Goal: Information Seeking & Learning: Learn about a topic

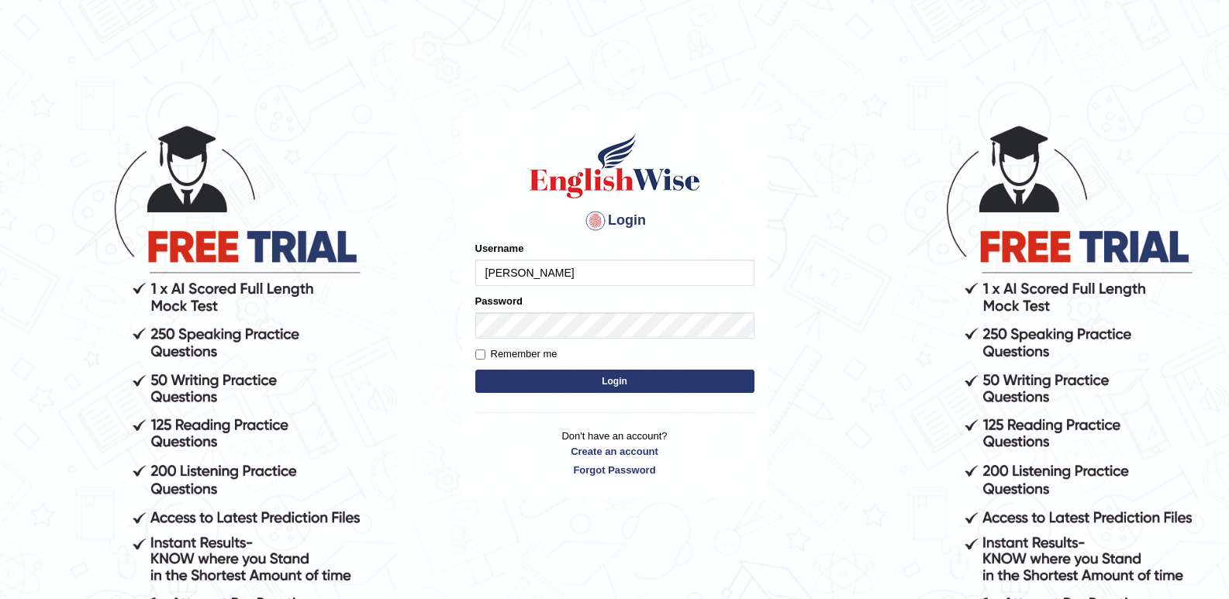
click at [490, 272] on input "sushan gurung" at bounding box center [614, 273] width 279 height 26
type input "[PERSON_NAME]"
click at [593, 449] on link "Create an account" at bounding box center [614, 451] width 279 height 15
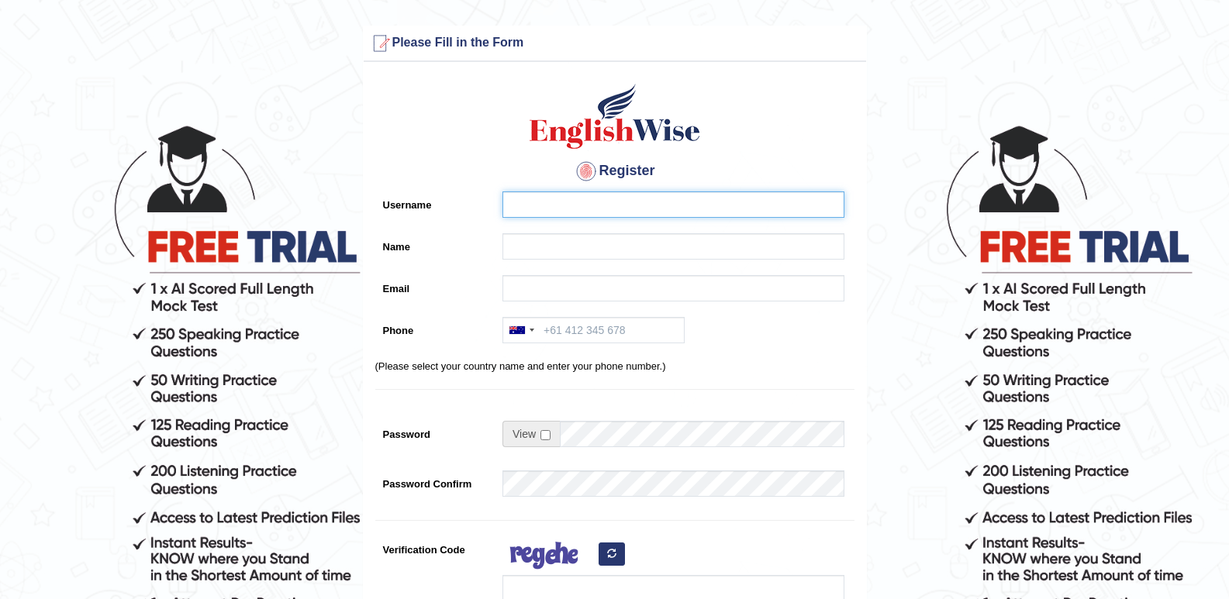
click at [581, 207] on input "Username" at bounding box center [673, 204] width 342 height 26
type input "s"
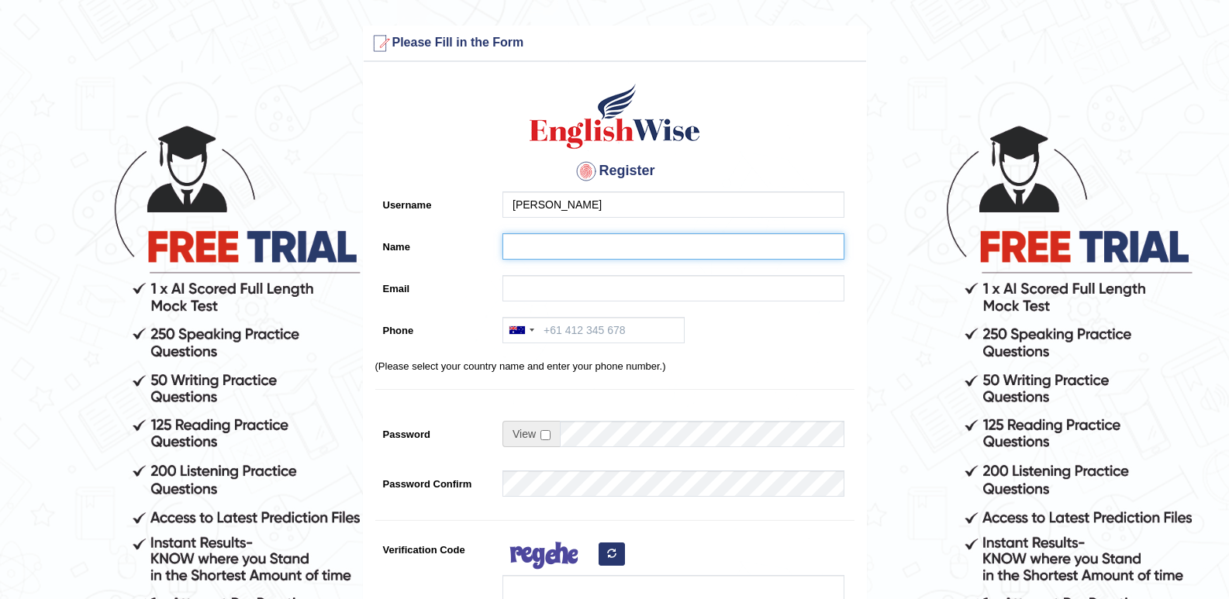
click at [517, 244] on input "Name" at bounding box center [673, 246] width 342 height 26
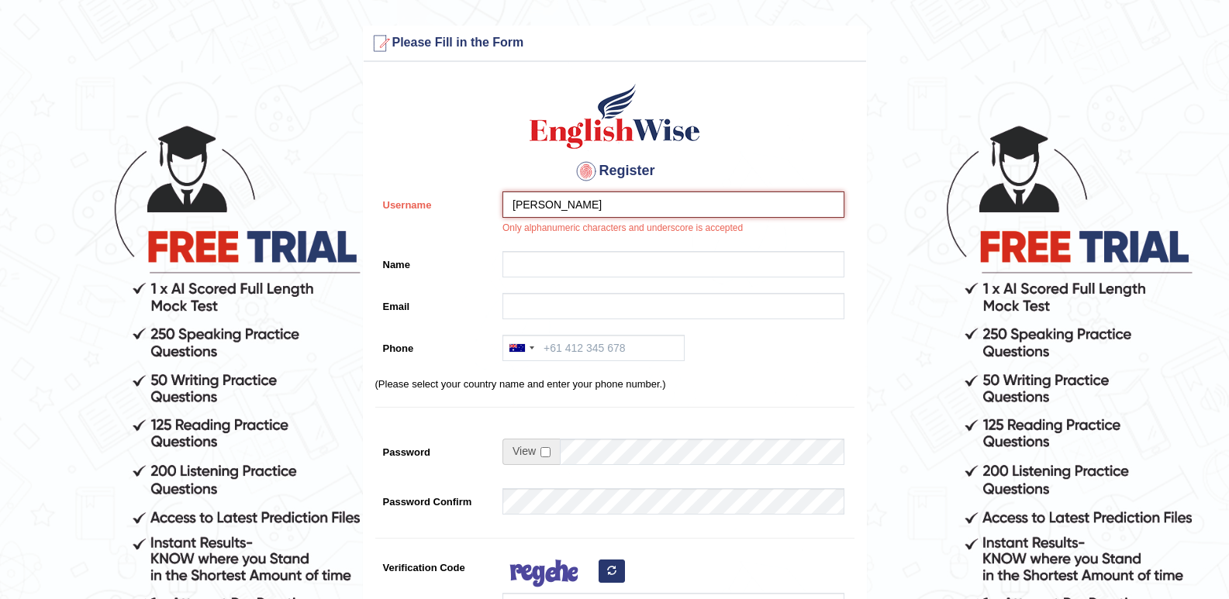
click at [611, 206] on input "Sushan gurung" at bounding box center [673, 204] width 342 height 26
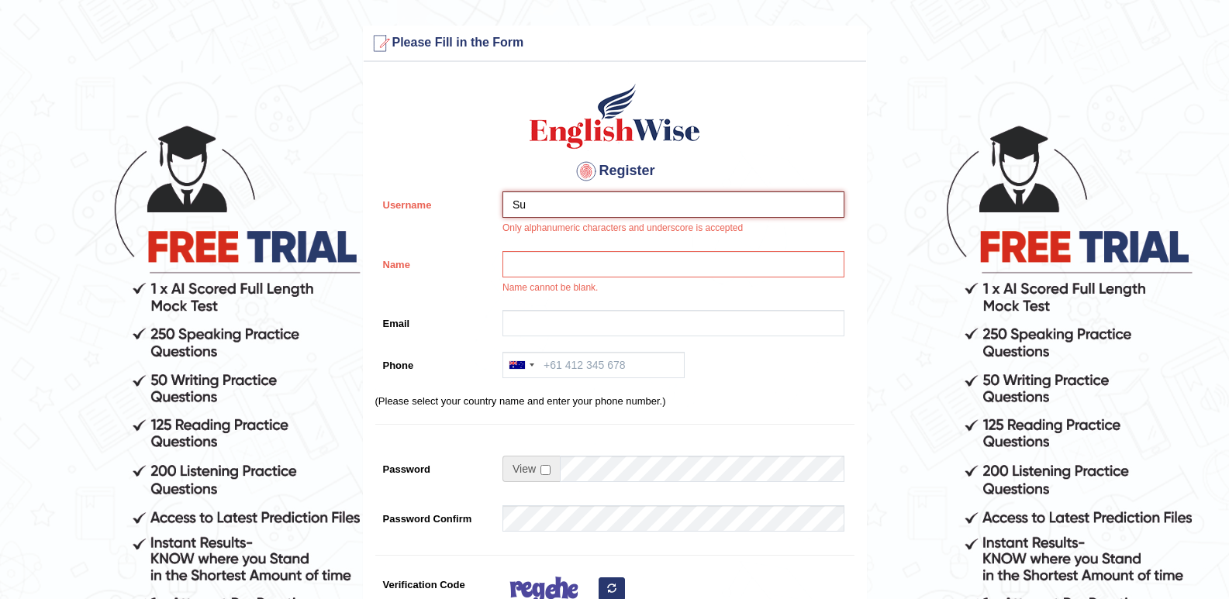
type input "S"
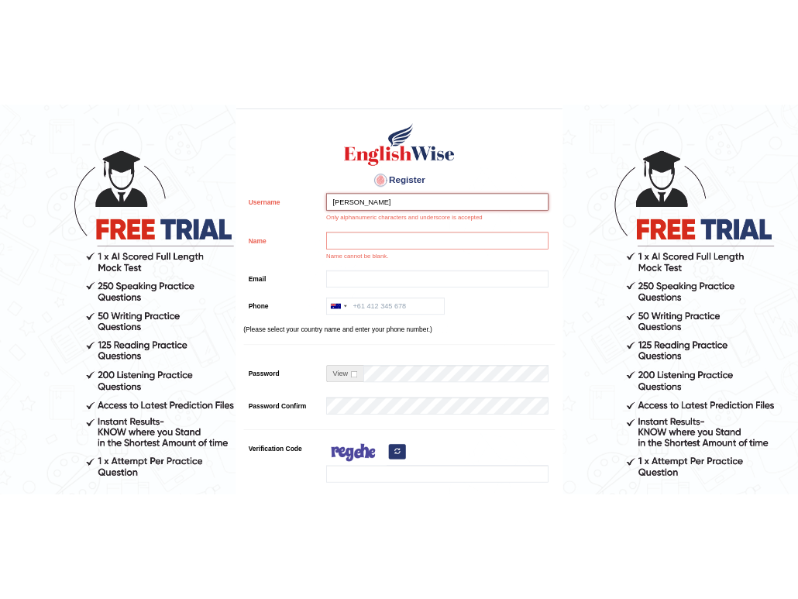
scroll to position [78, 0]
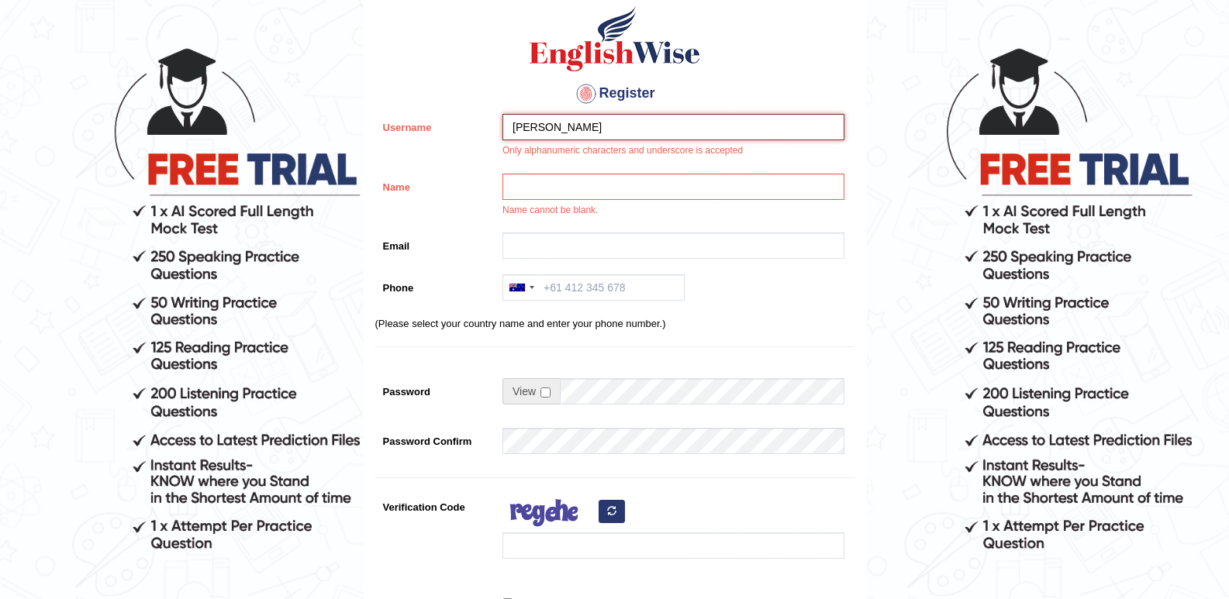
type input "SUSHAN GURUNG"
click at [581, 186] on input "Name" at bounding box center [673, 187] width 342 height 26
type input "S"
type input "s"
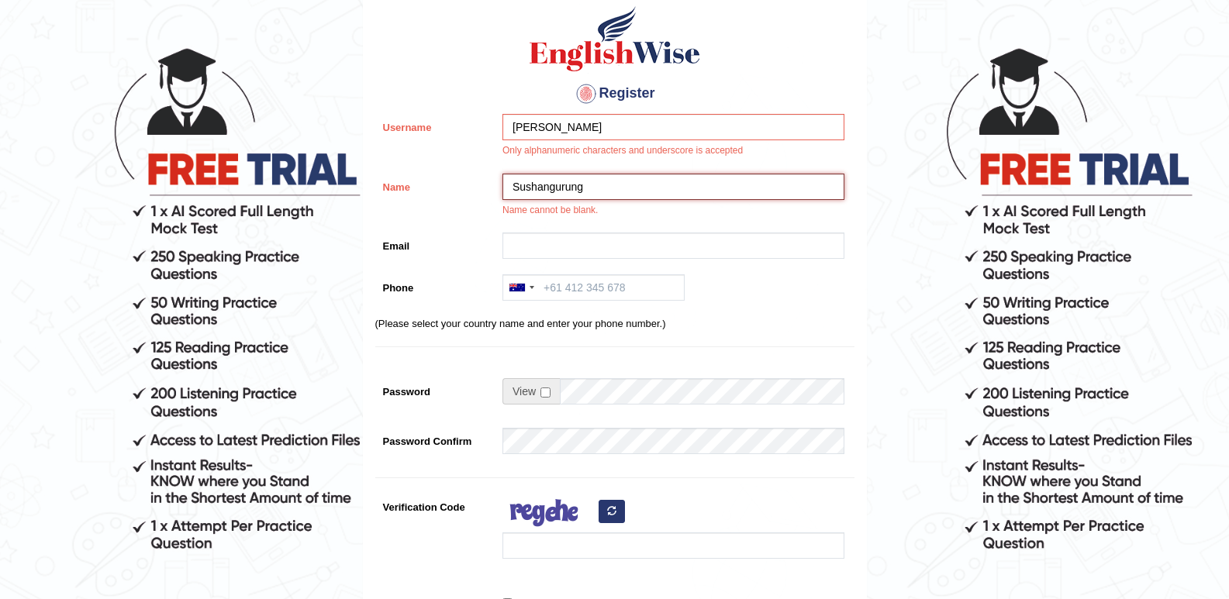
type input "Sushangurung"
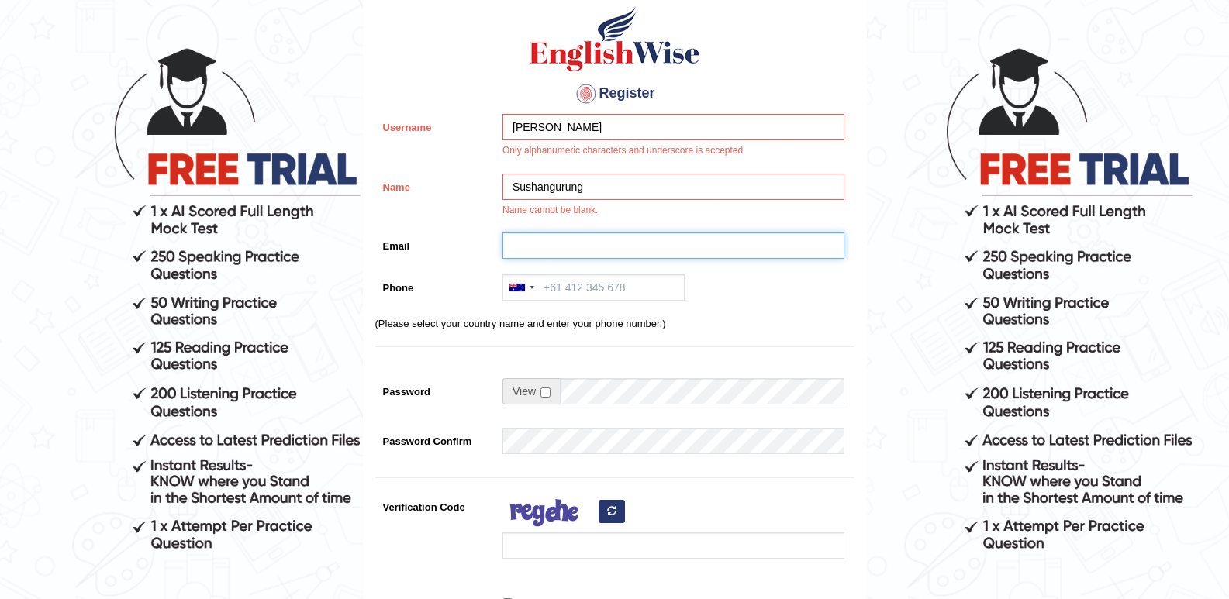
click at [560, 251] on input "Email" at bounding box center [673, 246] width 342 height 26
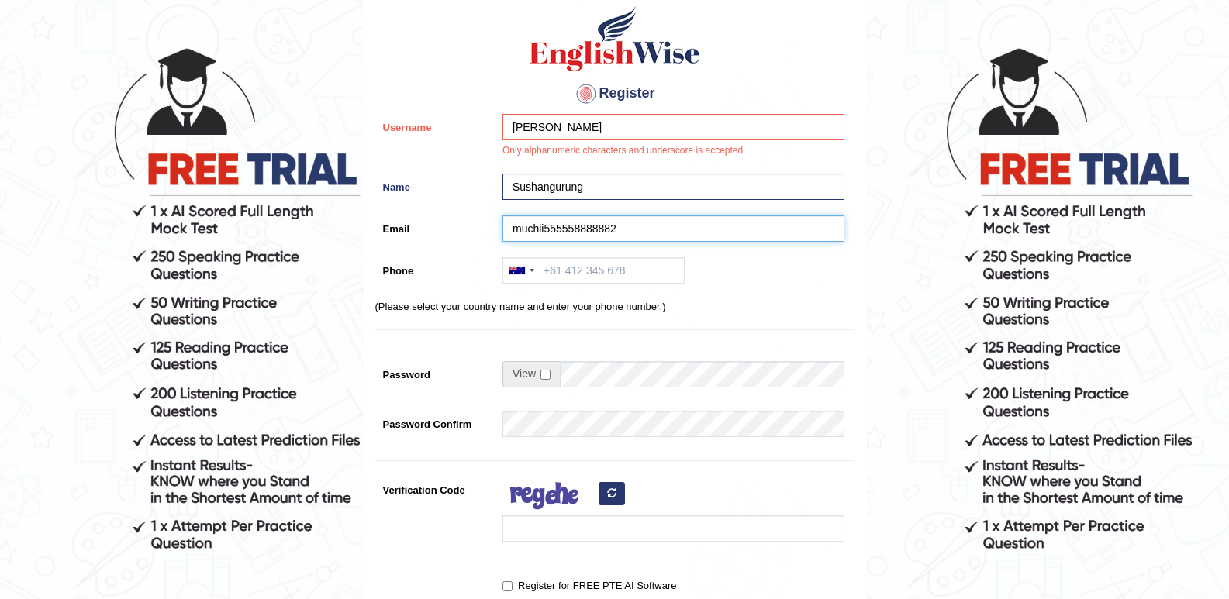
type input "muchii555558888882"
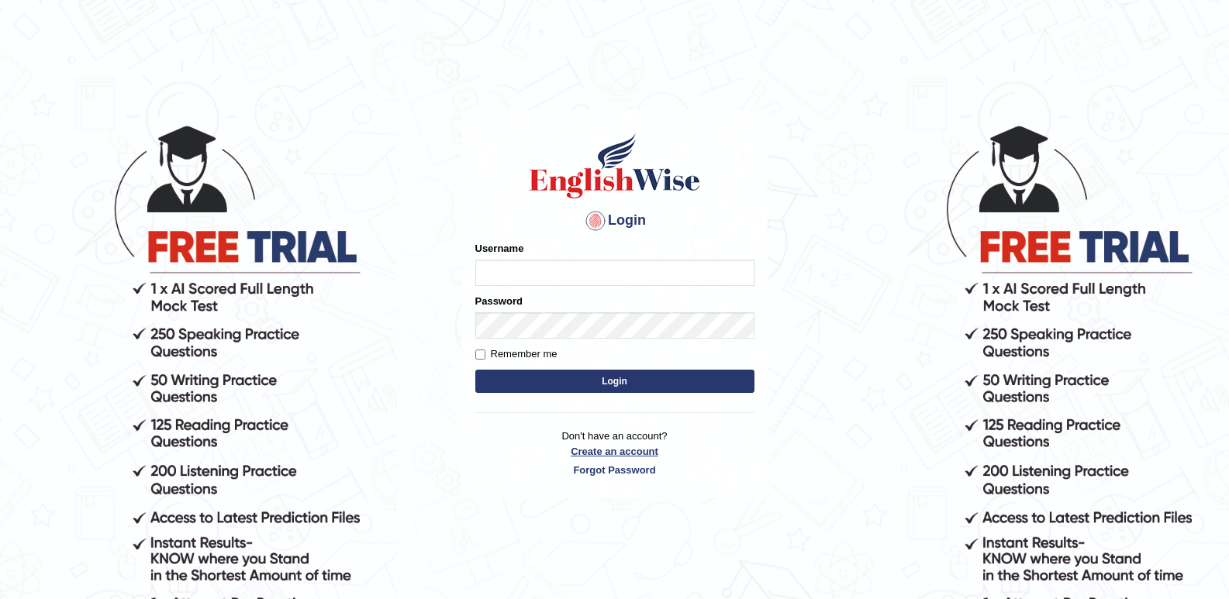
click at [615, 447] on link "Create an account" at bounding box center [614, 451] width 279 height 15
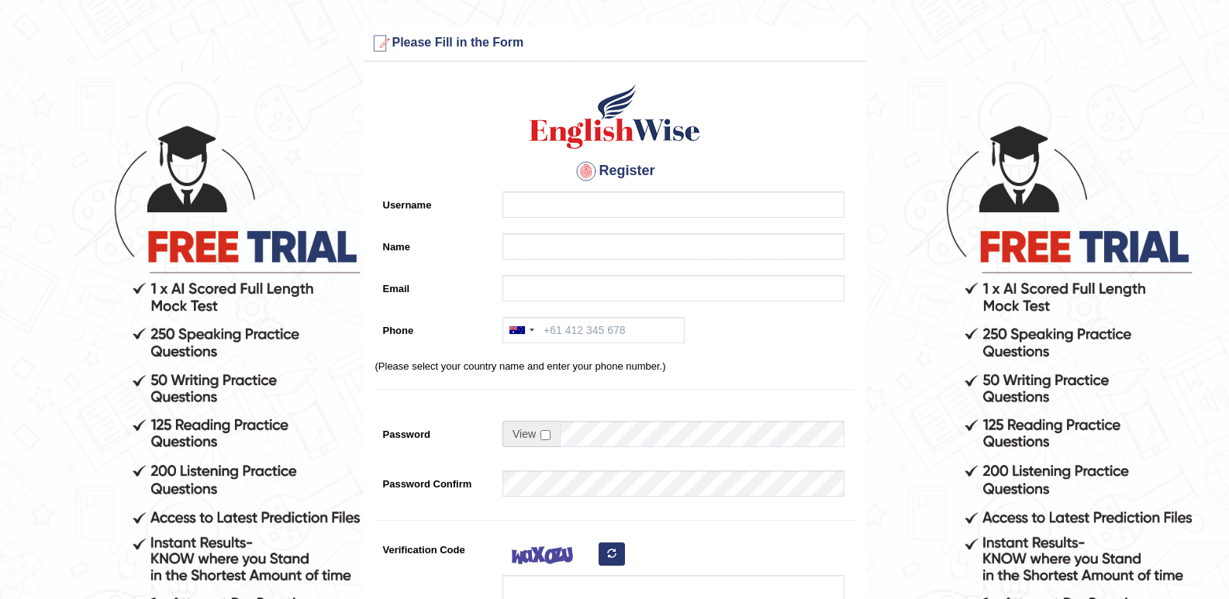
click at [612, 182] on h4 "Register" at bounding box center [614, 171] width 479 height 25
click at [623, 209] on input "Username" at bounding box center [673, 204] width 342 height 26
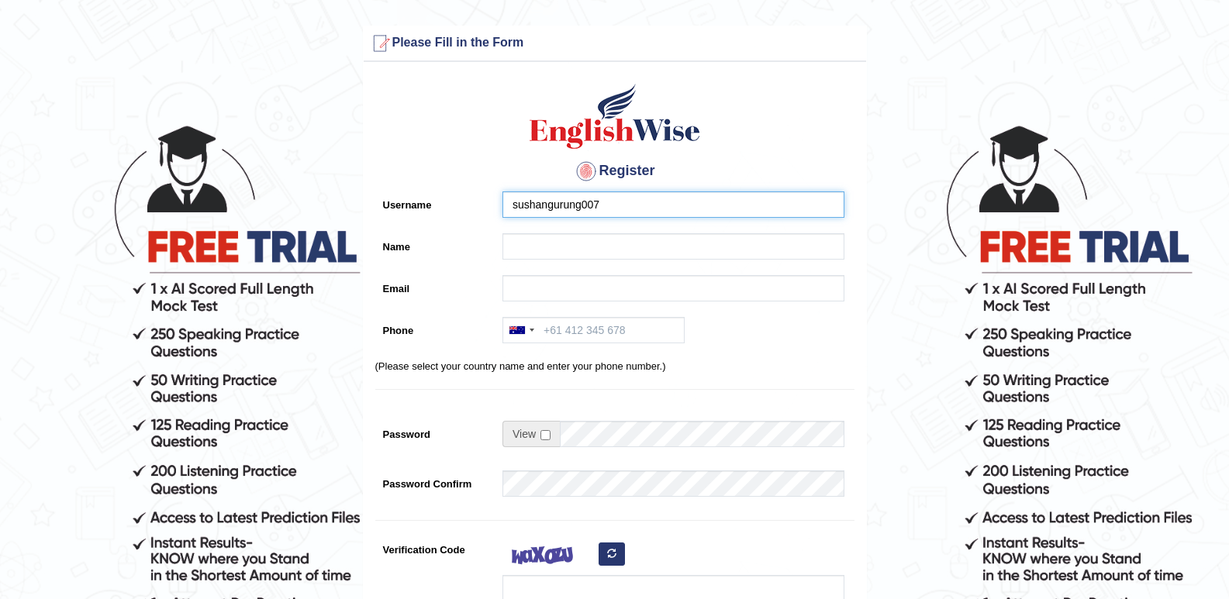
type input "sushangurung007"
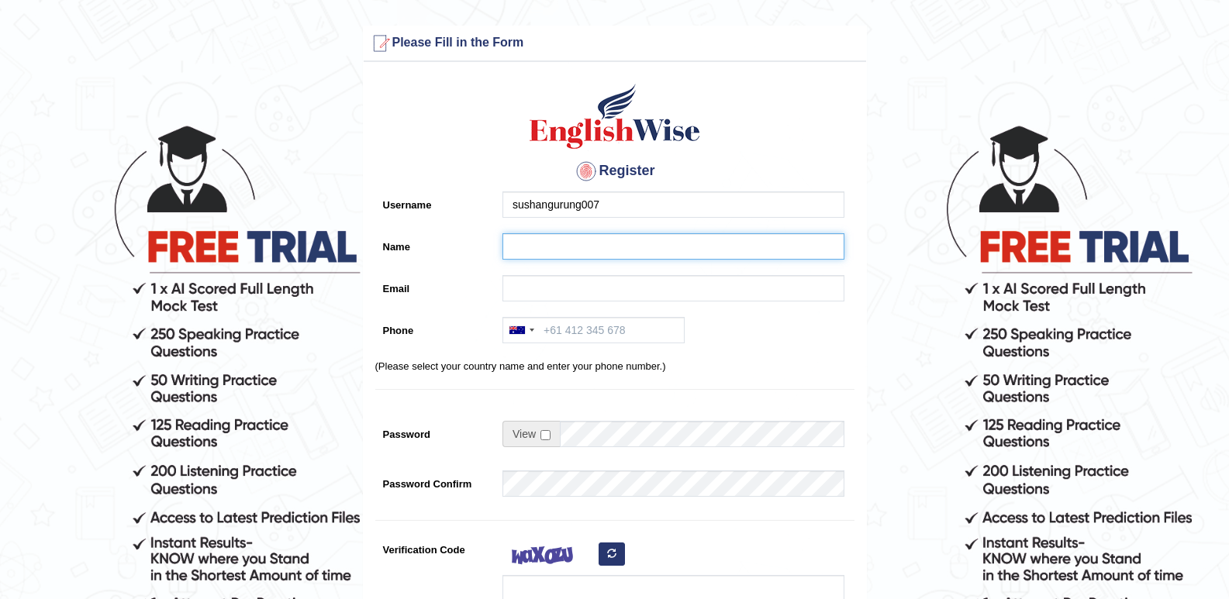
click at [558, 257] on input "Name" at bounding box center [673, 246] width 342 height 26
type input "[PERSON_NAME]"
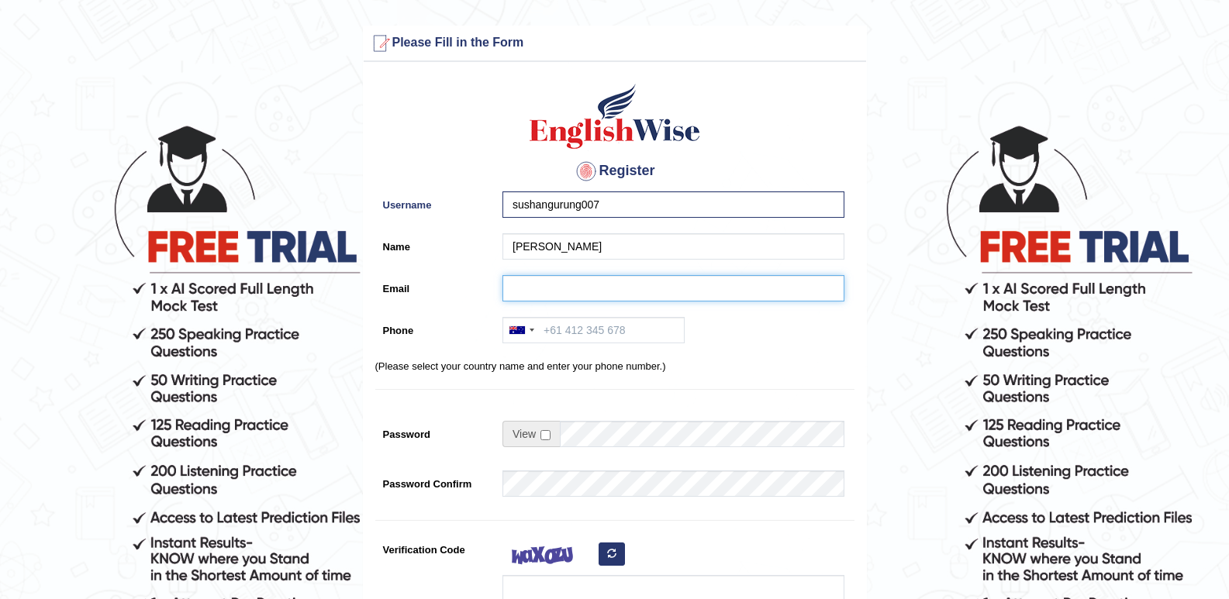
click at [547, 288] on input "Email" at bounding box center [673, 288] width 342 height 26
type input "muchiii55555888888@gmail.com"
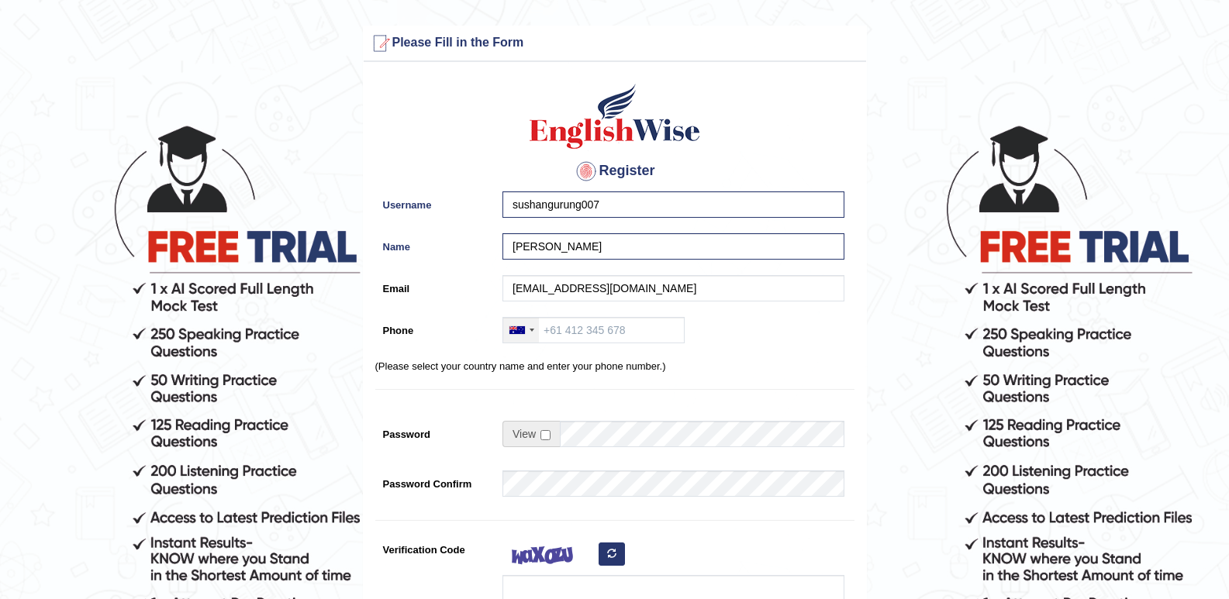
click at [532, 332] on div at bounding box center [521, 330] width 36 height 25
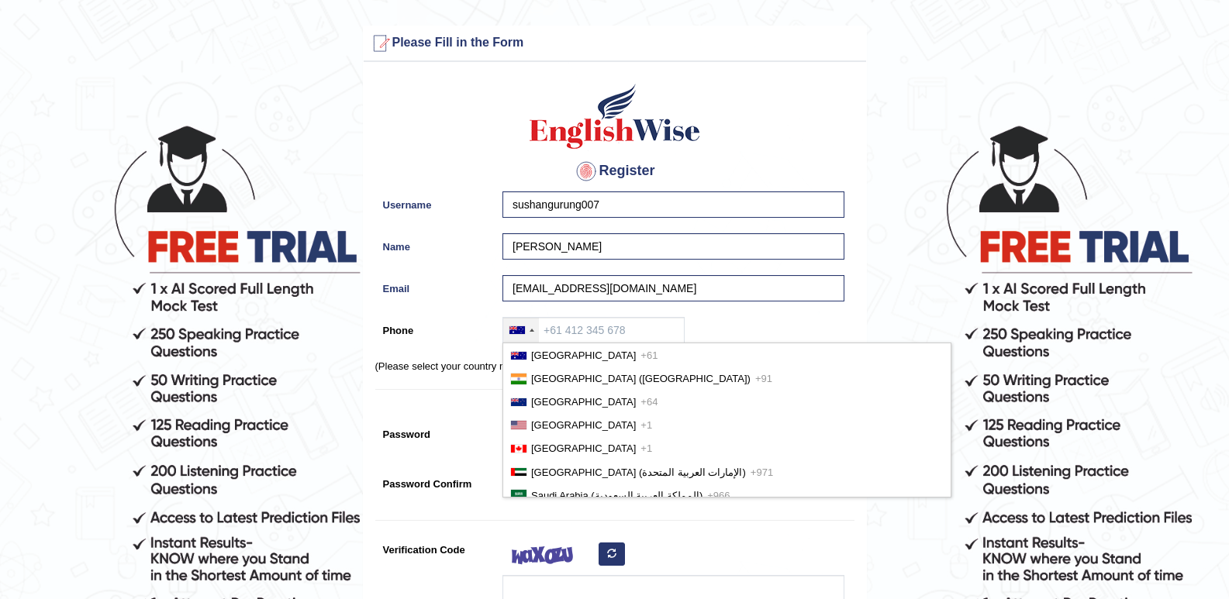
scroll to position [3569, 0]
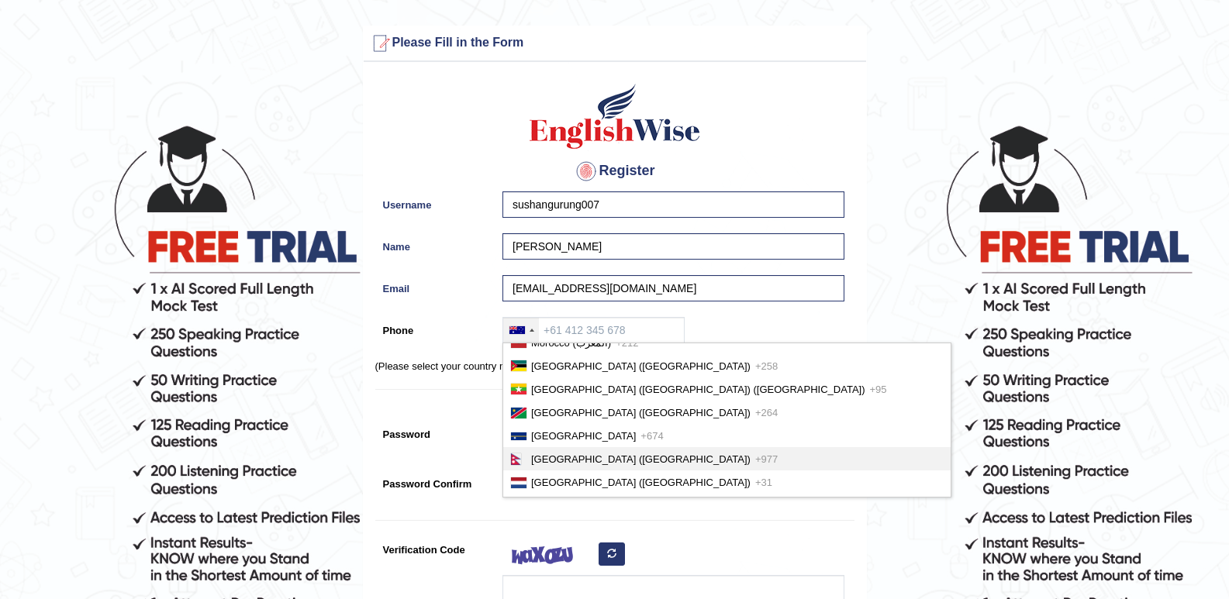
click at [755, 465] on span "+977" at bounding box center [766, 459] width 22 height 12
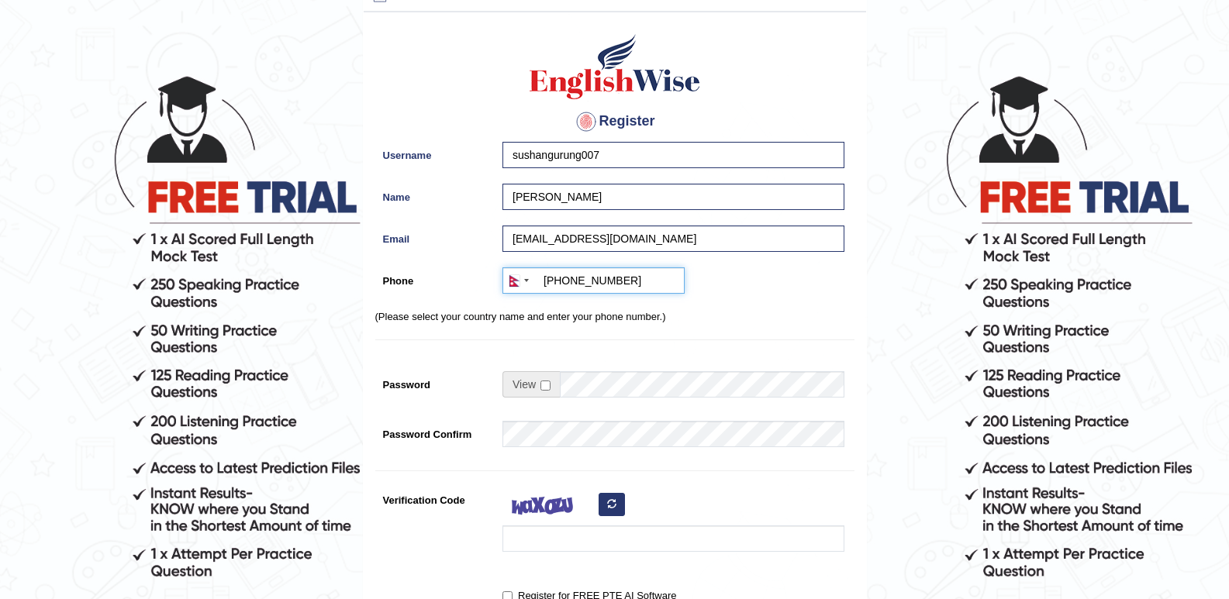
scroll to position [78, 0]
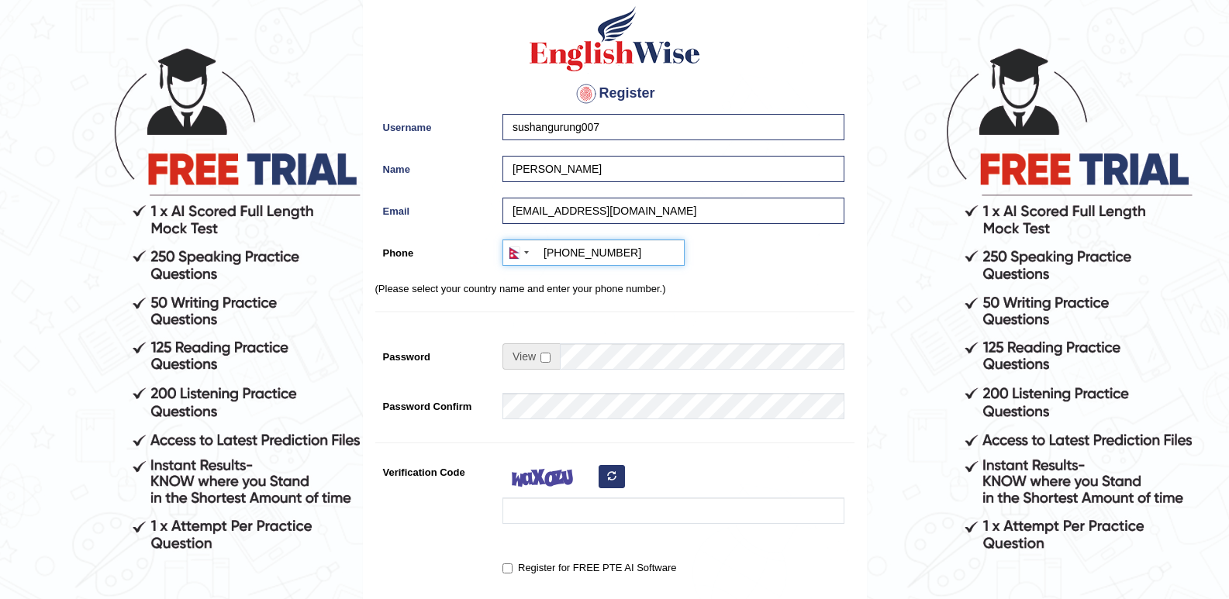
type input "+9779806601534"
click at [544, 357] on input "checkbox" at bounding box center [545, 358] width 10 height 10
checkbox input "true"
click at [601, 351] on input "Password" at bounding box center [702, 356] width 284 height 26
type input "Nepal@123"
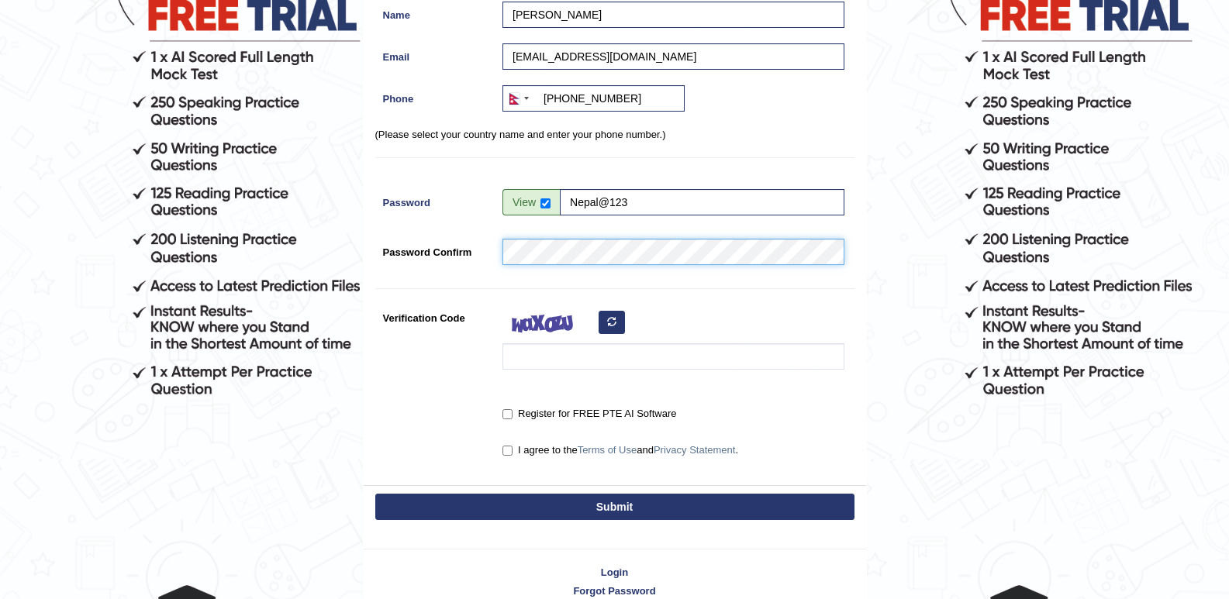
scroll to position [233, 0]
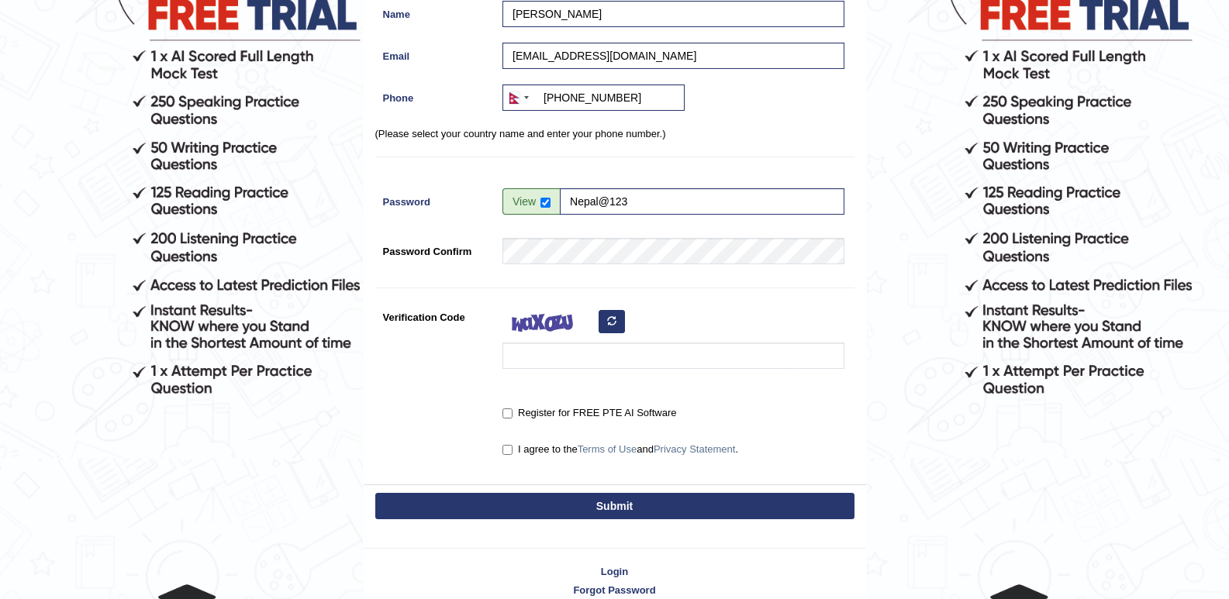
click at [604, 326] on button "button" at bounding box center [611, 321] width 26 height 23
click at [604, 326] on div at bounding box center [670, 340] width 350 height 73
click at [610, 323] on div at bounding box center [670, 340] width 350 height 73
click at [614, 326] on icon "button" at bounding box center [611, 320] width 9 height 9
click at [611, 326] on icon "button" at bounding box center [611, 320] width 9 height 9
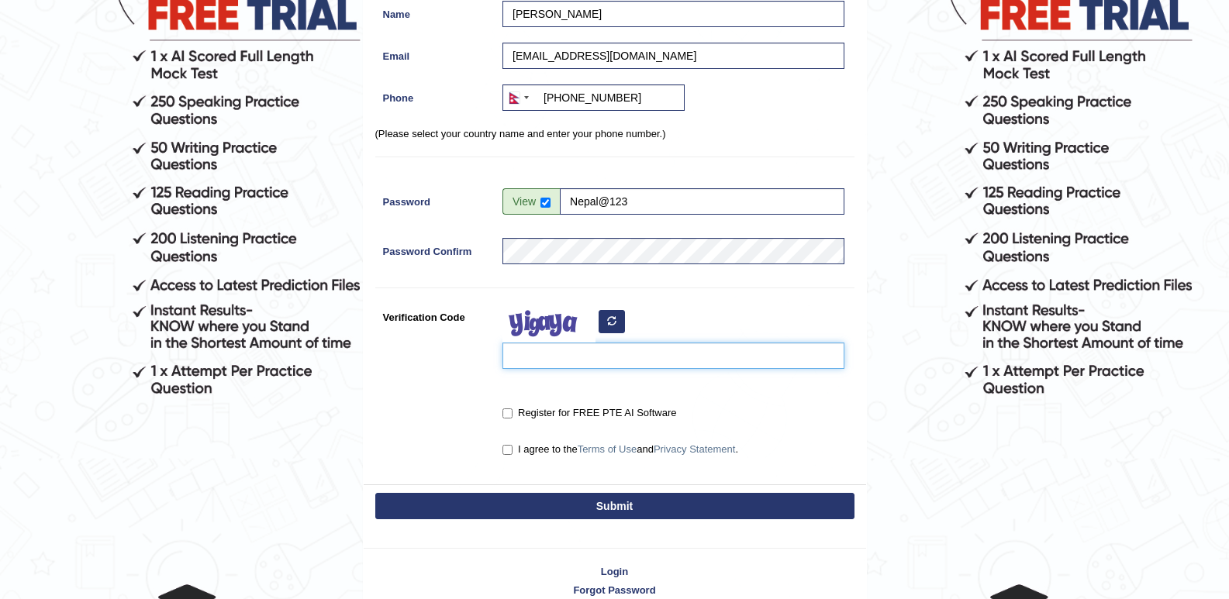
click at [566, 365] on input "Verification Code" at bounding box center [673, 356] width 342 height 26
type input "lio0jz"
click at [505, 412] on input "Register for FREE PTE AI Software" at bounding box center [507, 413] width 10 height 10
checkbox input "true"
click at [505, 449] on input "I agree to the Terms of Use and Privacy Statement ." at bounding box center [507, 450] width 10 height 10
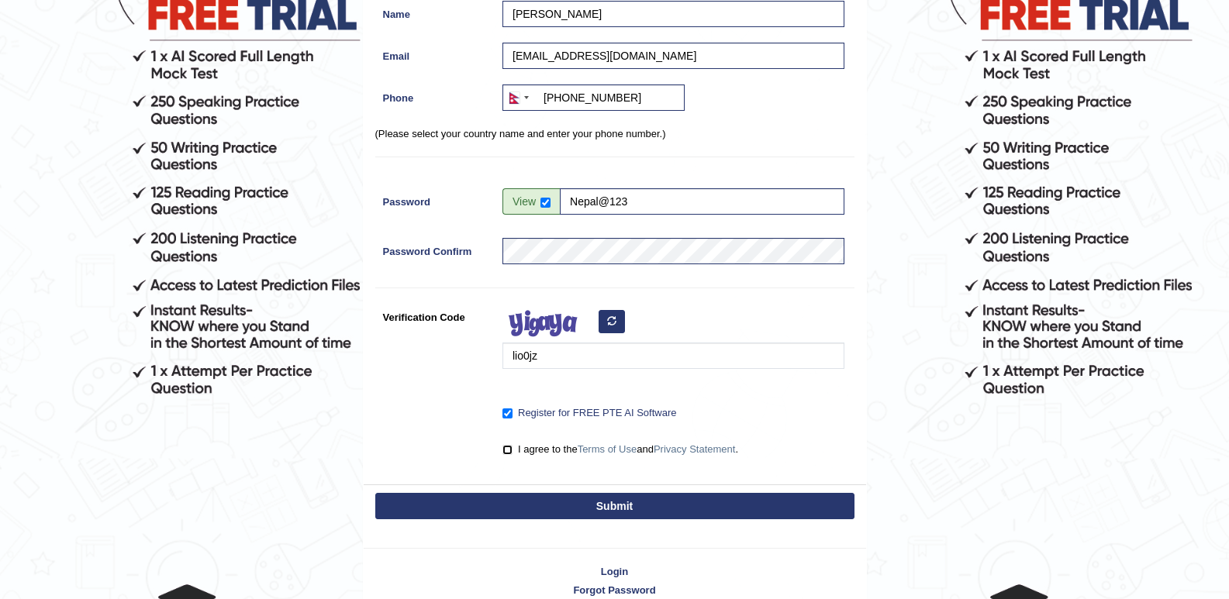
checkbox input "true"
click at [481, 499] on button "Submit" at bounding box center [614, 506] width 479 height 26
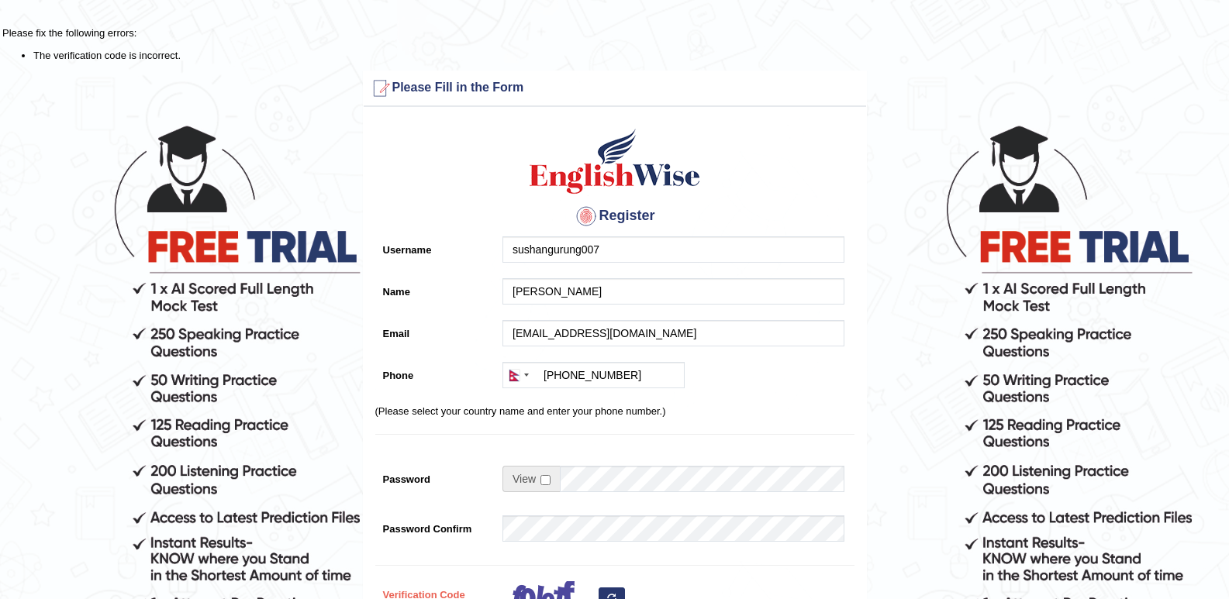
scroll to position [233, 0]
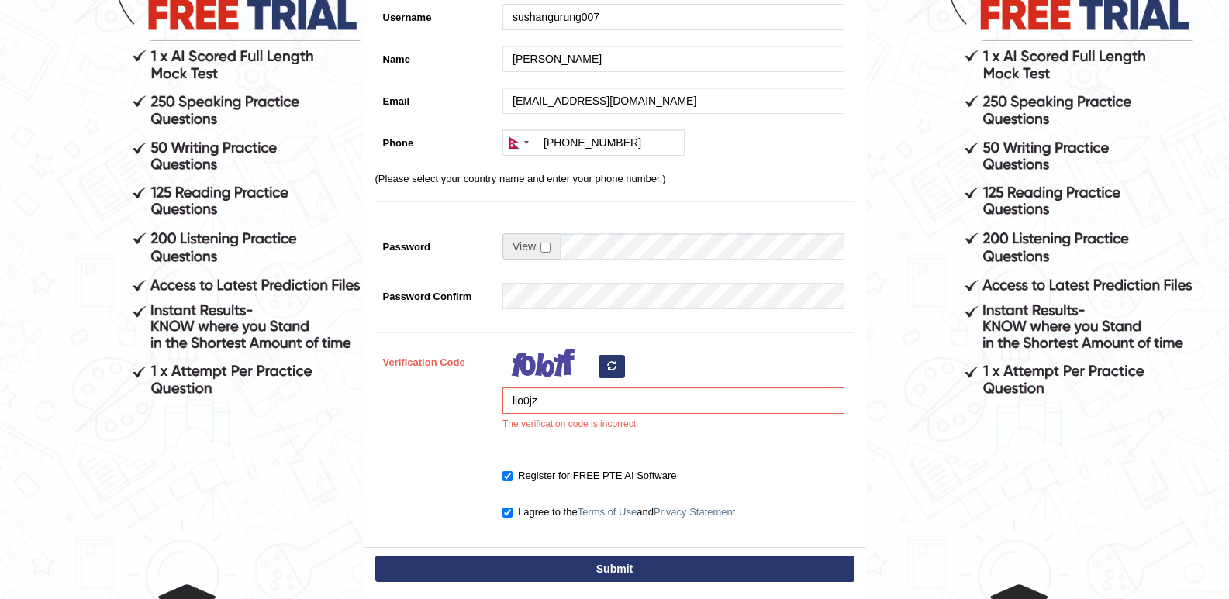
click at [614, 364] on icon "button" at bounding box center [611, 365] width 9 height 9
click at [615, 366] on icon "button" at bounding box center [611, 365] width 9 height 9
click at [577, 407] on input "lio0jz" at bounding box center [673, 401] width 342 height 26
type input "l"
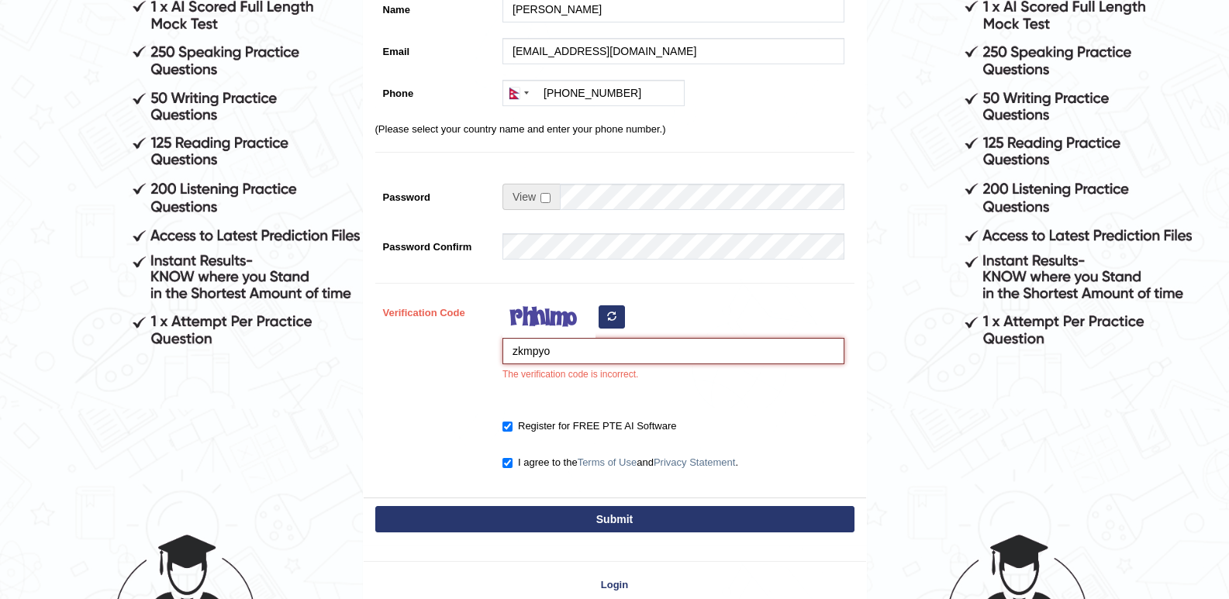
scroll to position [310, 0]
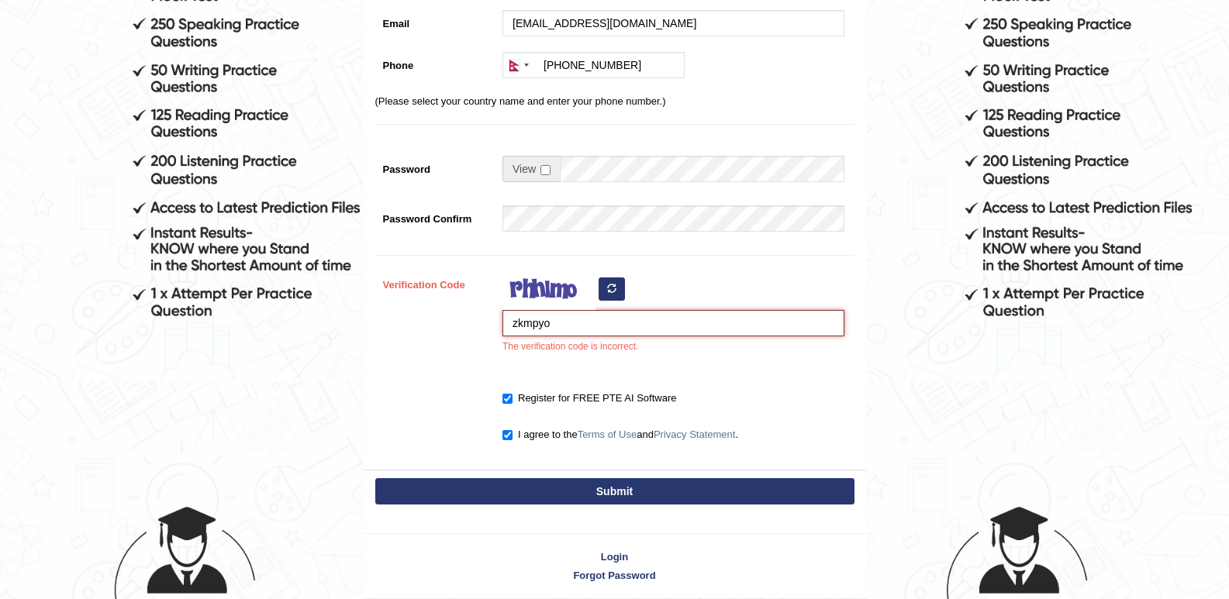
type input "zkmpyo"
click at [585, 484] on button "Submit" at bounding box center [614, 491] width 479 height 26
type input "+9779806601534"
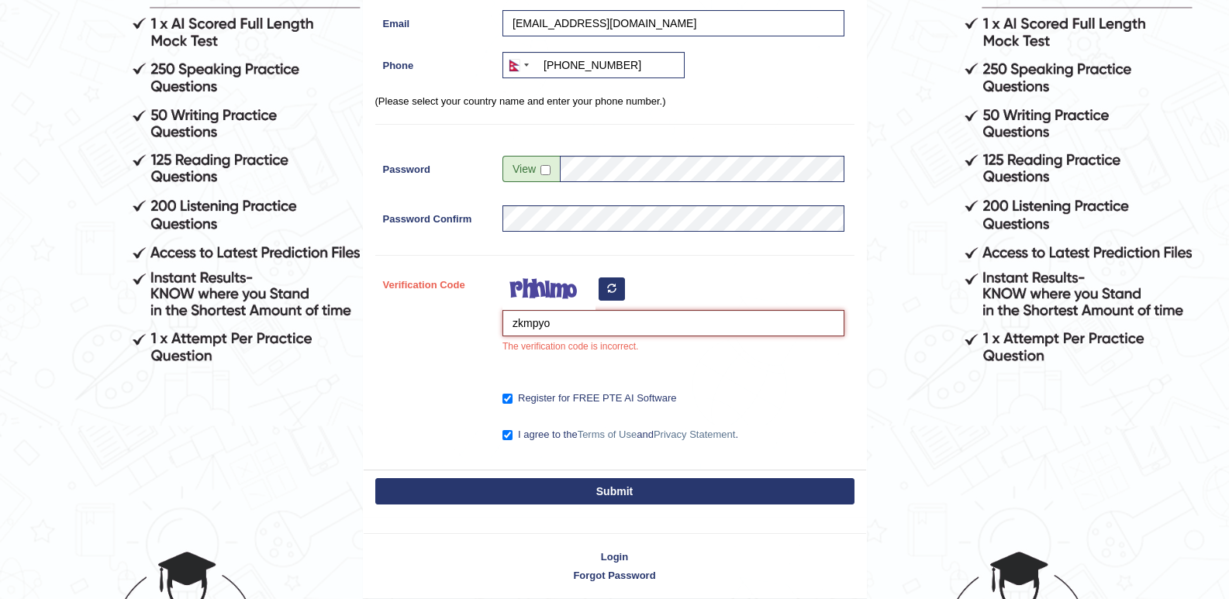
click at [603, 321] on input "zkmpyo" at bounding box center [673, 323] width 342 height 26
type input "zkmpy0"
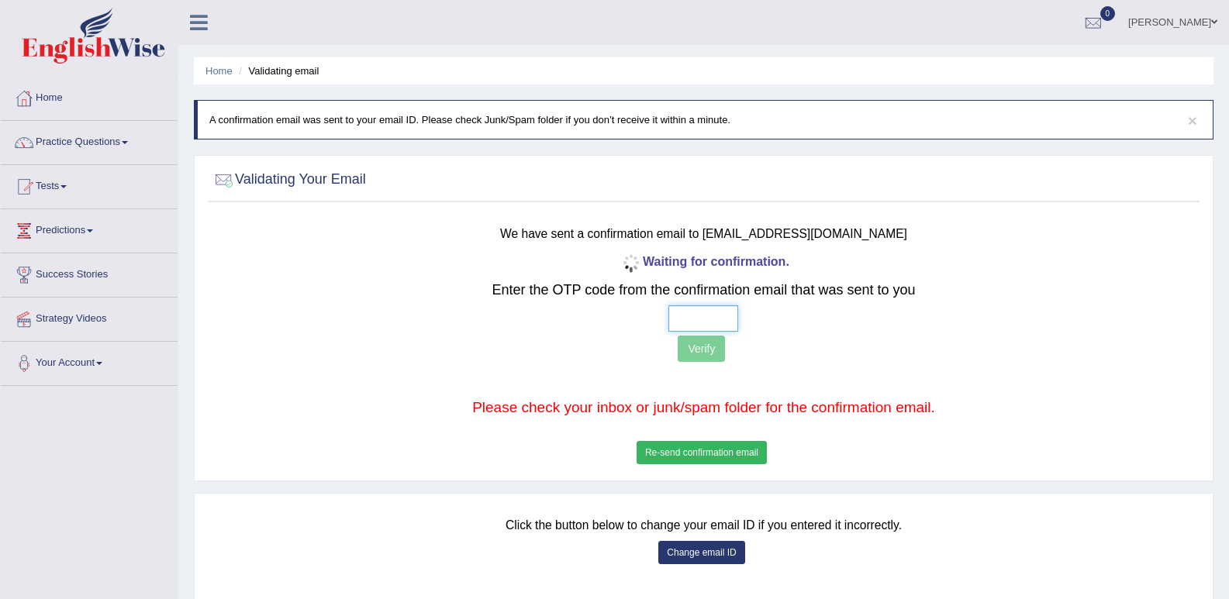
click at [688, 316] on input "text" at bounding box center [703, 318] width 70 height 26
type input "4 8 5 0"
click at [706, 348] on button "Verify" at bounding box center [700, 349] width 47 height 26
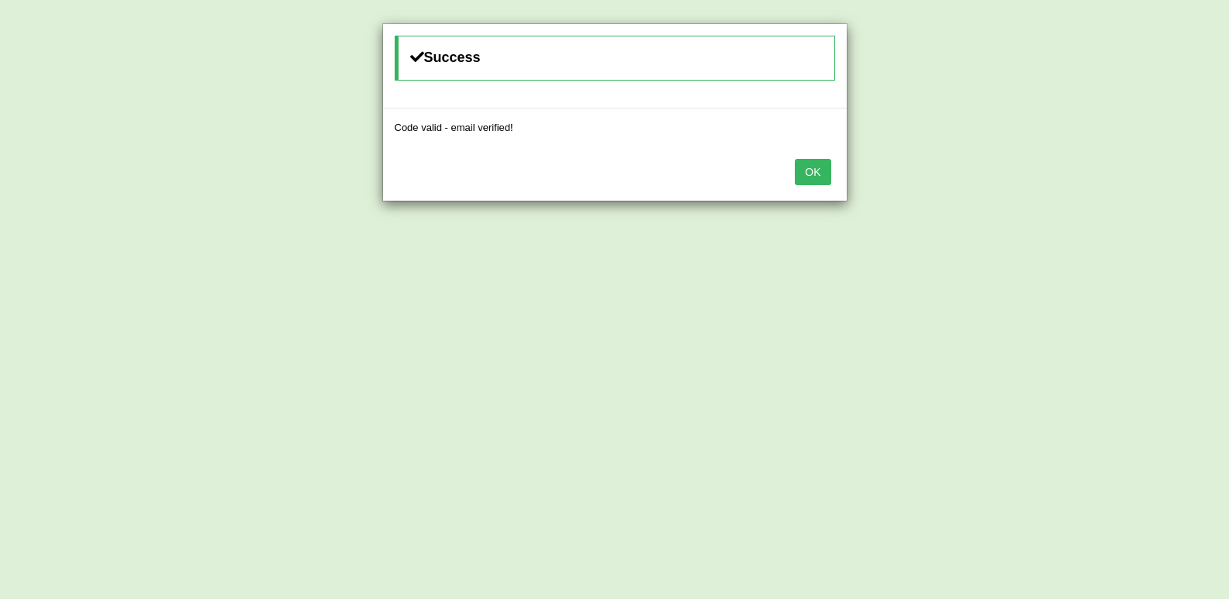
click at [817, 176] on button "OK" at bounding box center [812, 172] width 36 height 26
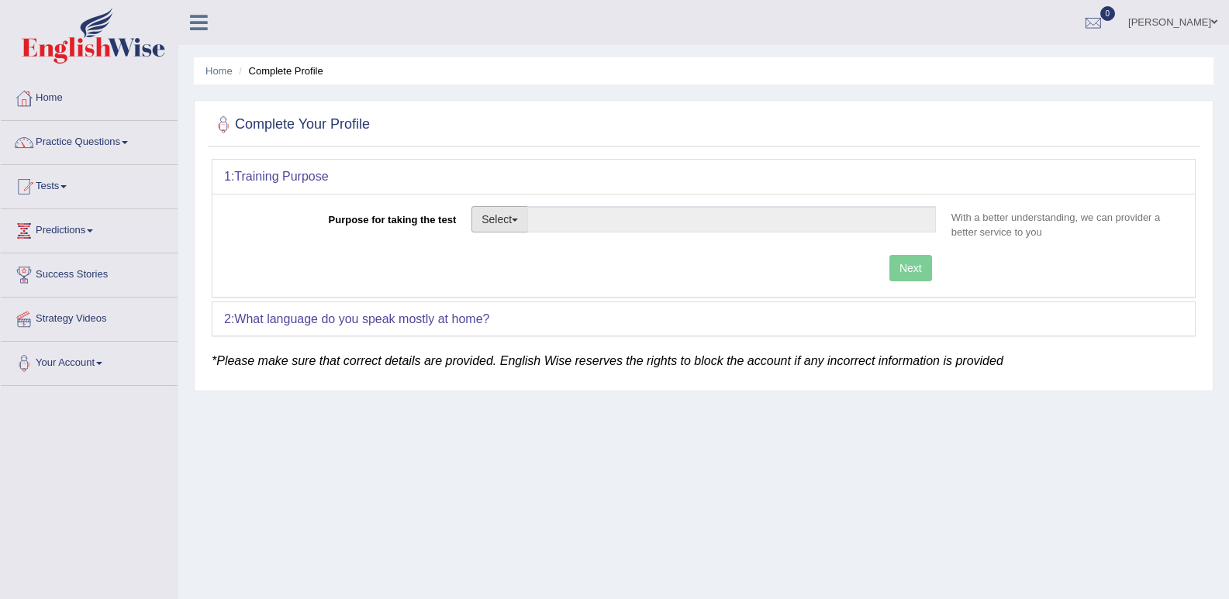
click at [508, 220] on button "Select" at bounding box center [499, 219] width 57 height 26
click at [550, 243] on link "Student Visa" at bounding box center [541, 253] width 138 height 20
type input "Student Visa"
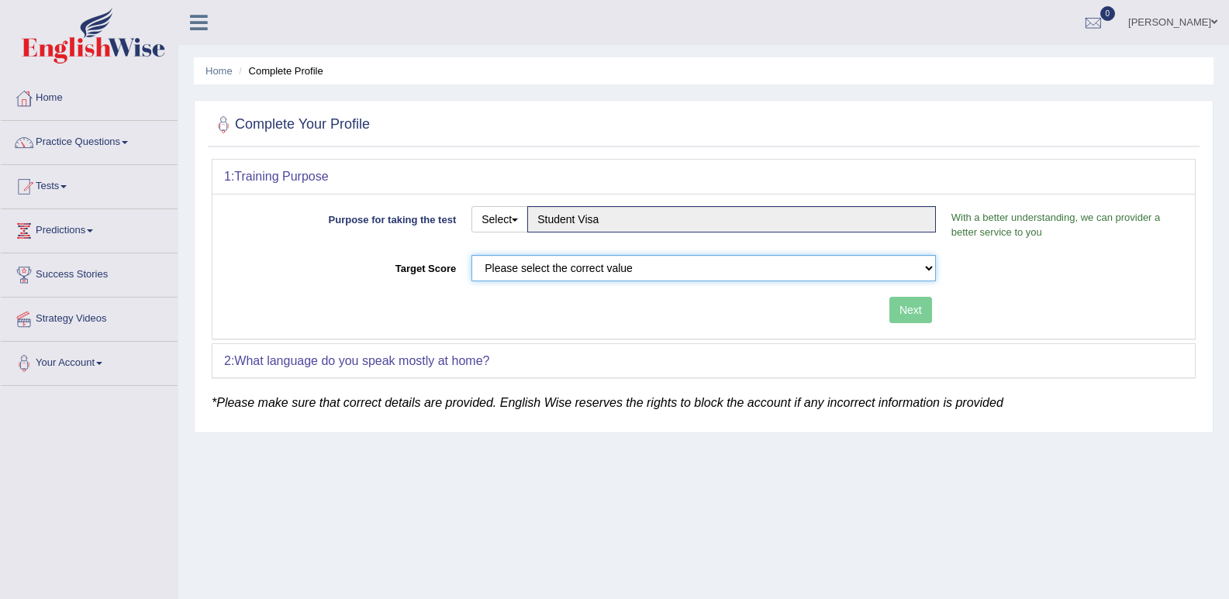
click at [715, 276] on select "Please select the correct value 50 (6 bands) 58 (6.5 bands) 65 (7 bands) 79 (8 …" at bounding box center [703, 268] width 464 height 26
select select "79"
click at [471, 255] on select "Please select the correct value 50 (6 bands) 58 (6.5 bands) 65 (7 bands) 79 (8 …" at bounding box center [703, 268] width 464 height 26
click at [919, 312] on button "Next" at bounding box center [910, 310] width 43 height 26
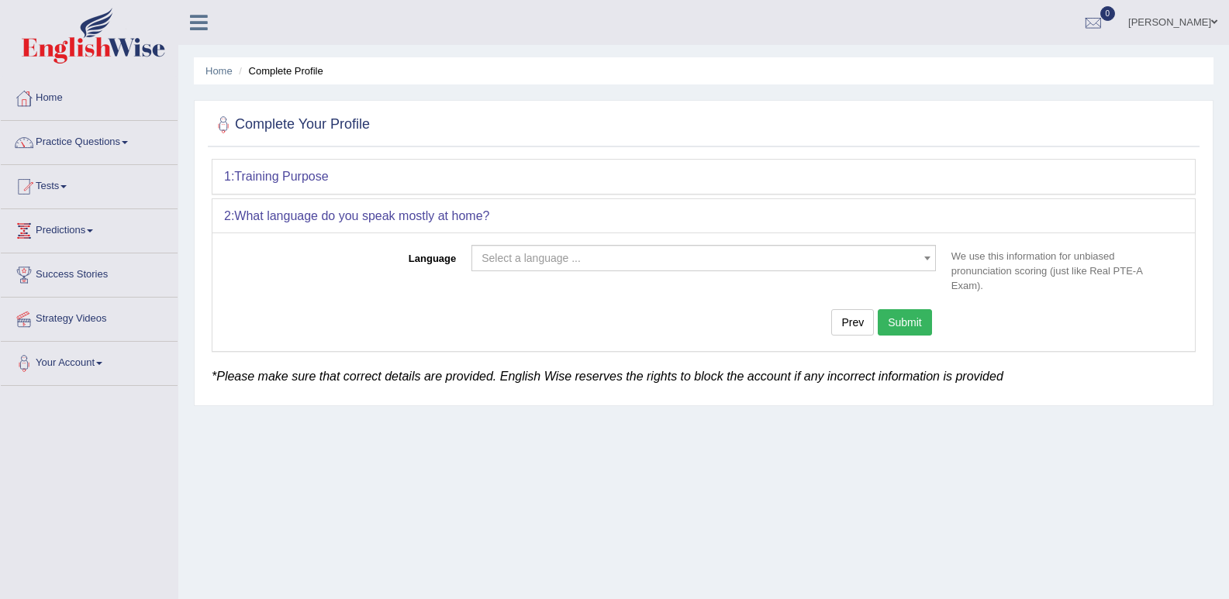
click at [795, 252] on span "Select a language ..." at bounding box center [698, 258] width 435 height 16
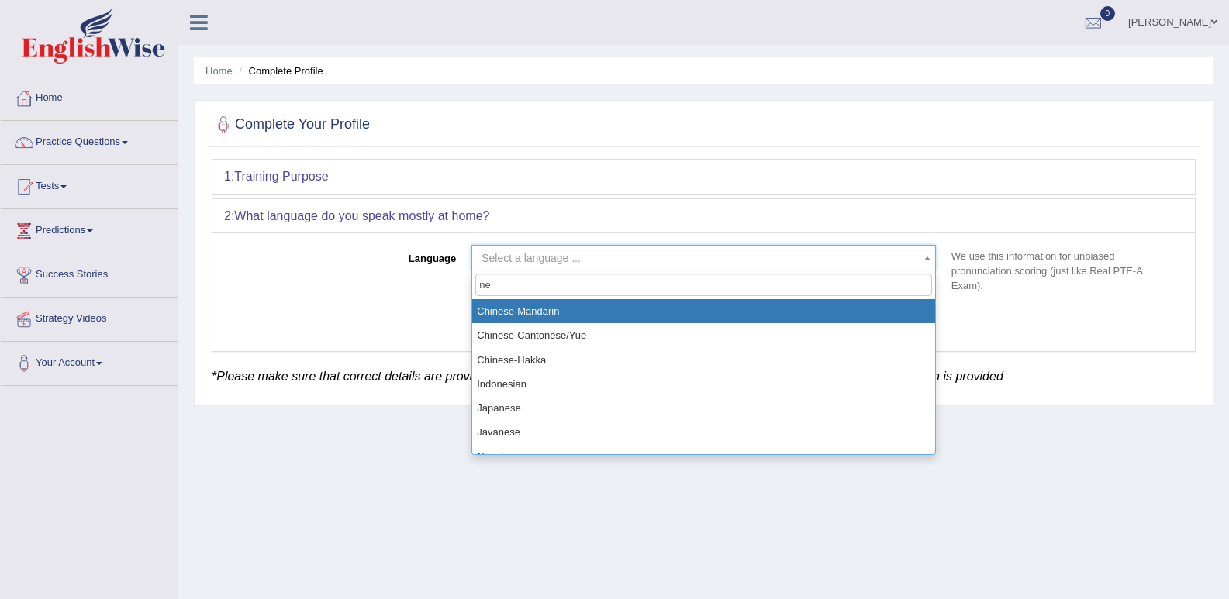
type input "nep"
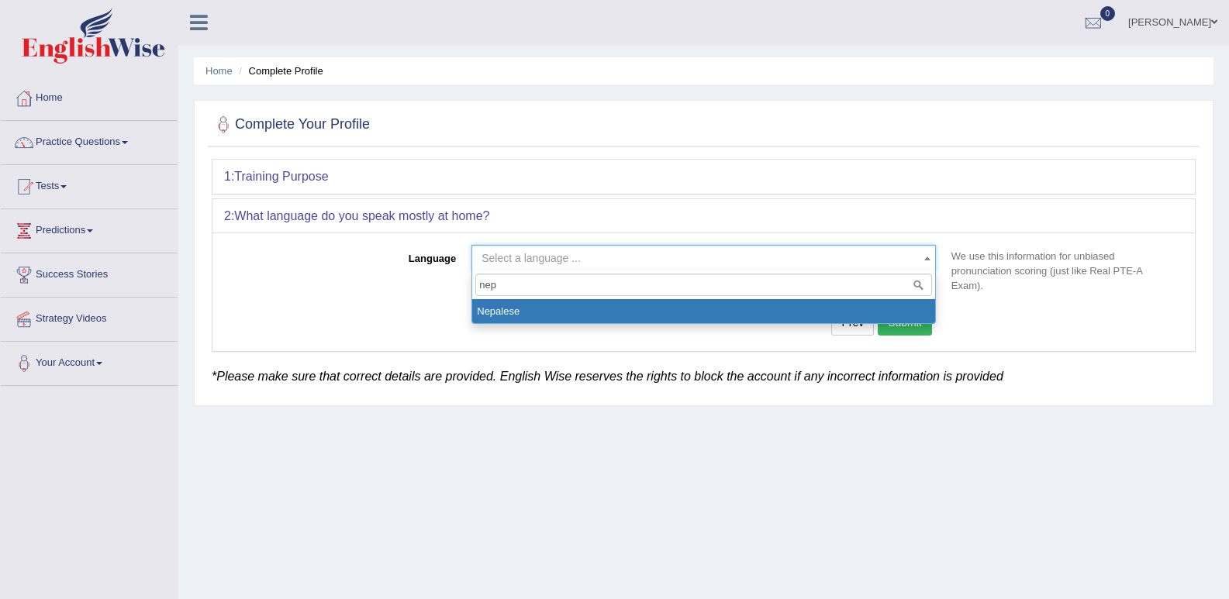
select select "Nepalese"
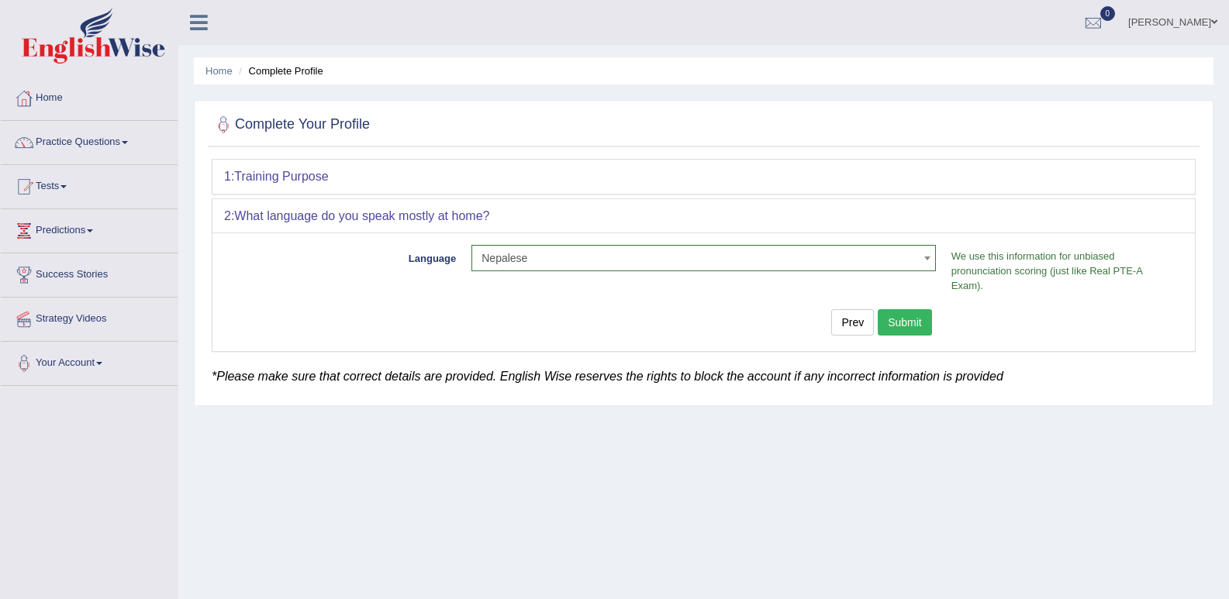
click at [915, 325] on button "Submit" at bounding box center [904, 322] width 54 height 26
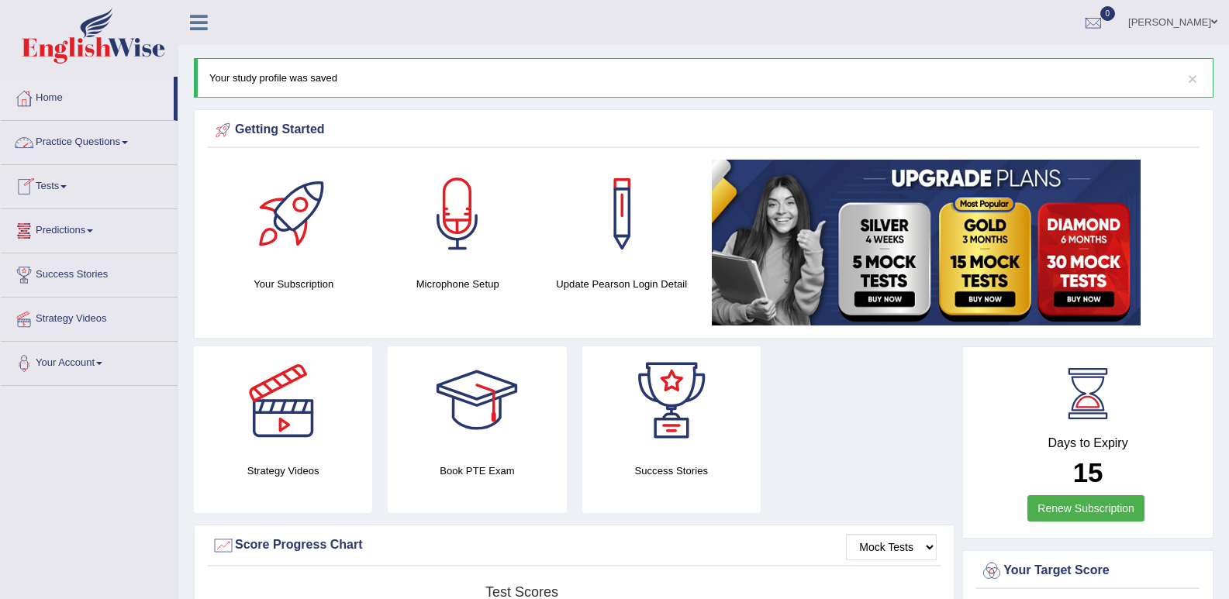
click at [111, 134] on link "Practice Questions" at bounding box center [89, 140] width 177 height 39
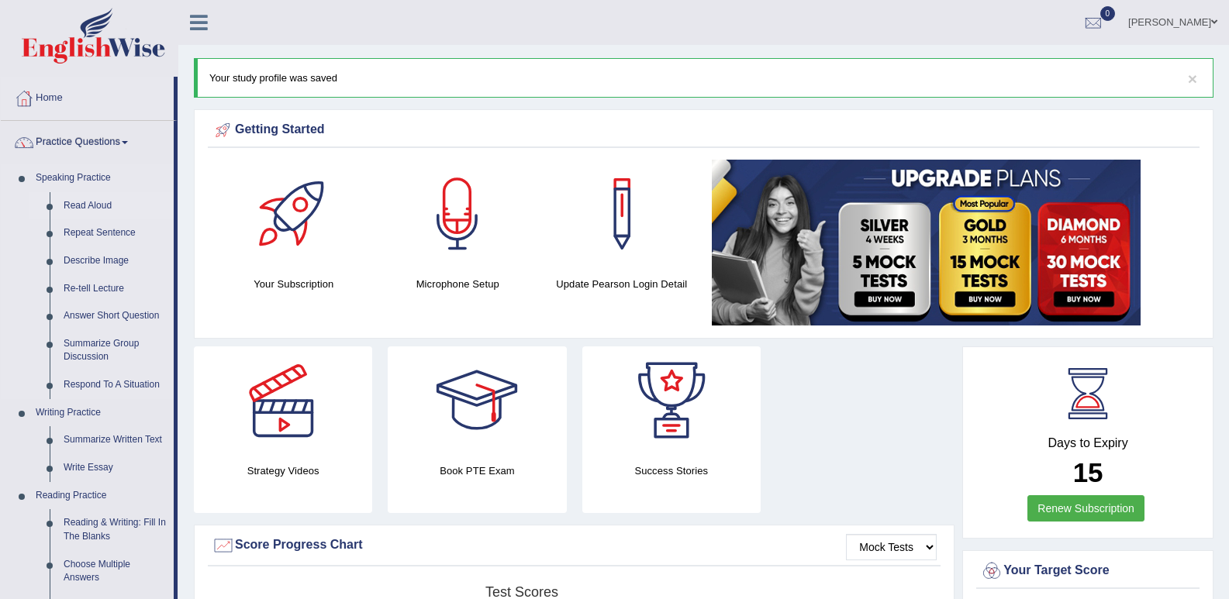
click at [88, 205] on link "Read Aloud" at bounding box center [115, 206] width 117 height 28
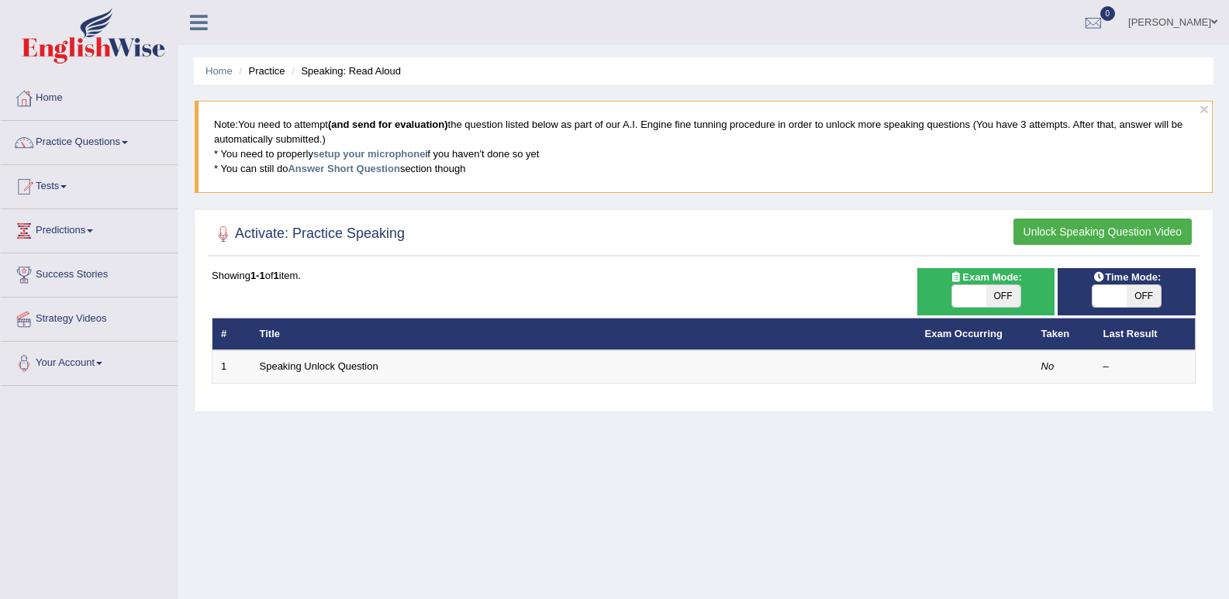
click at [1104, 230] on button "Unlock Speaking Question Video" at bounding box center [1102, 232] width 178 height 26
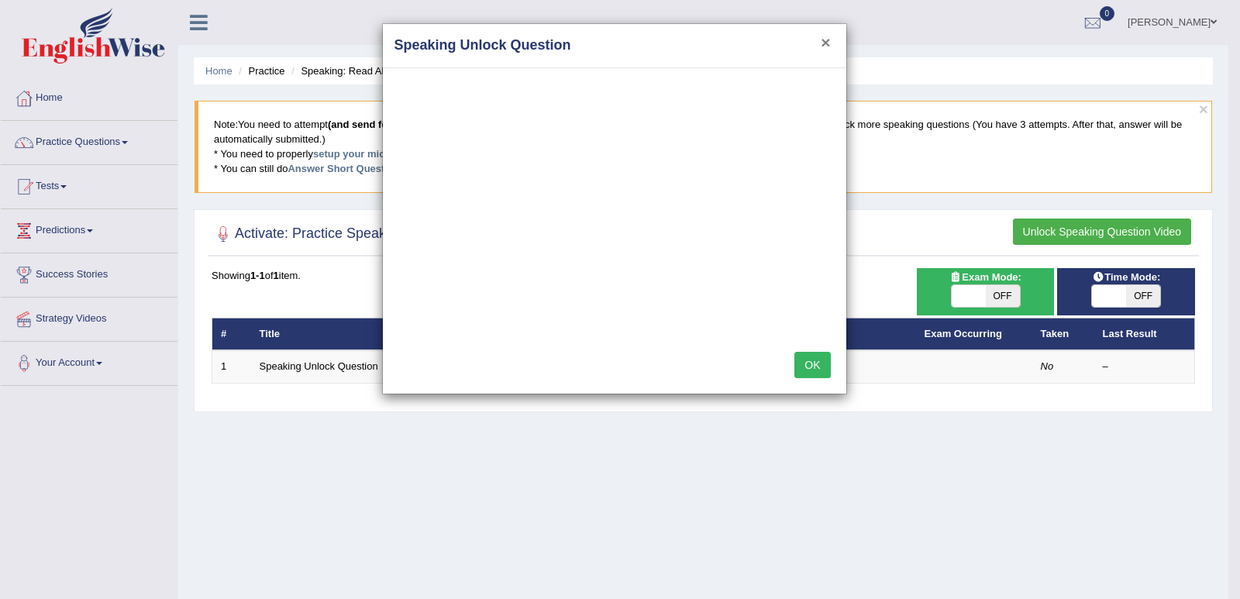
click at [826, 34] on button "×" at bounding box center [825, 42] width 9 height 16
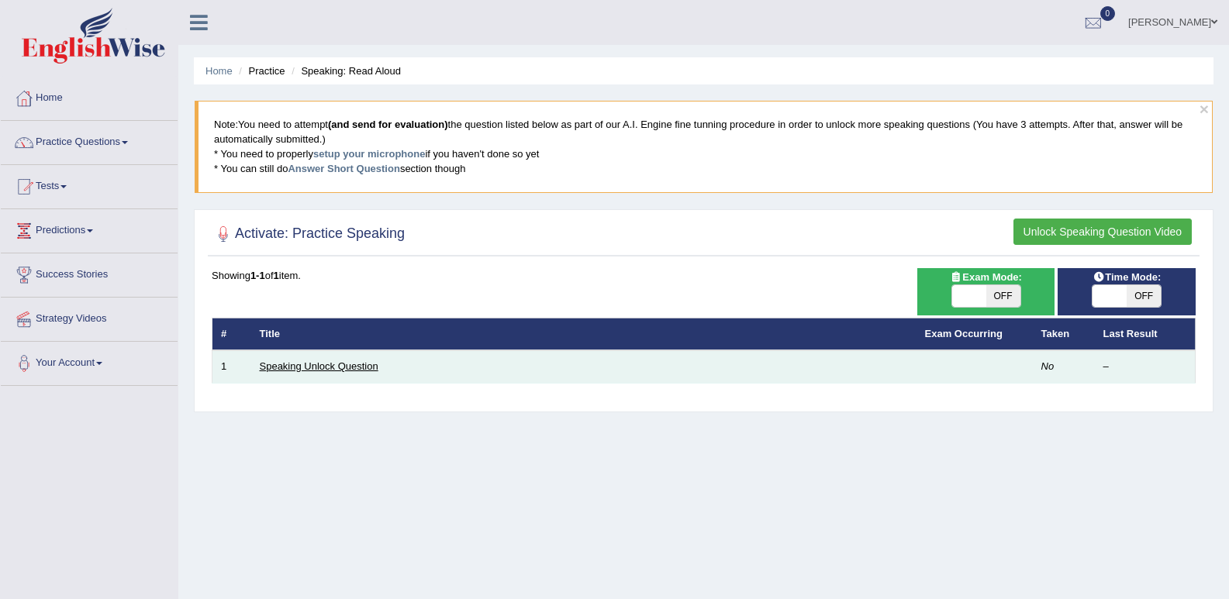
click at [320, 371] on link "Speaking Unlock Question" at bounding box center [319, 366] width 119 height 12
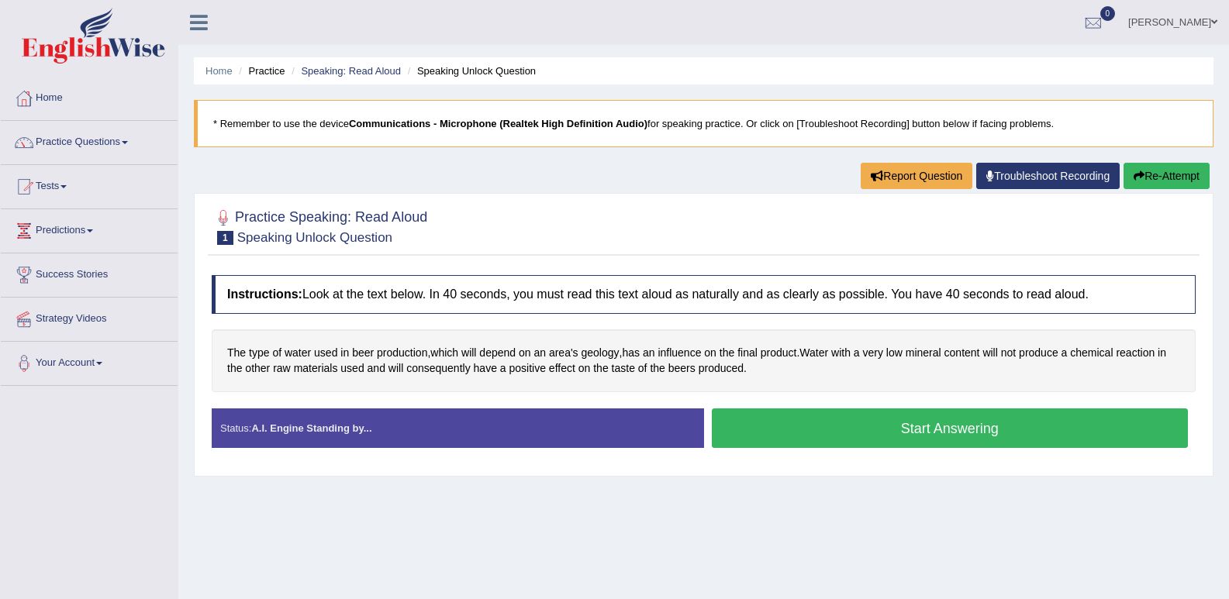
click at [877, 426] on button "Start Answering" at bounding box center [950, 428] width 477 height 40
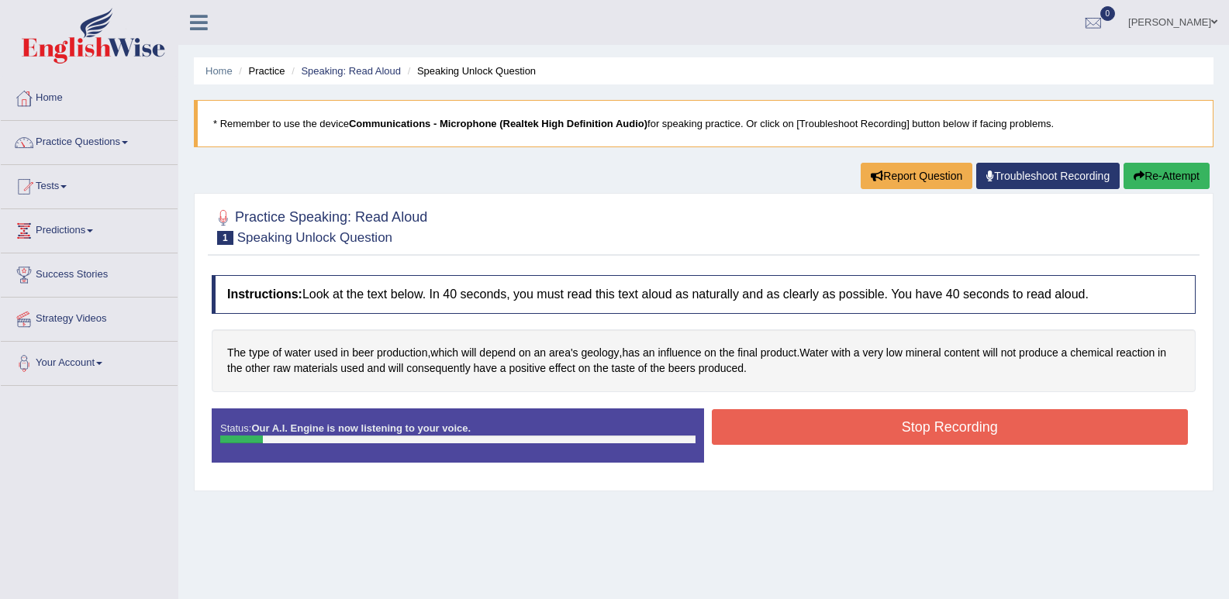
click at [894, 431] on button "Stop Recording" at bounding box center [950, 427] width 477 height 36
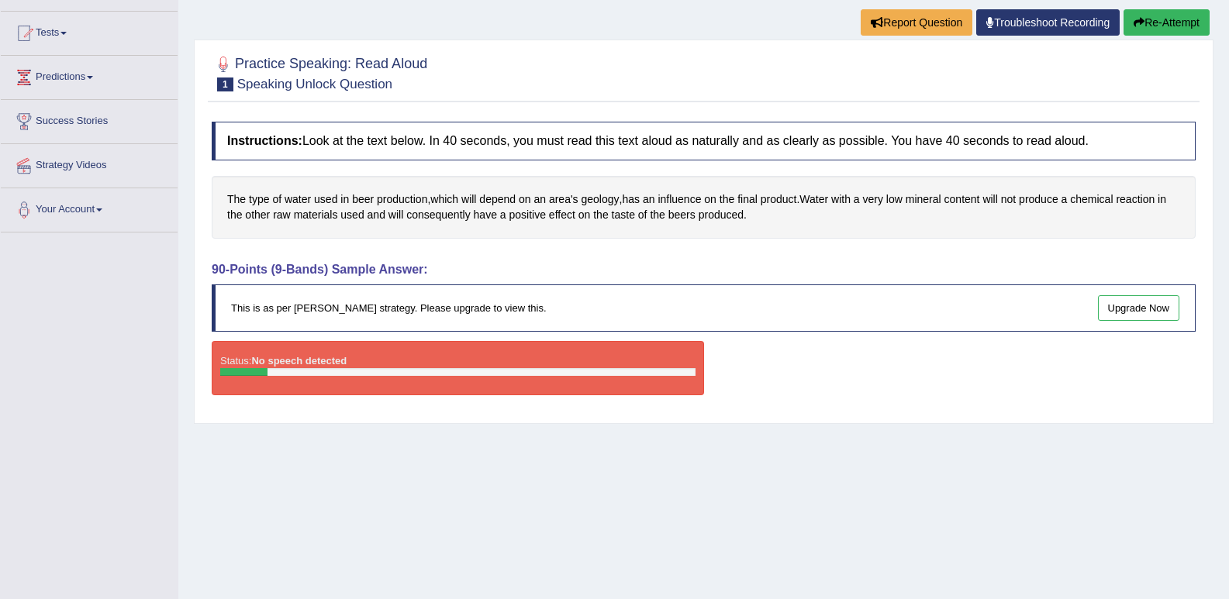
scroll to position [155, 0]
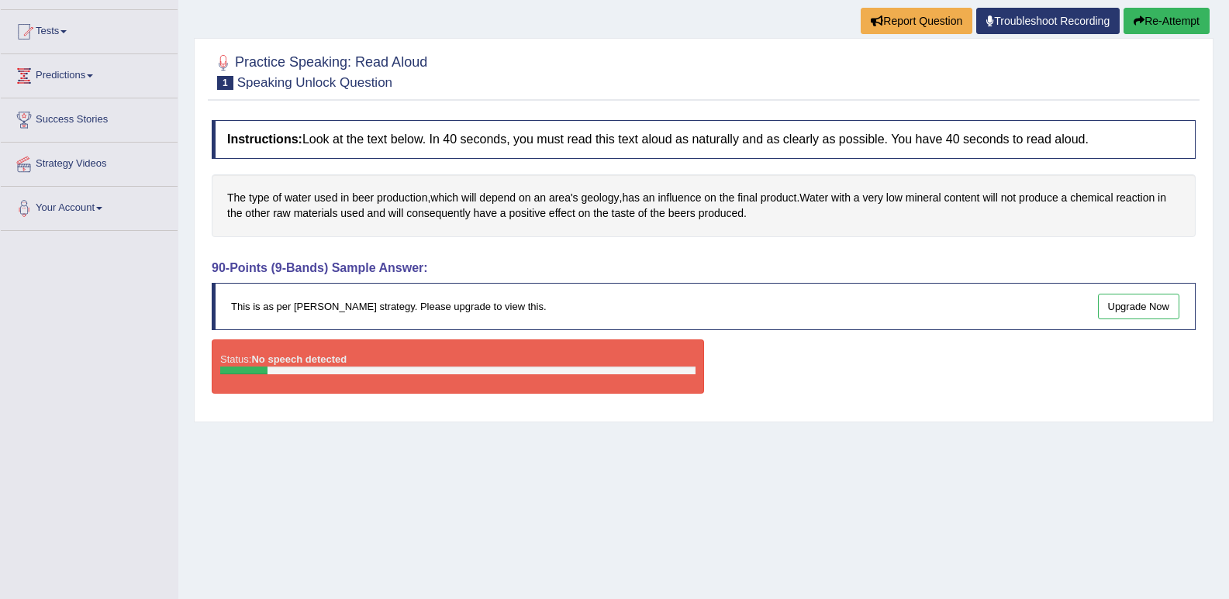
click at [1165, 28] on button "Re-Attempt" at bounding box center [1166, 21] width 86 height 26
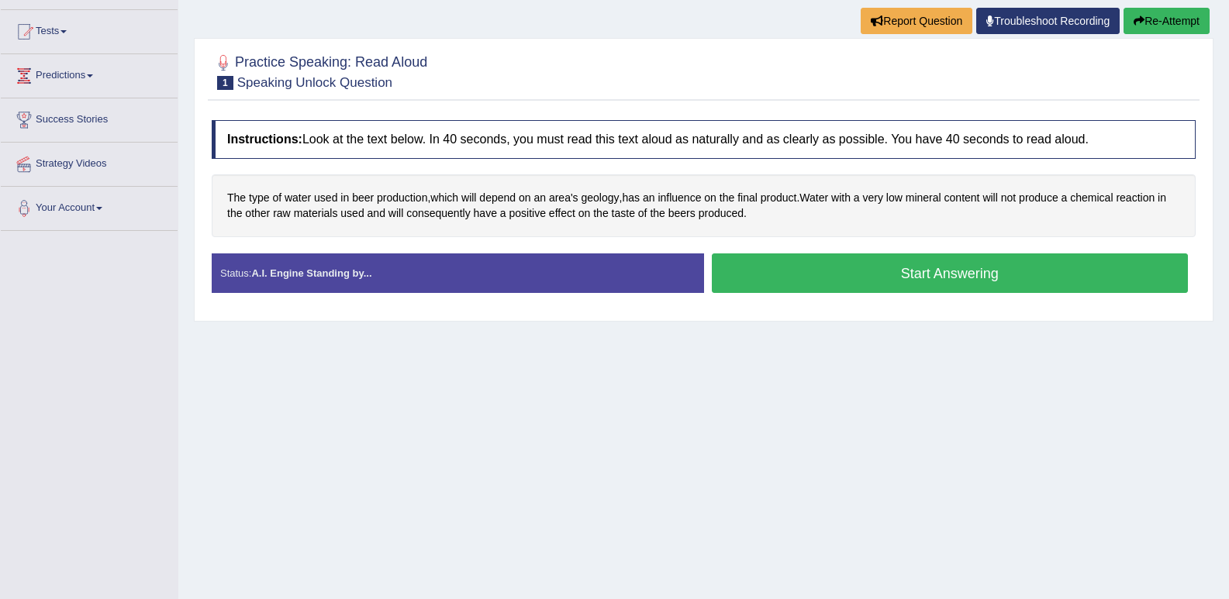
click at [924, 279] on button "Start Answering" at bounding box center [950, 273] width 477 height 40
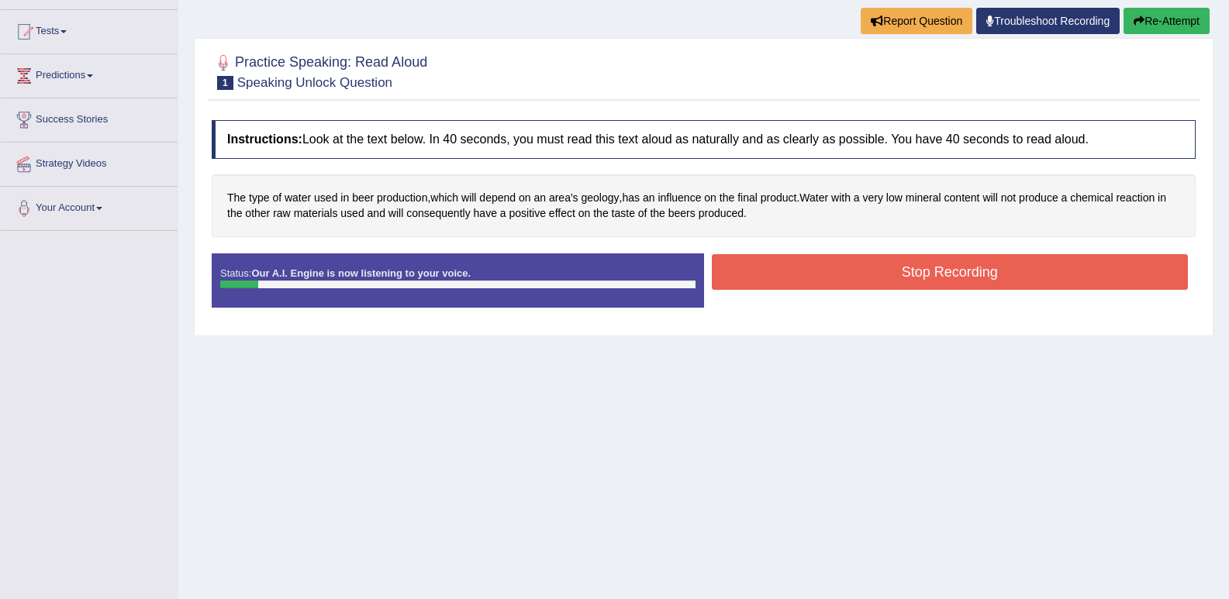
click at [897, 277] on button "Stop Recording" at bounding box center [950, 272] width 477 height 36
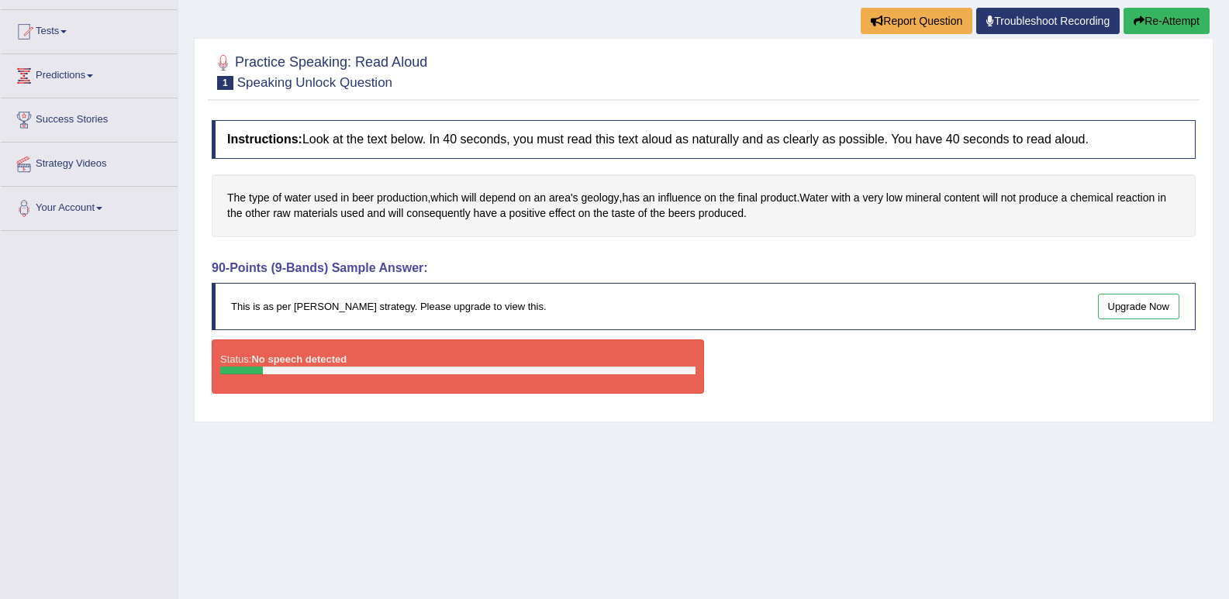
click at [1169, 20] on button "Re-Attempt" at bounding box center [1166, 21] width 86 height 26
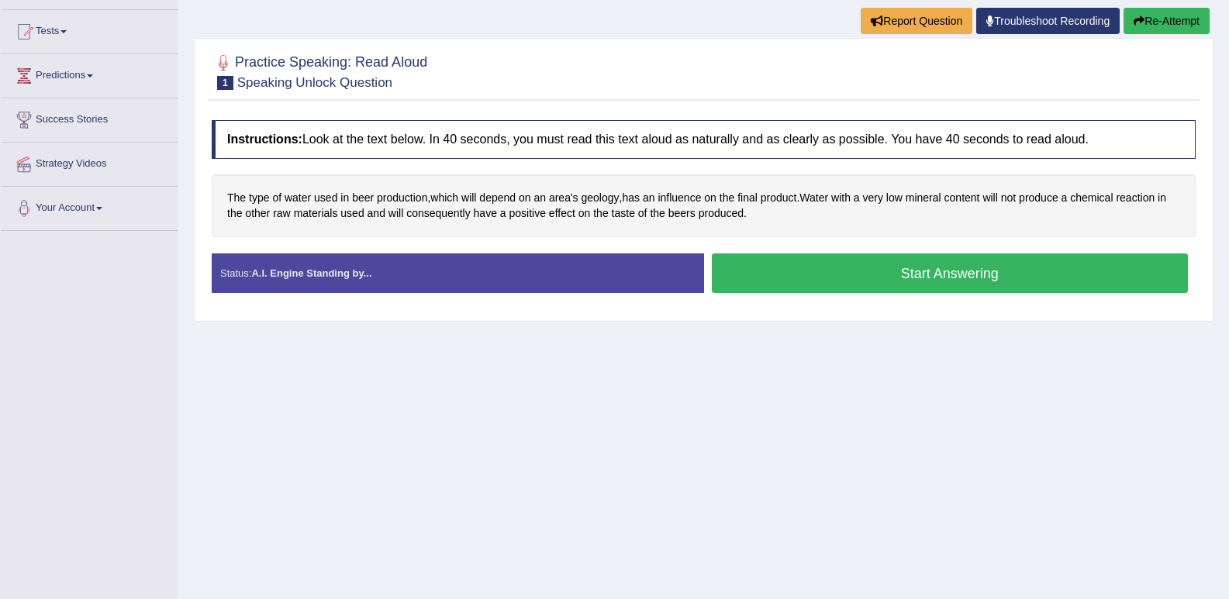
click at [900, 276] on button "Start Answering" at bounding box center [950, 273] width 477 height 40
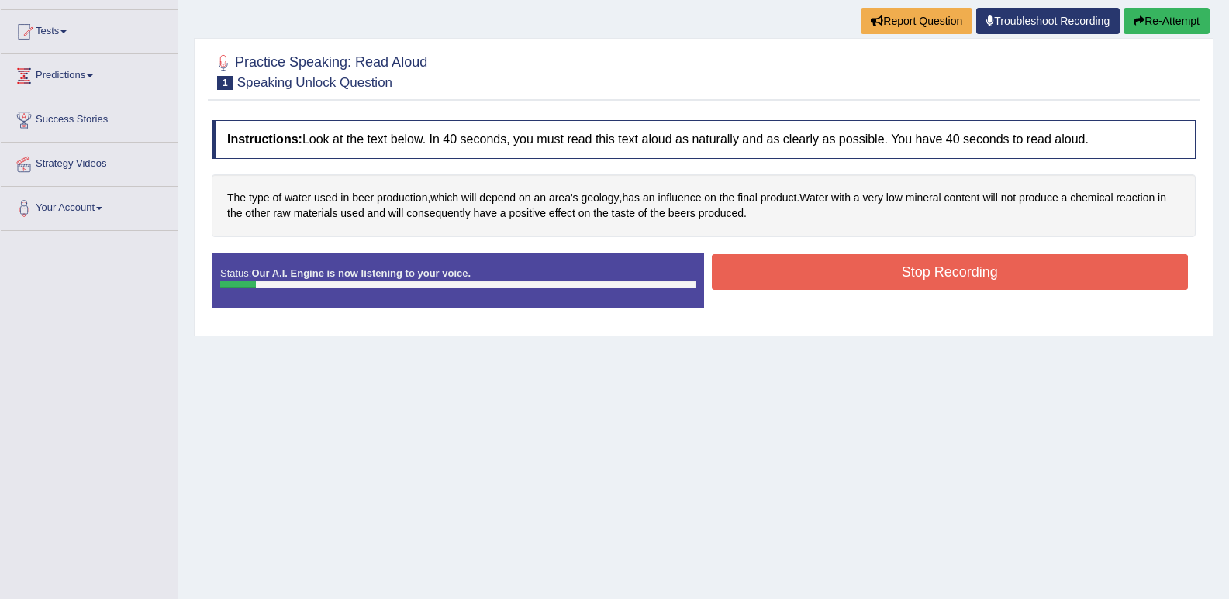
click at [940, 270] on button "Stop Recording" at bounding box center [950, 272] width 477 height 36
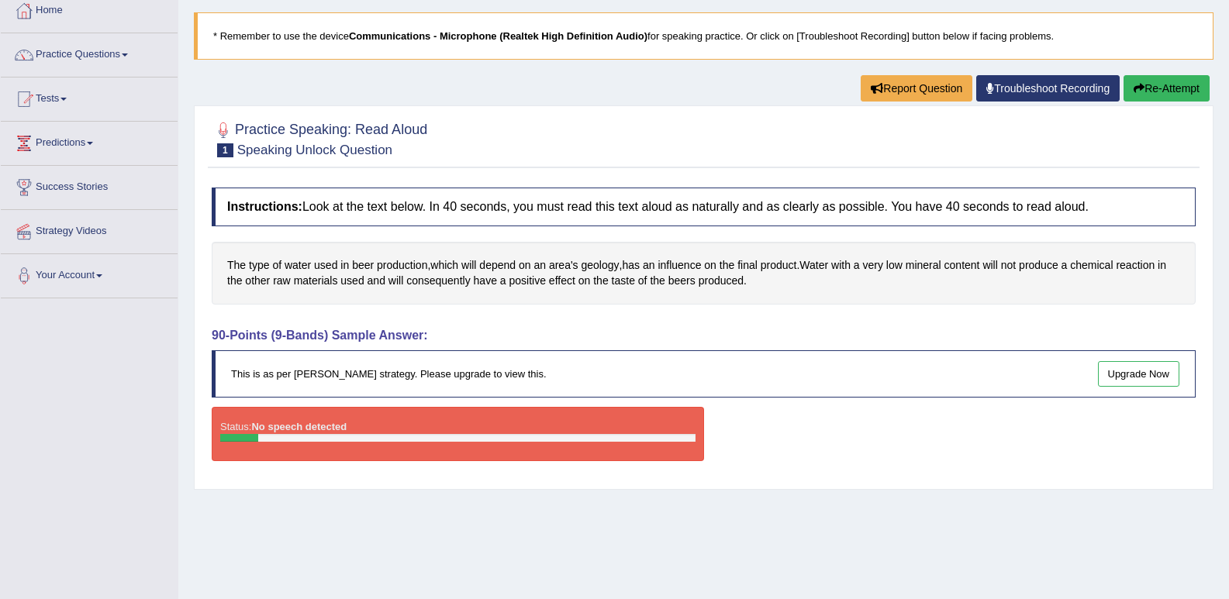
scroll to position [60, 0]
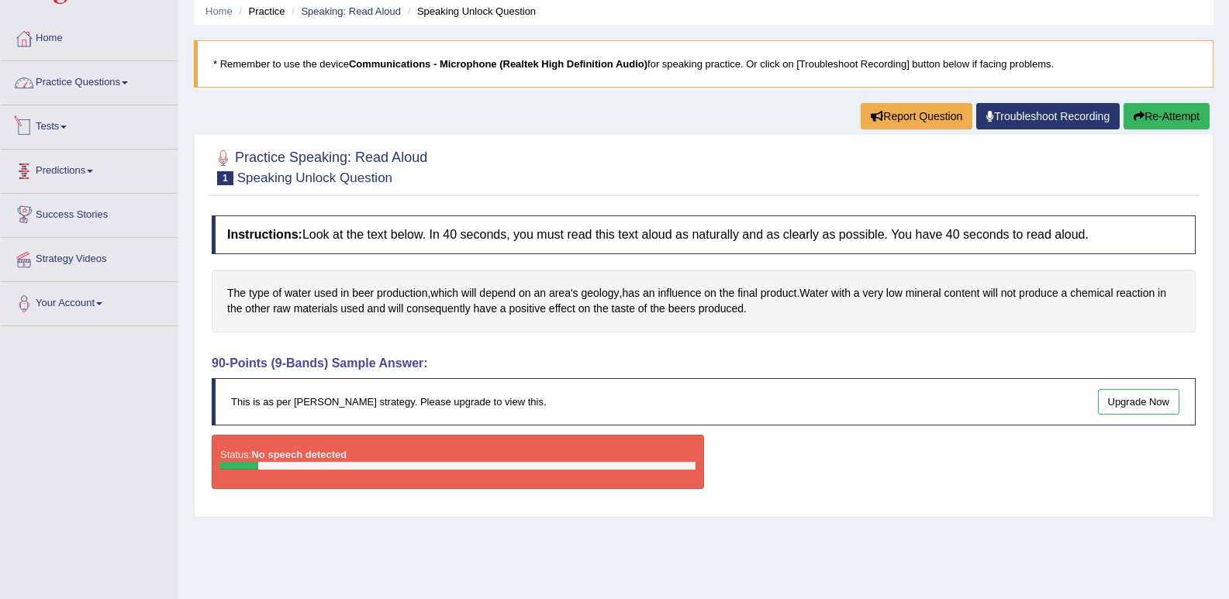
click at [109, 78] on link "Practice Questions" at bounding box center [89, 80] width 177 height 39
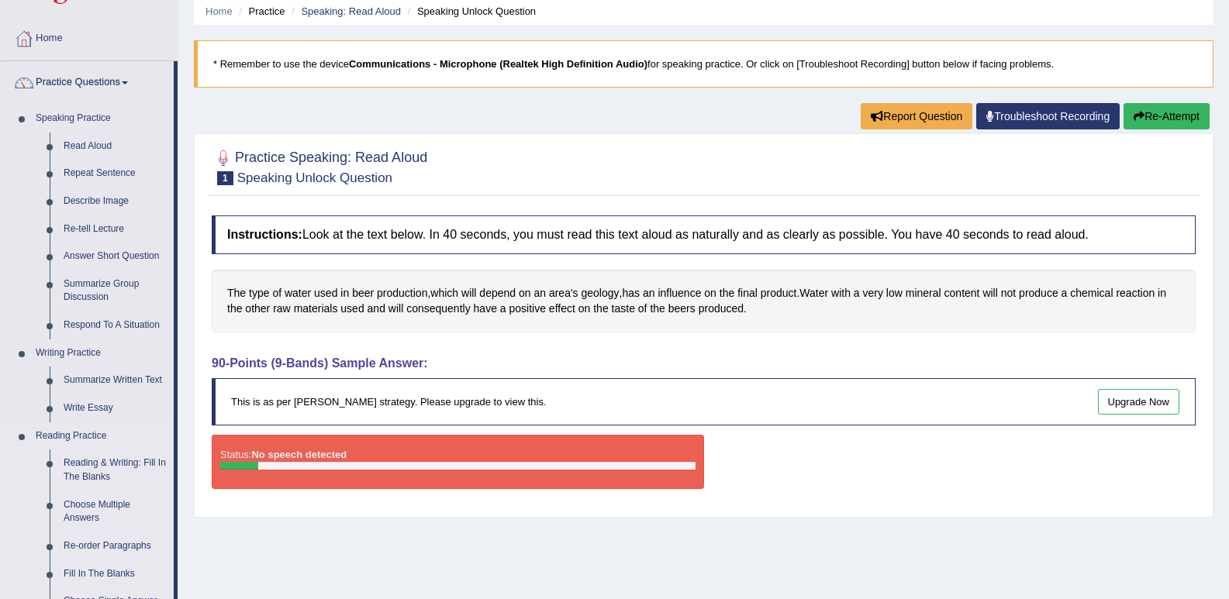
scroll to position [215, 0]
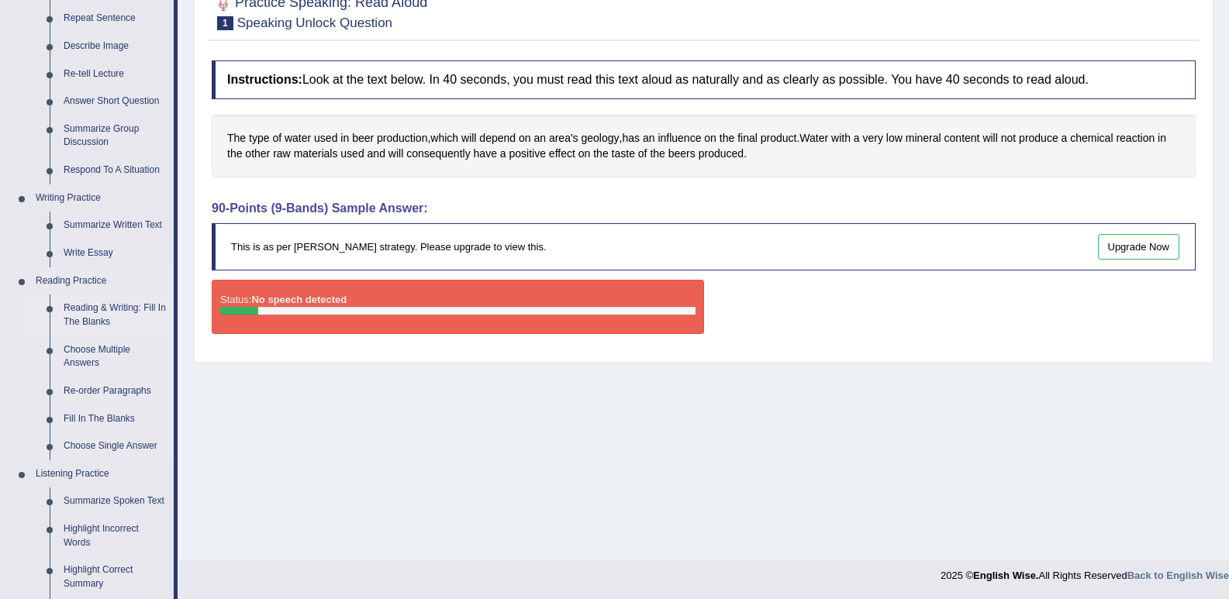
click at [80, 316] on link "Reading & Writing: Fill In The Blanks" at bounding box center [115, 315] width 117 height 41
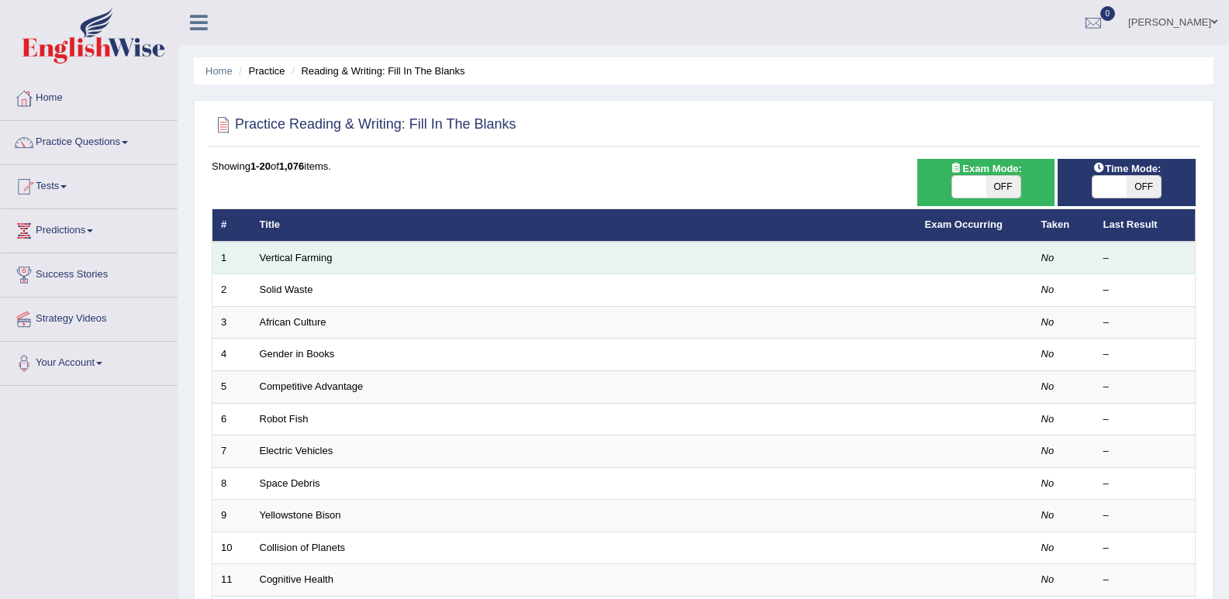
click at [658, 255] on td "Vertical Farming" at bounding box center [583, 258] width 665 height 33
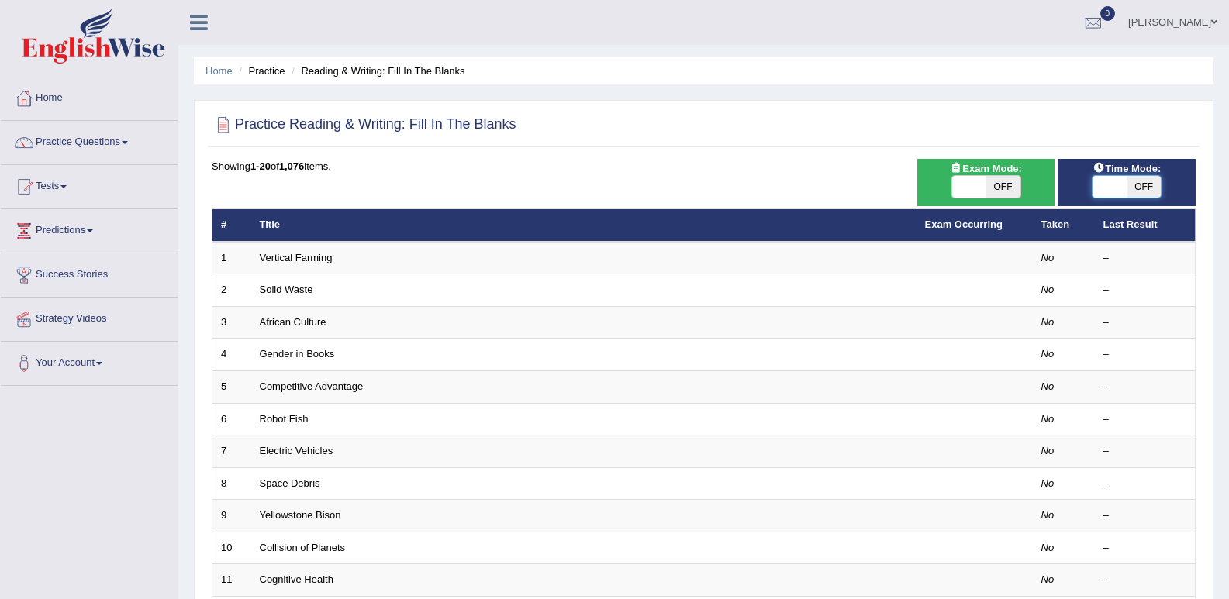
click at [1124, 185] on span at bounding box center [1109, 187] width 34 height 22
checkbox input "true"
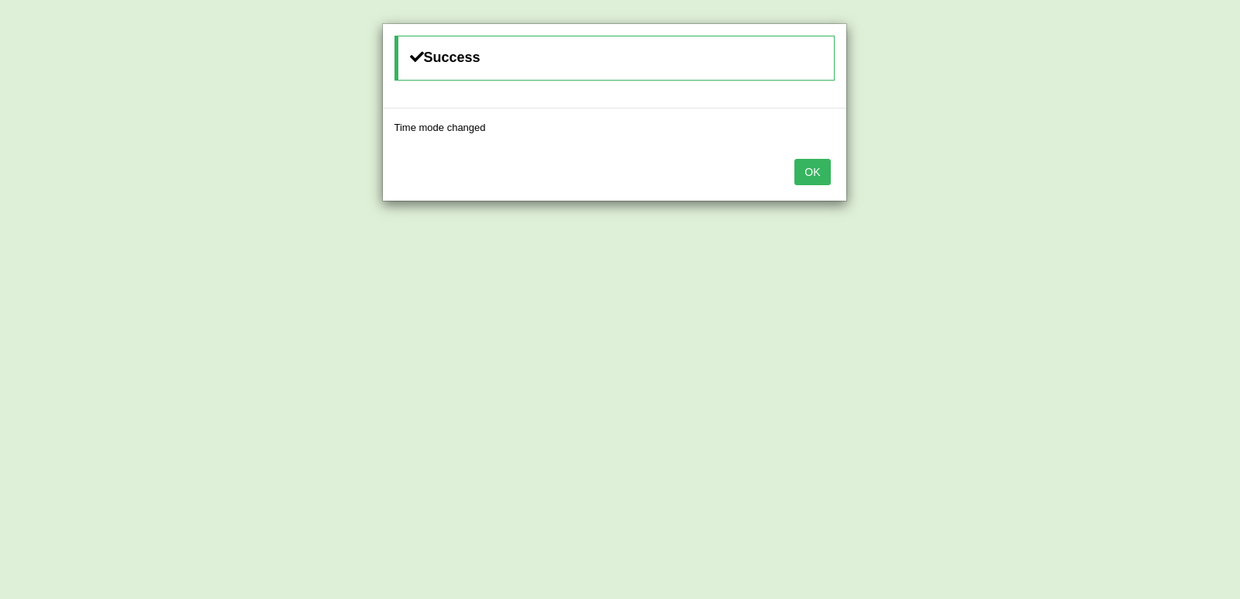
click at [43, 100] on div "Success Time mode changed OK" at bounding box center [620, 299] width 1240 height 599
click at [822, 175] on button "OK" at bounding box center [812, 172] width 36 height 26
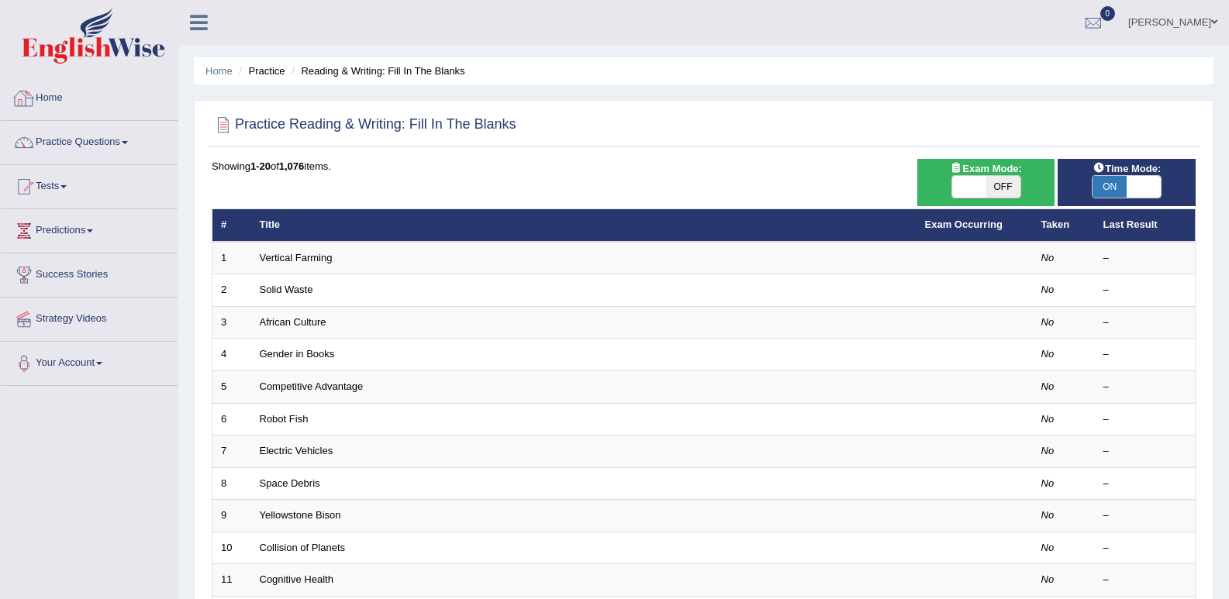
click at [55, 96] on link "Home" at bounding box center [89, 96] width 177 height 39
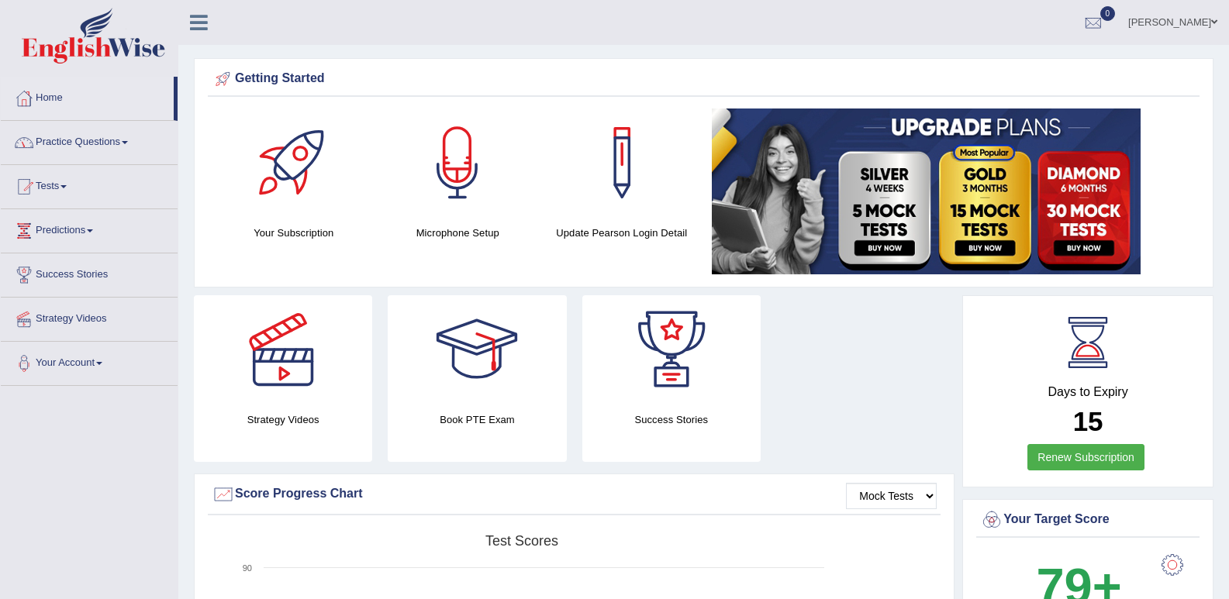
click at [109, 140] on link "Practice Questions" at bounding box center [89, 140] width 177 height 39
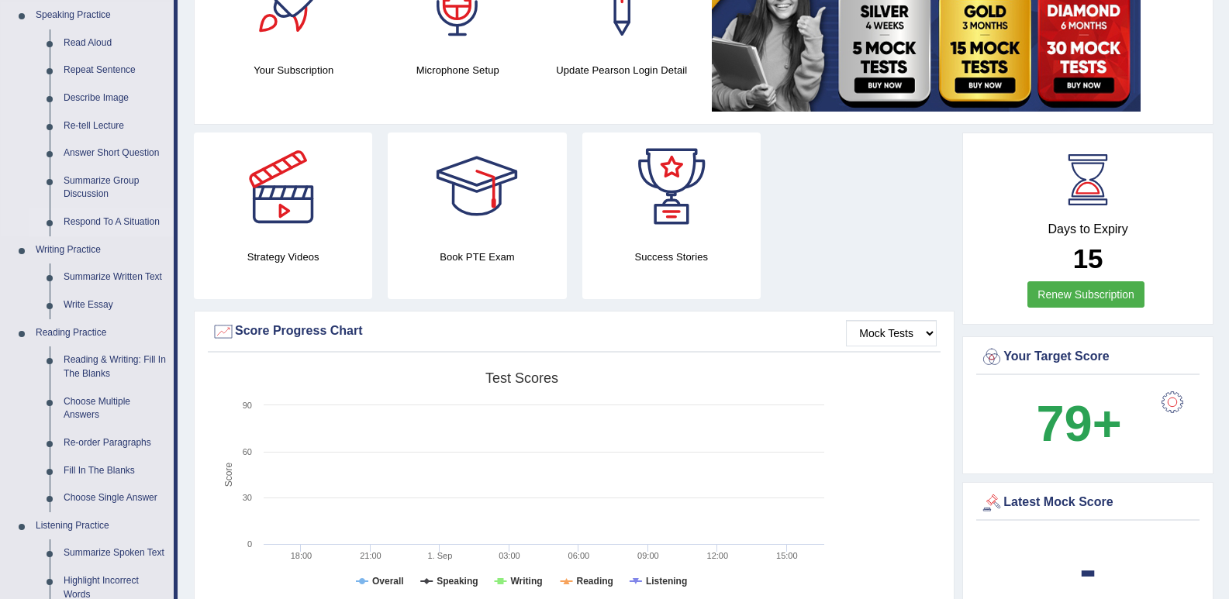
scroll to position [388, 0]
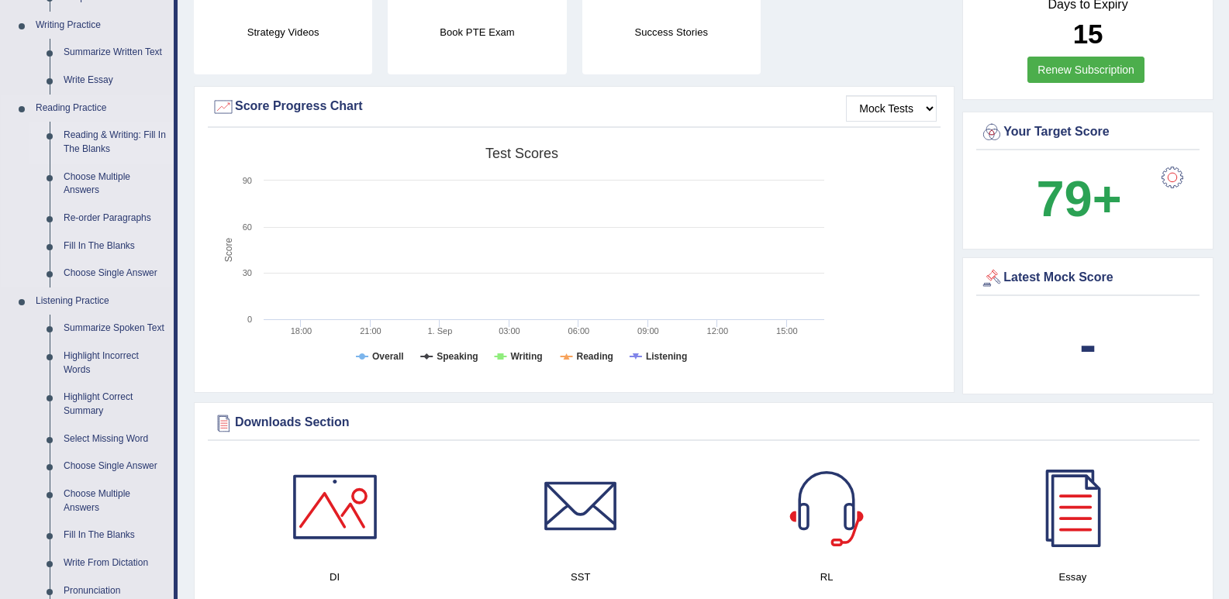
click at [105, 136] on link "Reading & Writing: Fill In The Blanks" at bounding box center [115, 142] width 117 height 41
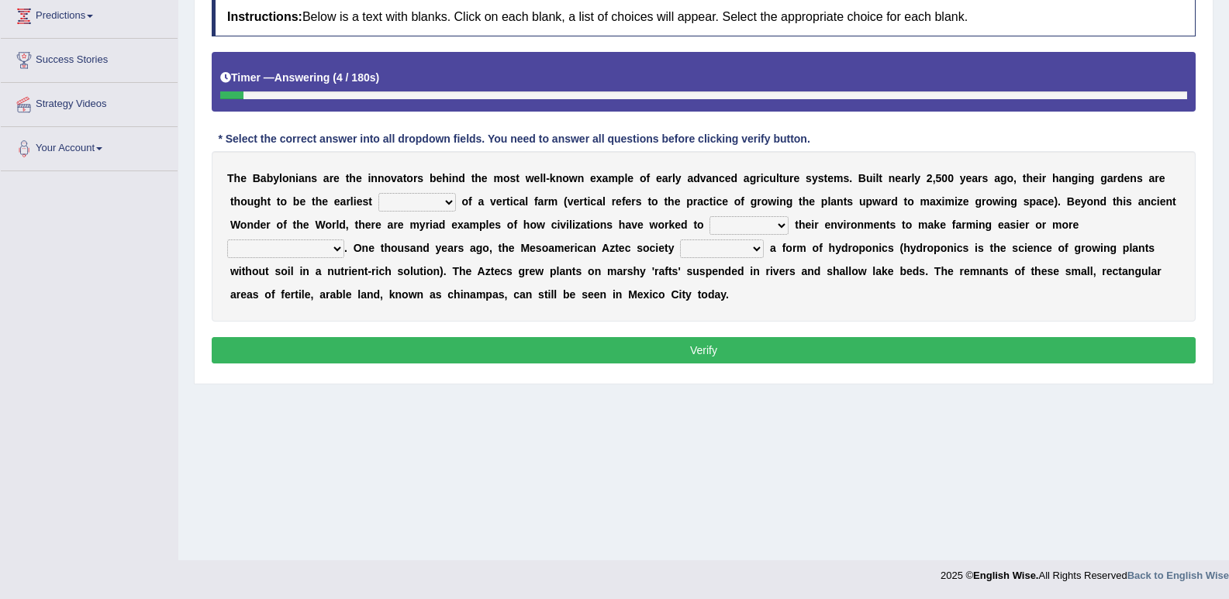
scroll to position [137, 0]
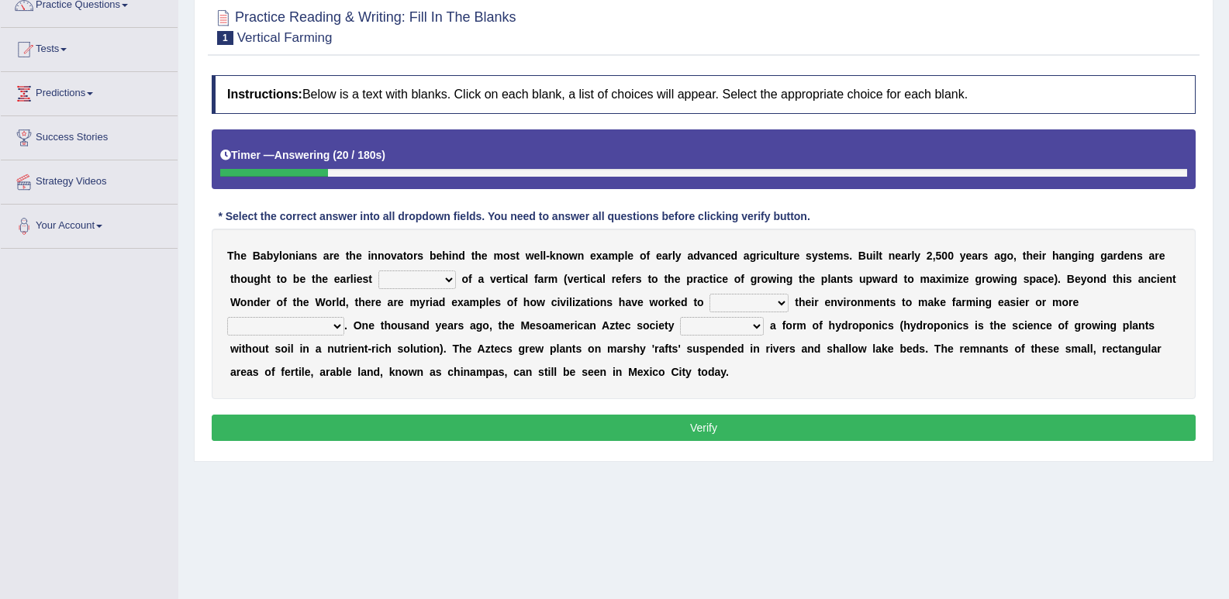
click at [450, 281] on select "prototype failure discredit protocol" at bounding box center [417, 280] width 78 height 19
click at [448, 277] on select "prototype failure discredit protocol" at bounding box center [417, 280] width 78 height 19
click at [433, 277] on select "prototype failure discredit protocol" at bounding box center [417, 280] width 78 height 19
select select "prototype"
click at [378, 271] on select "prototype failure discredit protocol" at bounding box center [417, 280] width 78 height 19
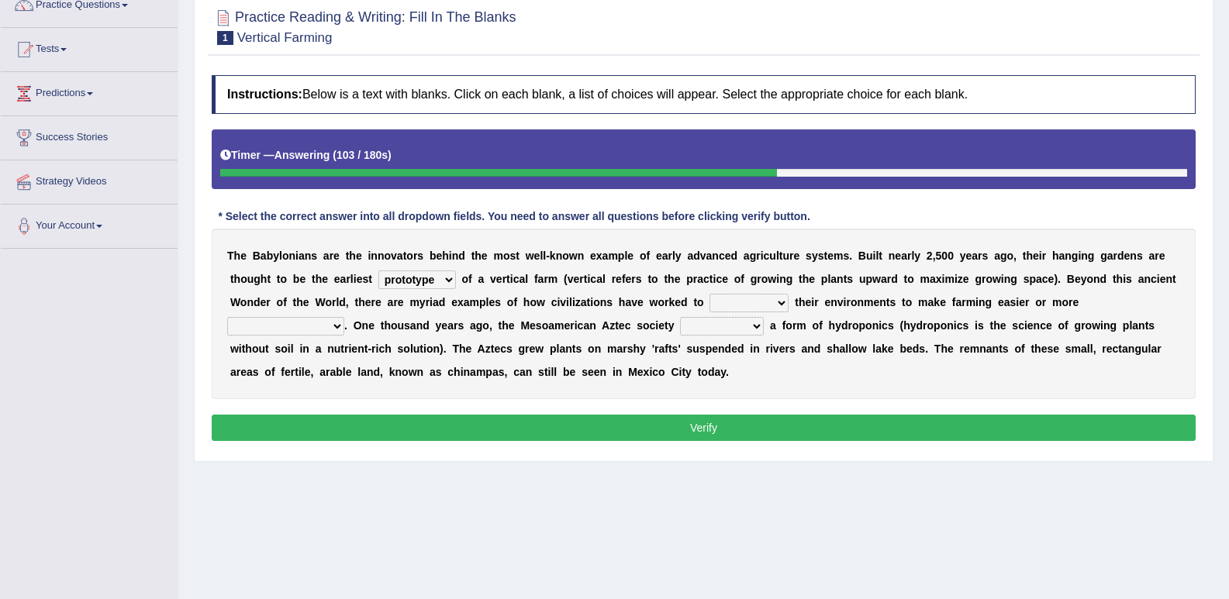
click at [746, 308] on select "manipulate escape respect disarrange" at bounding box center [748, 303] width 79 height 19
select select "manipulate"
click at [709, 294] on select "manipulate escape respect disarrange" at bounding box center [748, 303] width 79 height 19
click at [329, 326] on select "productive constructive connective counterproductive" at bounding box center [285, 326] width 117 height 19
select select "productive"
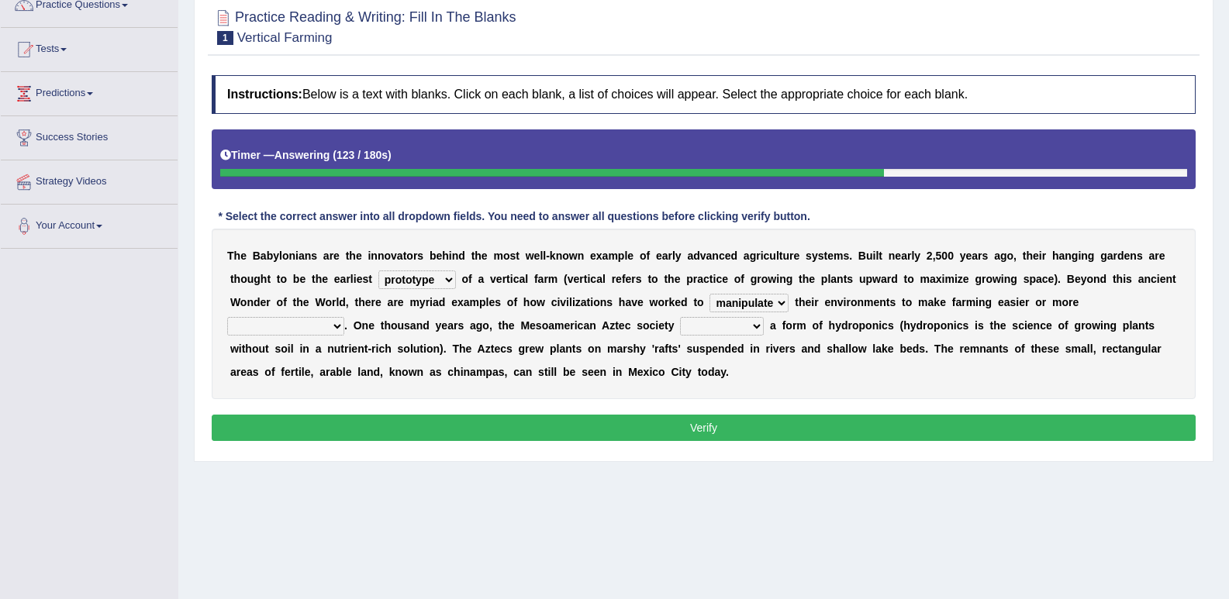
click at [227, 317] on select "productive constructive connective counterproductive" at bounding box center [285, 326] width 117 height 19
click at [753, 325] on select "domineered volunteered pioneered engineered" at bounding box center [722, 326] width 84 height 19
select select "pioneered"
click at [680, 317] on select "domineered volunteered pioneered engineered" at bounding box center [722, 326] width 84 height 19
drag, startPoint x: 706, startPoint y: 426, endPoint x: 695, endPoint y: 436, distance: 14.8
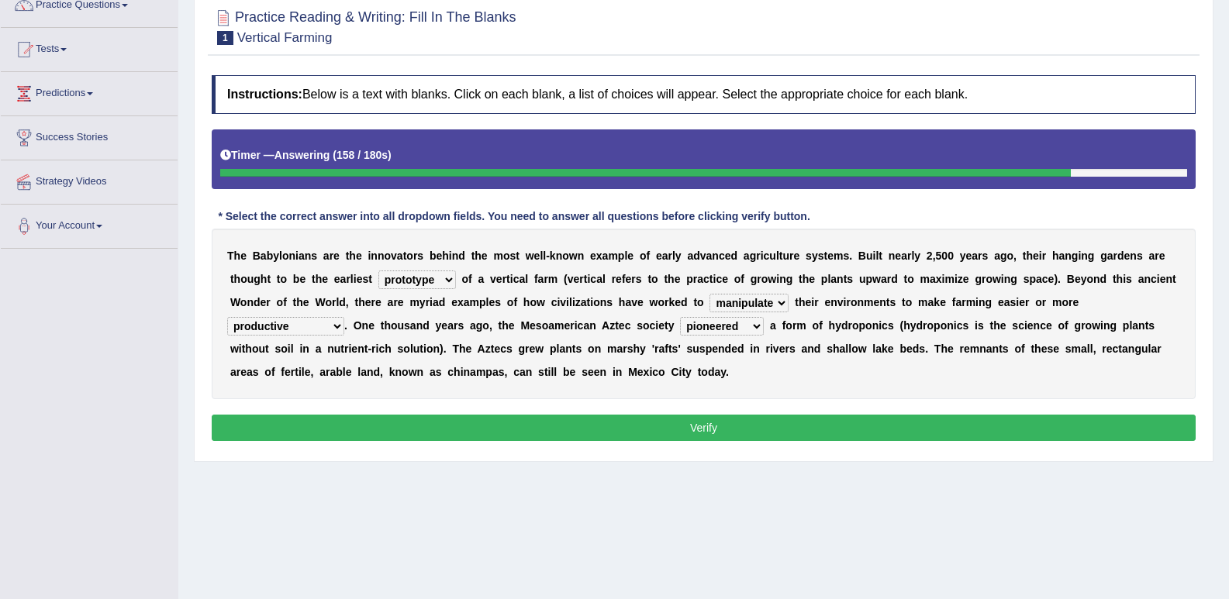
click at [707, 427] on button "Verify" at bounding box center [704, 428] width 984 height 26
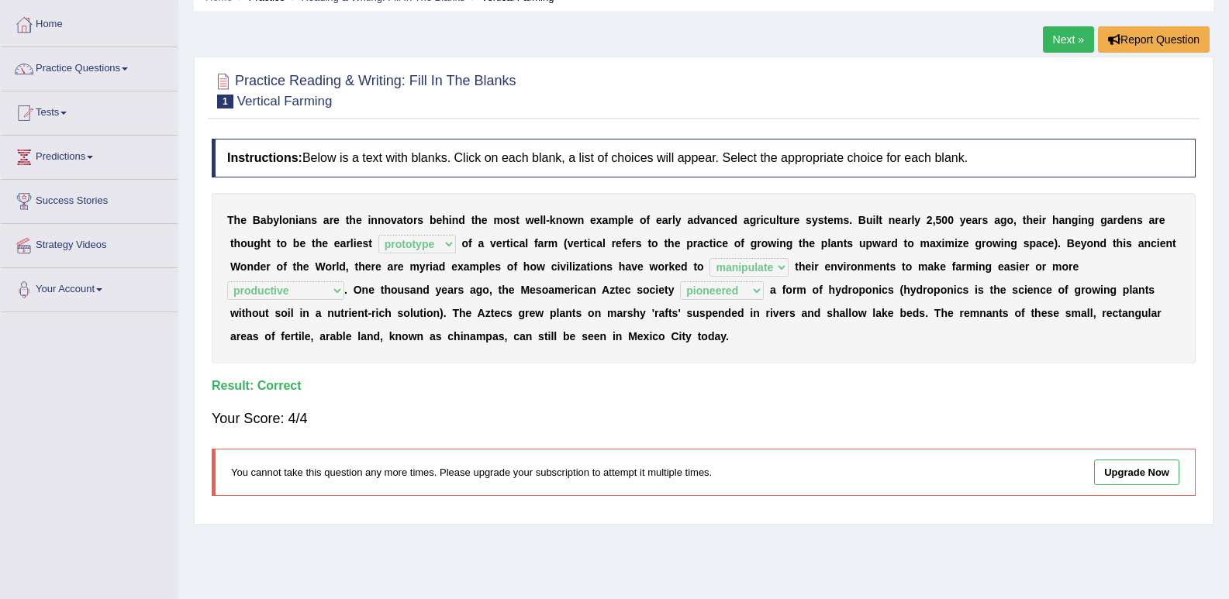
scroll to position [0, 0]
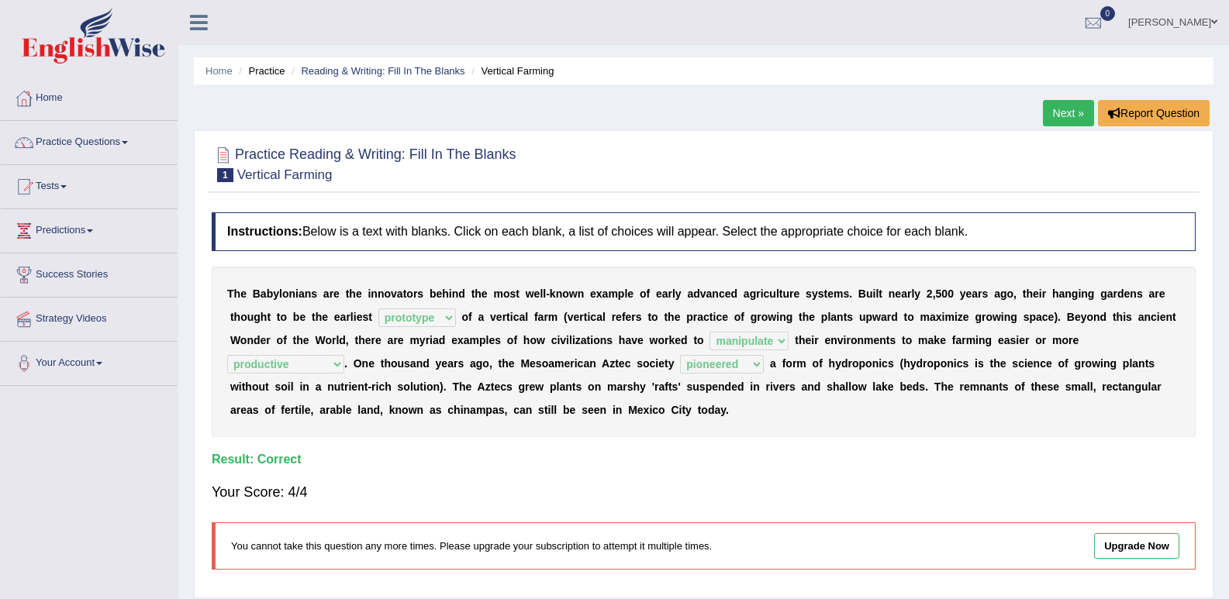
click at [1061, 115] on link "Next »" at bounding box center [1068, 113] width 51 height 26
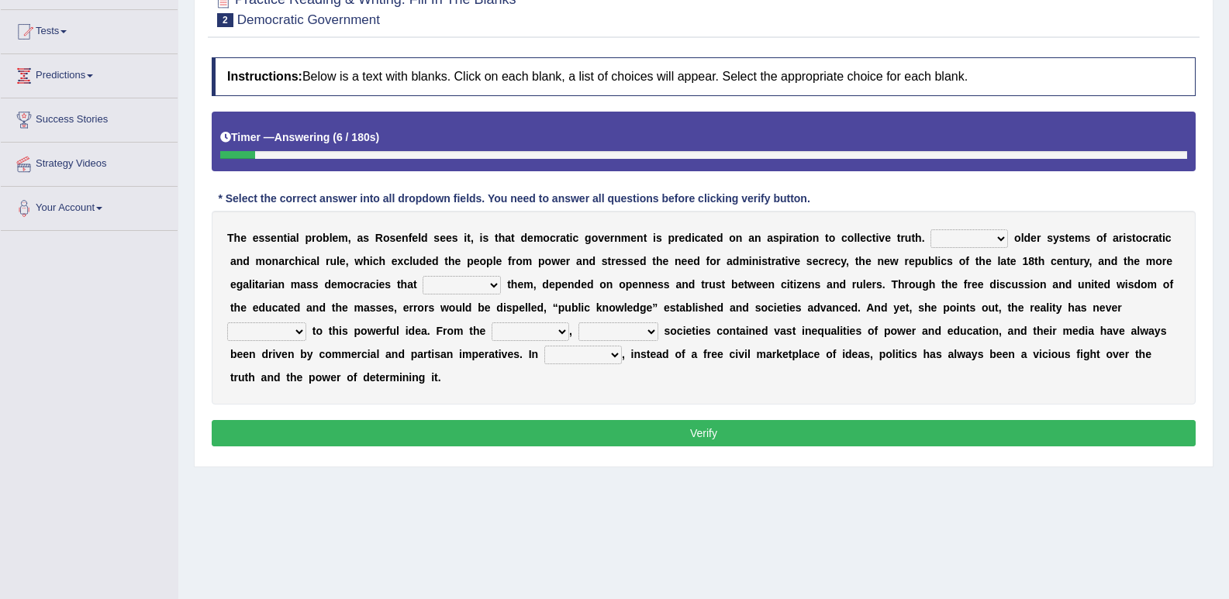
click at [990, 238] on select "Like Unlike Likely Safely" at bounding box center [969, 238] width 78 height 19
click at [1003, 239] on select "Like Unlike Likely Safely" at bounding box center [969, 238] width 78 height 19
drag, startPoint x: 1167, startPoint y: 338, endPoint x: 1149, endPoint y: 323, distance: 23.1
click at [1163, 331] on div "T h e e s s e n t i a l p r o b l e m , a s R o s e n f e l d s e e s i t , i s…" at bounding box center [704, 308] width 984 height 194
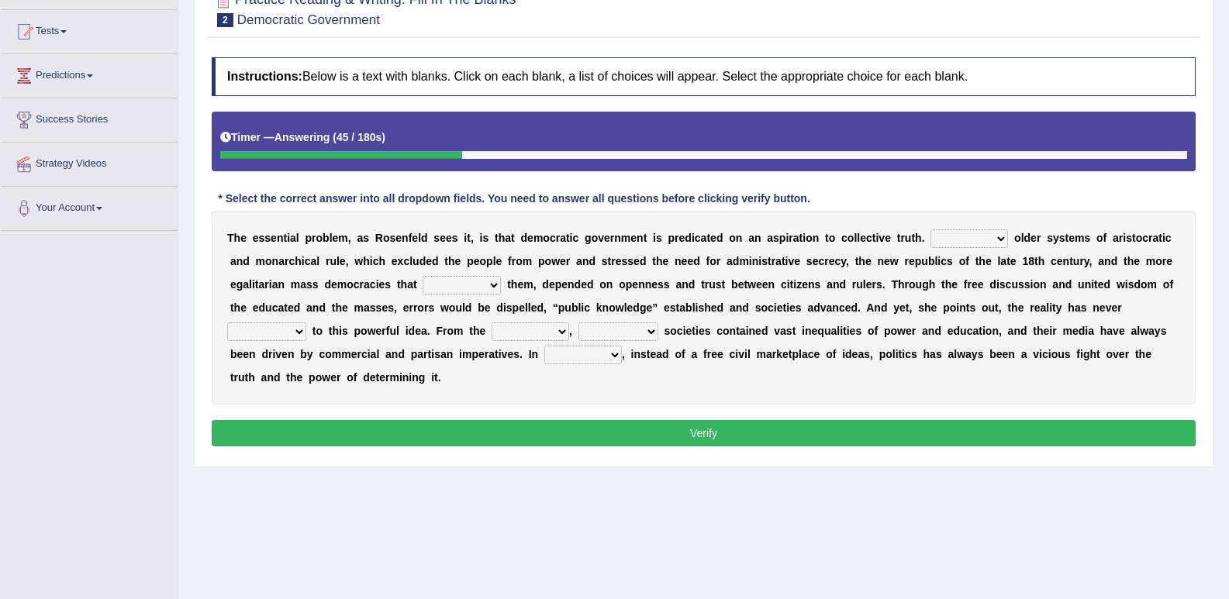
click at [998, 237] on select "Like Unlike Likely Safely" at bounding box center [969, 238] width 78 height 19
select select "Likely"
click at [930, 229] on select "Like Unlike Likely Safely" at bounding box center [969, 238] width 78 height 19
click at [999, 240] on select "Like Unlike Likely Safely" at bounding box center [969, 238] width 78 height 19
click at [930, 229] on select "Like Unlike Likely Safely" at bounding box center [969, 238] width 78 height 19
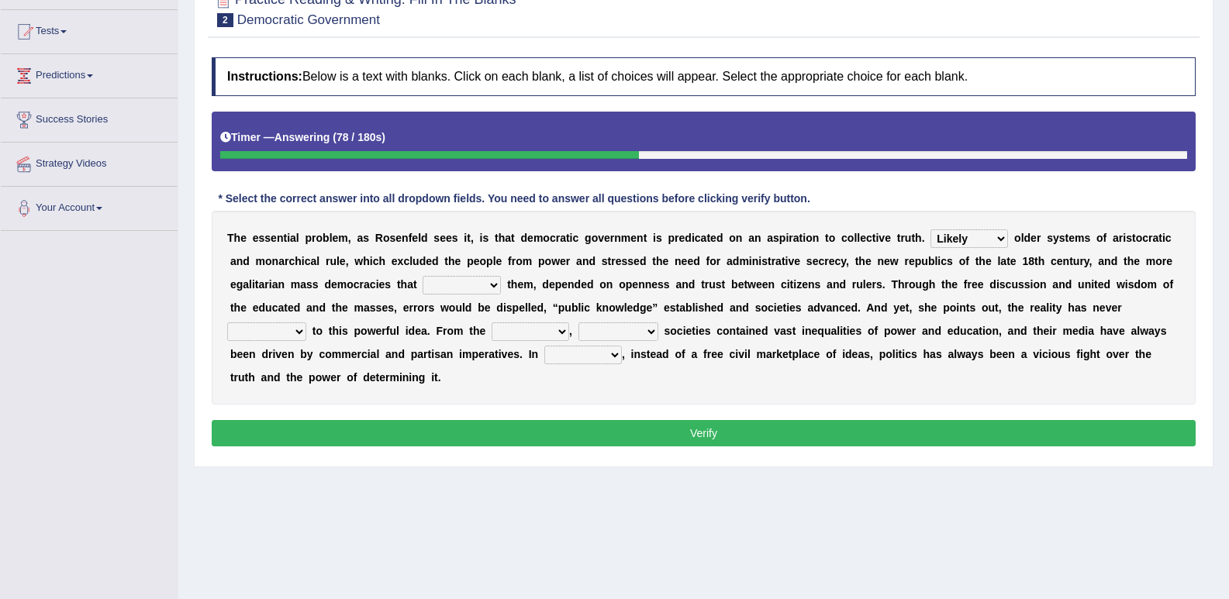
click at [496, 283] on select "readed grated succeeded printed" at bounding box center [461, 285] width 78 height 19
select select "readed"
click at [422, 276] on select "readed grated succeeded printed" at bounding box center [461, 285] width 78 height 19
click at [493, 283] on select "readed grated succeeded printed" at bounding box center [461, 285] width 78 height 19
click at [489, 281] on select "readed grated succeeded printed" at bounding box center [461, 285] width 78 height 19
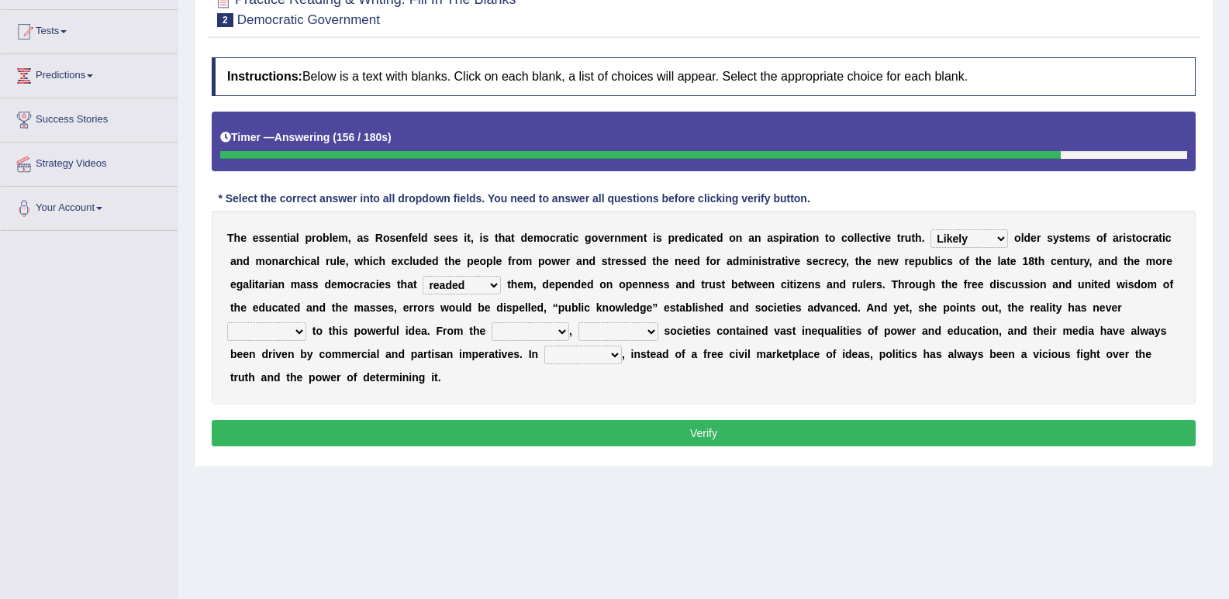
click at [297, 331] on select "saved up stood up brought up lived up" at bounding box center [266, 331] width 79 height 19
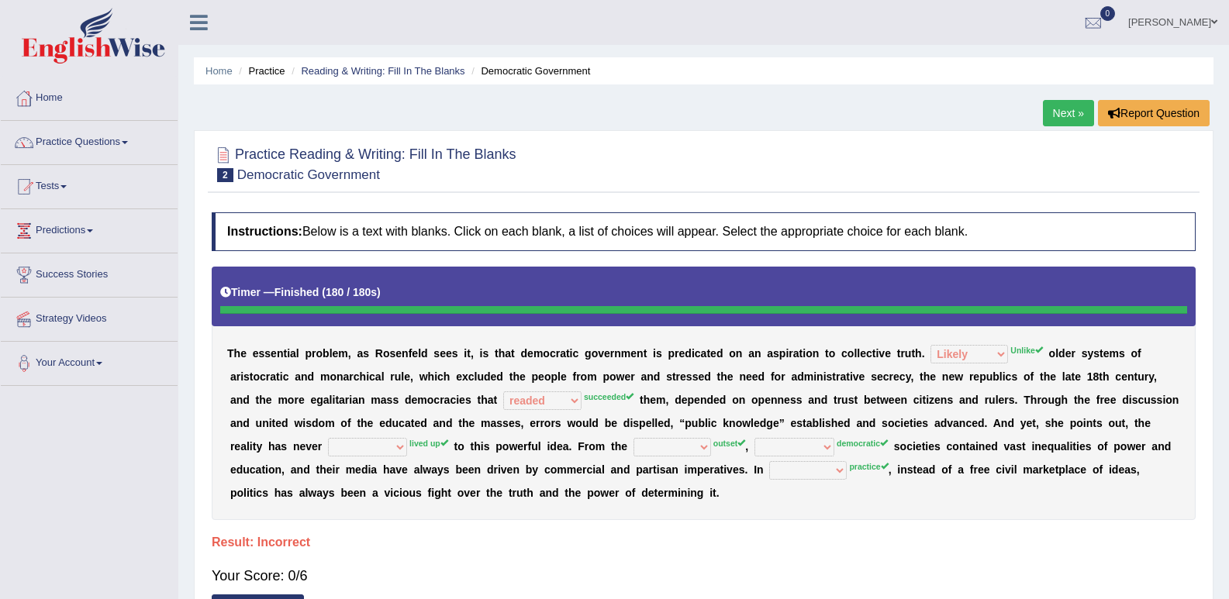
click at [1075, 112] on link "Next »" at bounding box center [1068, 113] width 51 height 26
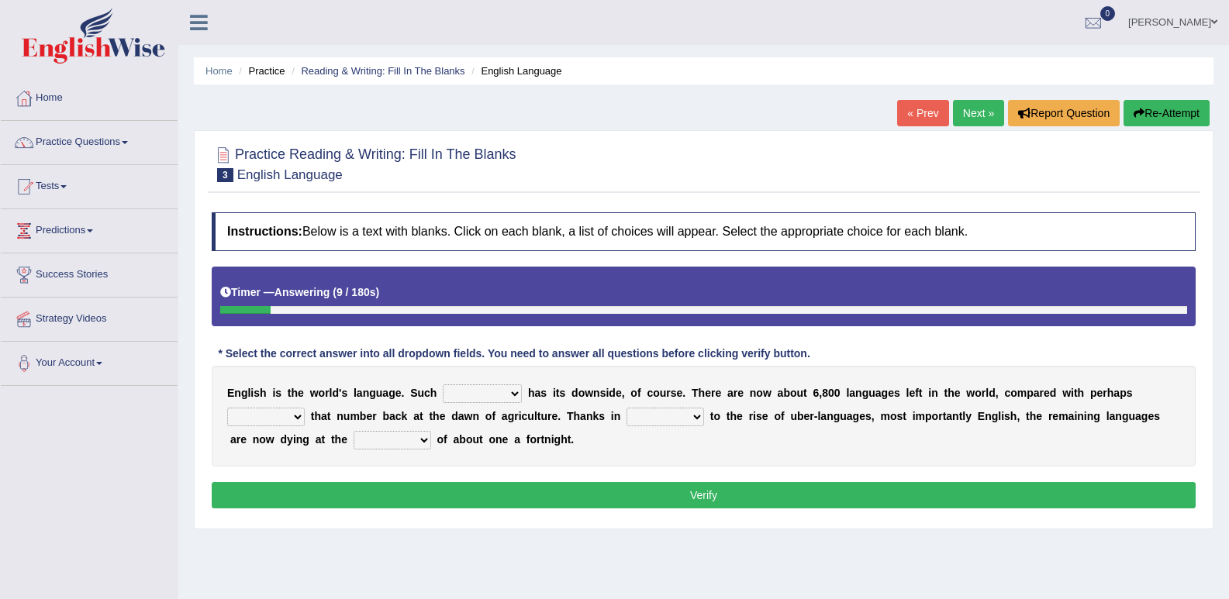
click at [515, 395] on select "power idea subject dominance" at bounding box center [482, 393] width 79 height 19
select select "subject"
click at [443, 384] on select "power idea subject dominance" at bounding box center [482, 393] width 79 height 19
click at [299, 418] on select "rise twice firstly never" at bounding box center [266, 417] width 78 height 19
select select "twice"
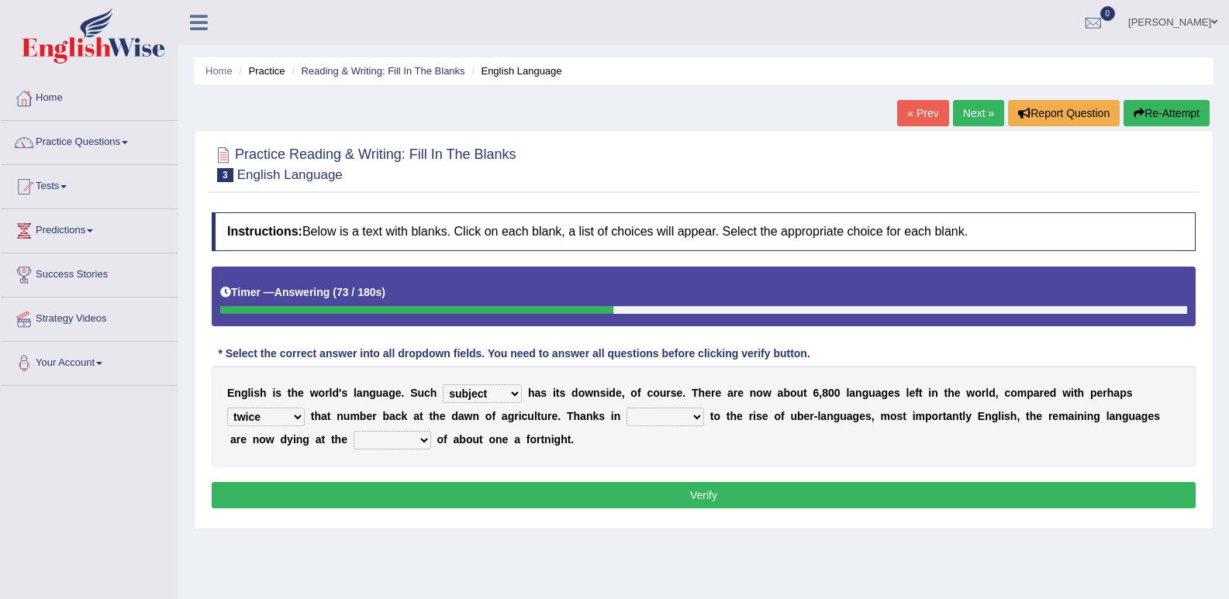
click at [227, 408] on select "rise twice firstly never" at bounding box center [266, 417] width 78 height 19
click at [698, 415] on select "rare start part bother" at bounding box center [665, 417] width 78 height 19
select select "start"
click at [626, 408] on select "rare start part bother" at bounding box center [665, 417] width 78 height 19
click at [424, 439] on select "state rate wait great" at bounding box center [392, 440] width 78 height 19
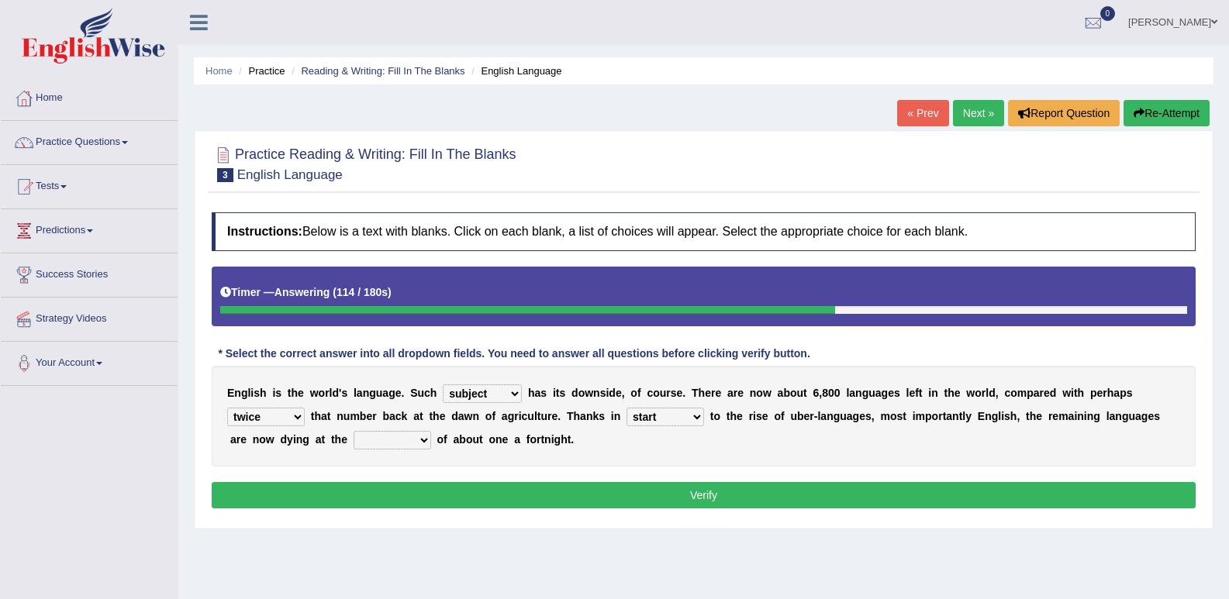
select select "rate"
click at [353, 431] on select "state rate wait great" at bounding box center [392, 440] width 78 height 19
drag, startPoint x: 467, startPoint y: 477, endPoint x: 467, endPoint y: 488, distance: 11.6
click at [467, 488] on div "Instructions: Below is a text with blanks. Click on each blank, a list of choic…" at bounding box center [703, 363] width 991 height 316
click at [467, 491] on button "Verify" at bounding box center [704, 495] width 984 height 26
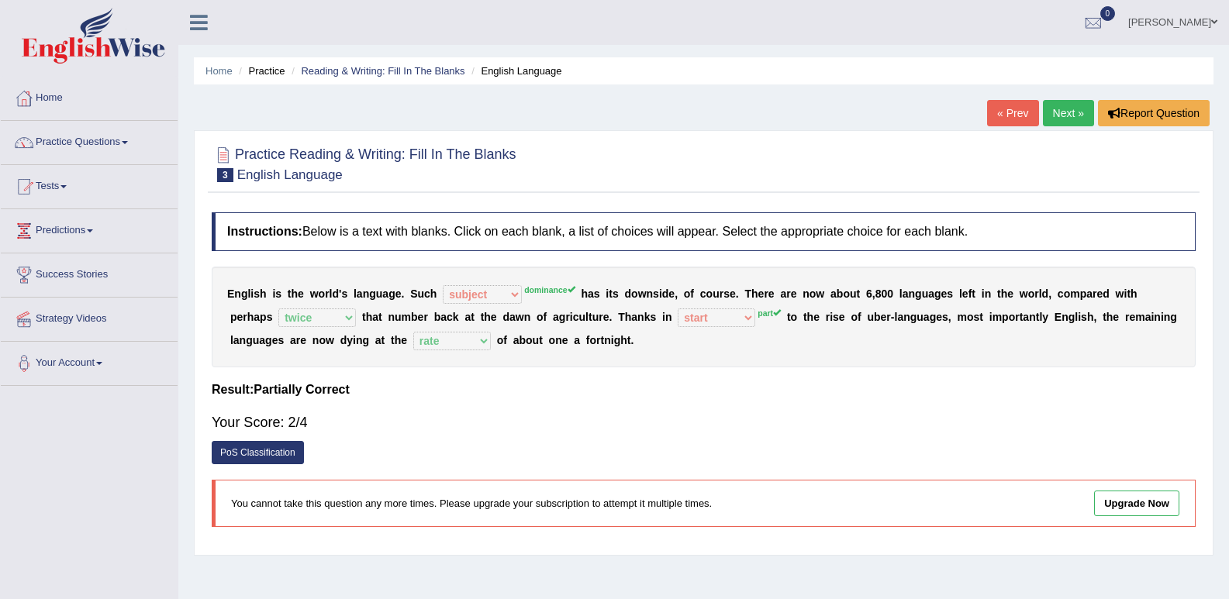
click at [1064, 116] on link "Next »" at bounding box center [1068, 113] width 51 height 26
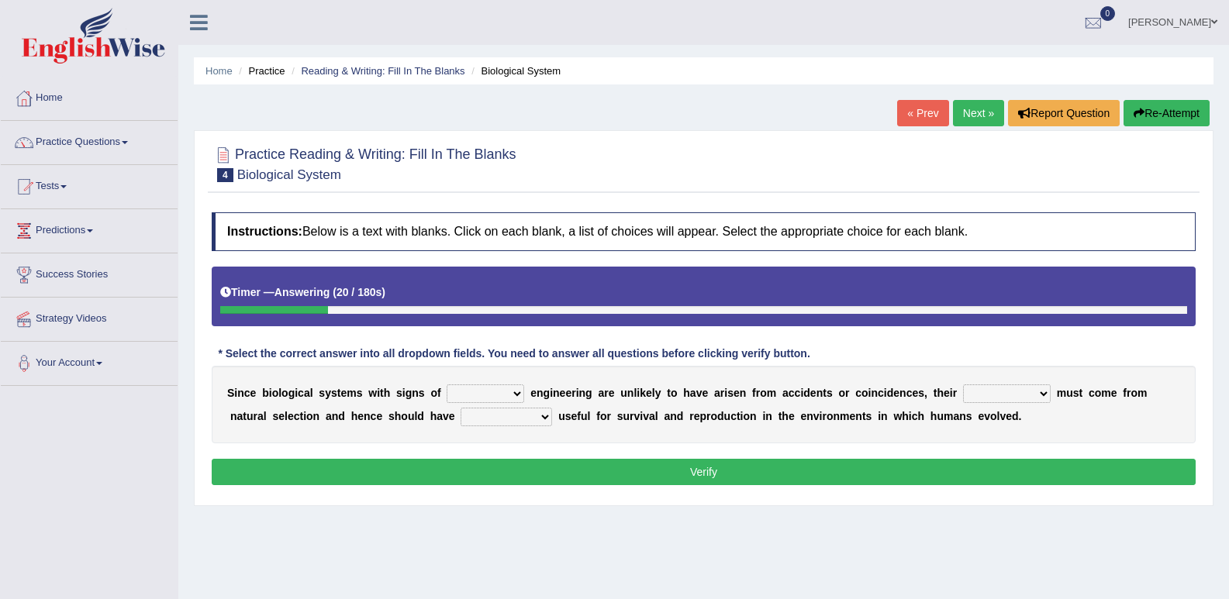
click at [516, 395] on select "system national extra complex" at bounding box center [485, 393] width 78 height 19
select select "extra"
click at [446, 384] on select "system national extra complex" at bounding box center [485, 393] width 78 height 19
click at [1043, 396] on select "presence organisation registration structures" at bounding box center [1007, 393] width 88 height 19
select select "presence"
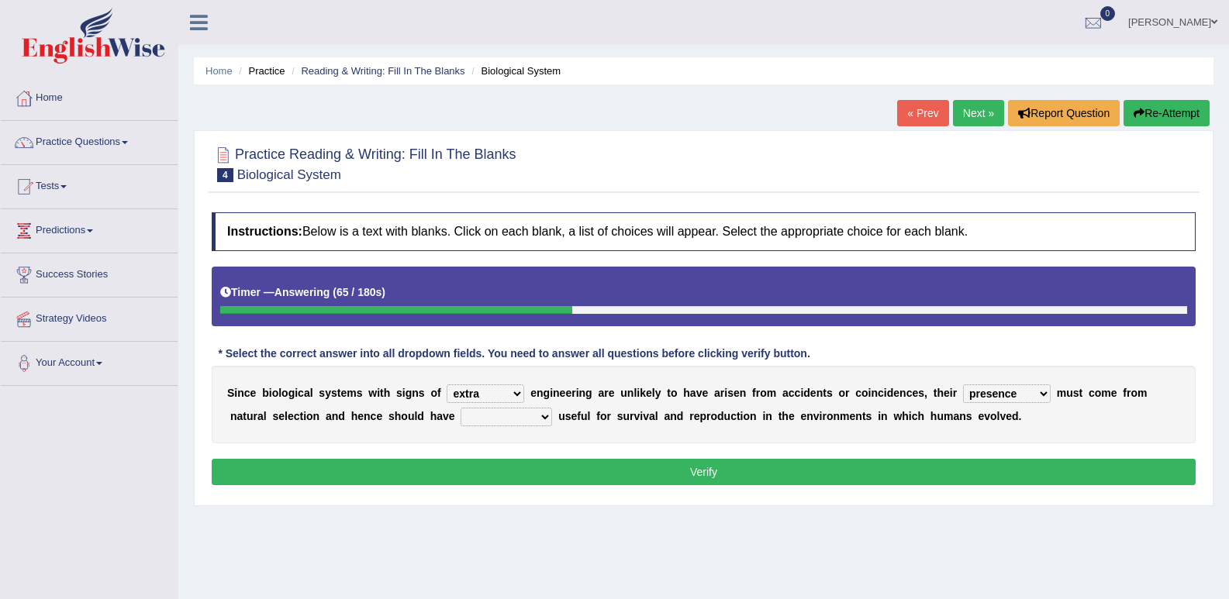
click at [963, 384] on select "presence organisation registration structures" at bounding box center [1007, 393] width 88 height 19
click at [543, 417] on select "functions cultures samples introductions" at bounding box center [505, 417] width 91 height 19
select select "samples"
click at [460, 408] on select "functions cultures samples introductions" at bounding box center [505, 417] width 91 height 19
click at [608, 470] on button "Verify" at bounding box center [704, 472] width 984 height 26
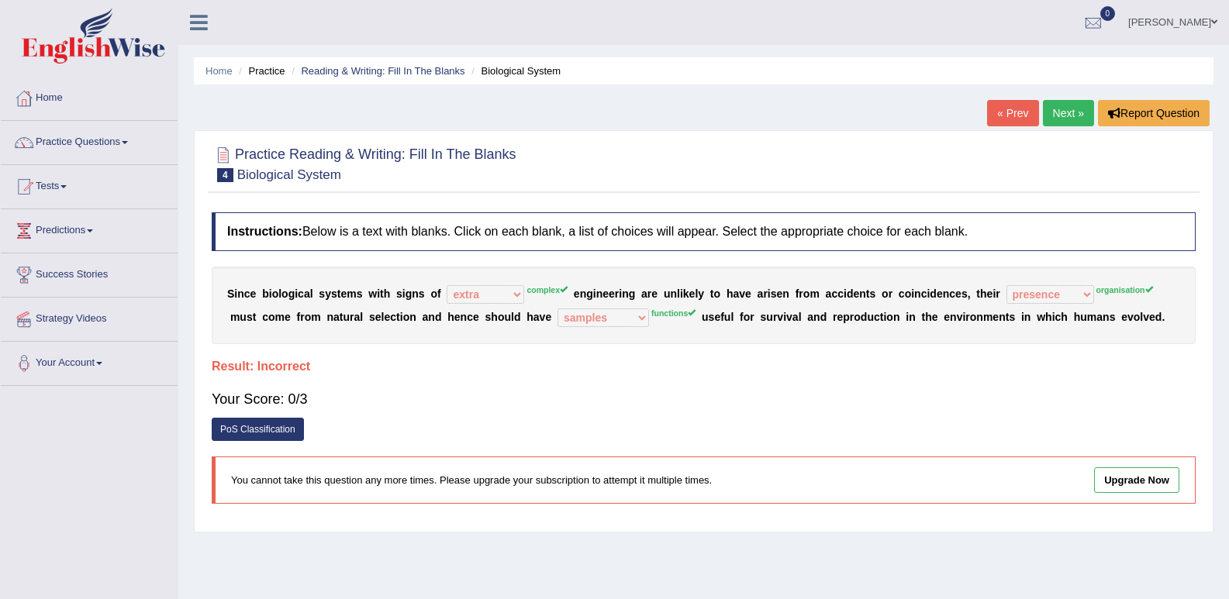
click at [1061, 115] on link "Next »" at bounding box center [1068, 113] width 51 height 26
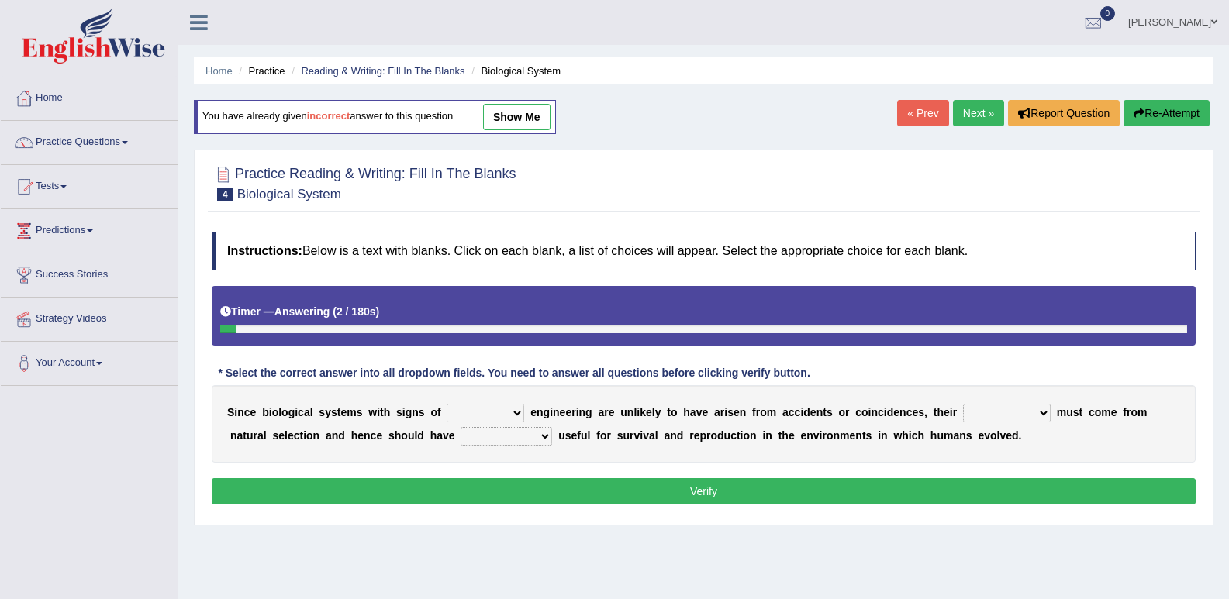
click at [515, 414] on select "system national extra complex" at bounding box center [485, 413] width 78 height 19
select select "national"
click at [446, 404] on select "system national extra complex" at bounding box center [485, 413] width 78 height 19
click at [1046, 412] on select "presence organisation registration structures" at bounding box center [1007, 413] width 88 height 19
select select "structures"
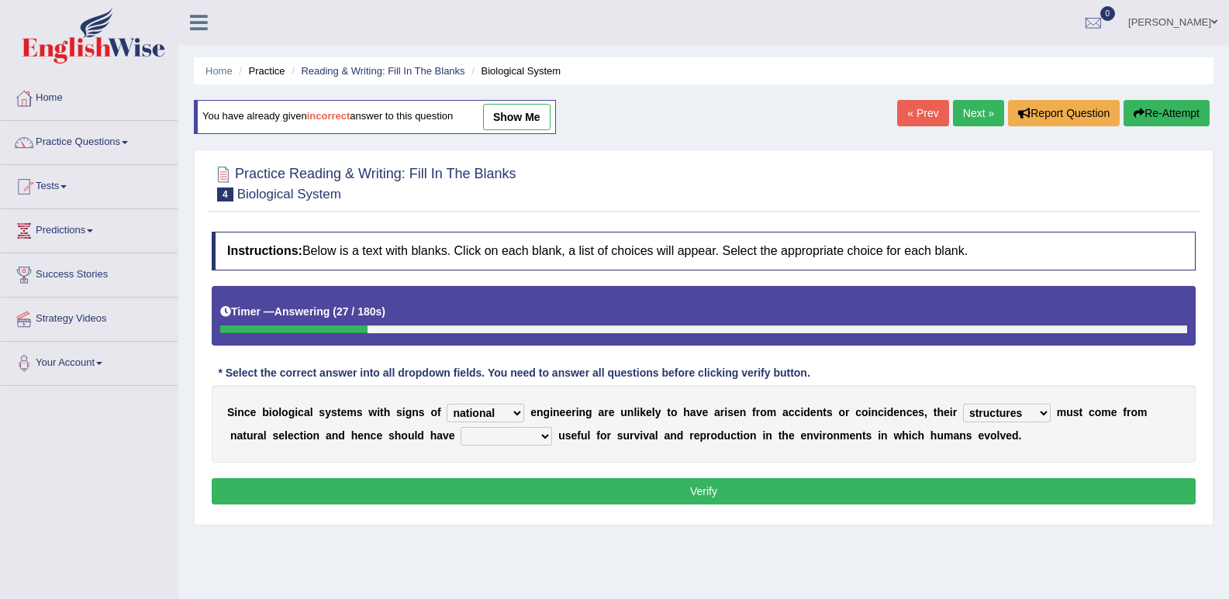
click at [963, 404] on select "presence organisation registration structures" at bounding box center [1007, 413] width 88 height 19
click at [545, 437] on select "functions cultures samples introductions" at bounding box center [505, 436] width 91 height 19
select select "functions"
click at [460, 427] on select "functions cultures samples introductions" at bounding box center [505, 436] width 91 height 19
click at [546, 492] on button "Verify" at bounding box center [704, 491] width 984 height 26
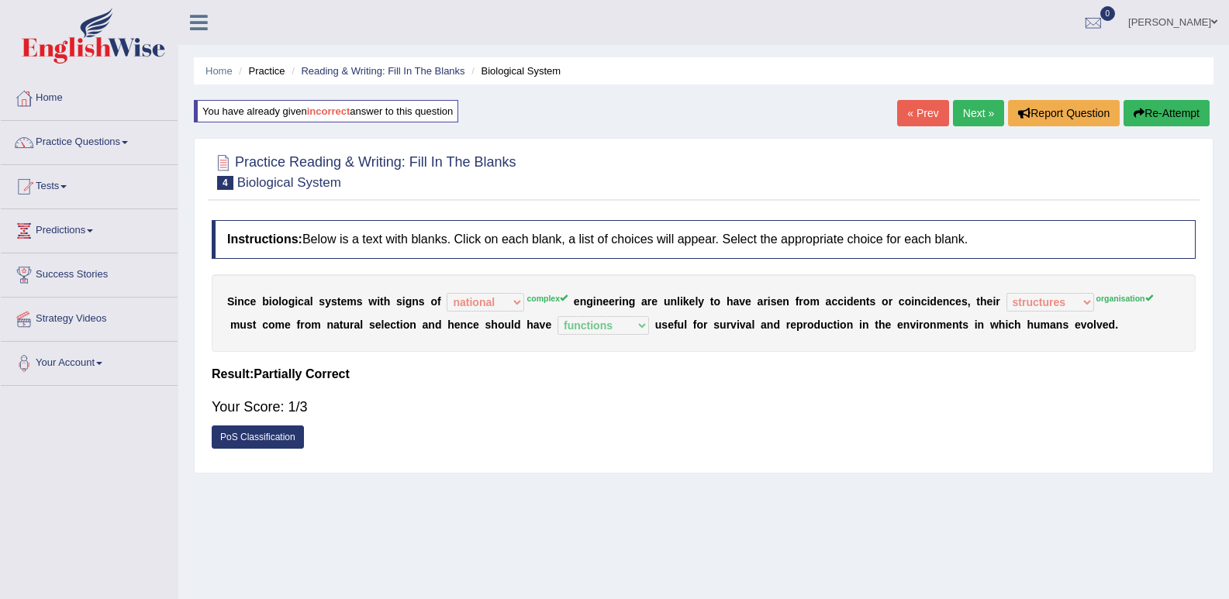
click at [908, 114] on link "« Prev" at bounding box center [922, 113] width 51 height 26
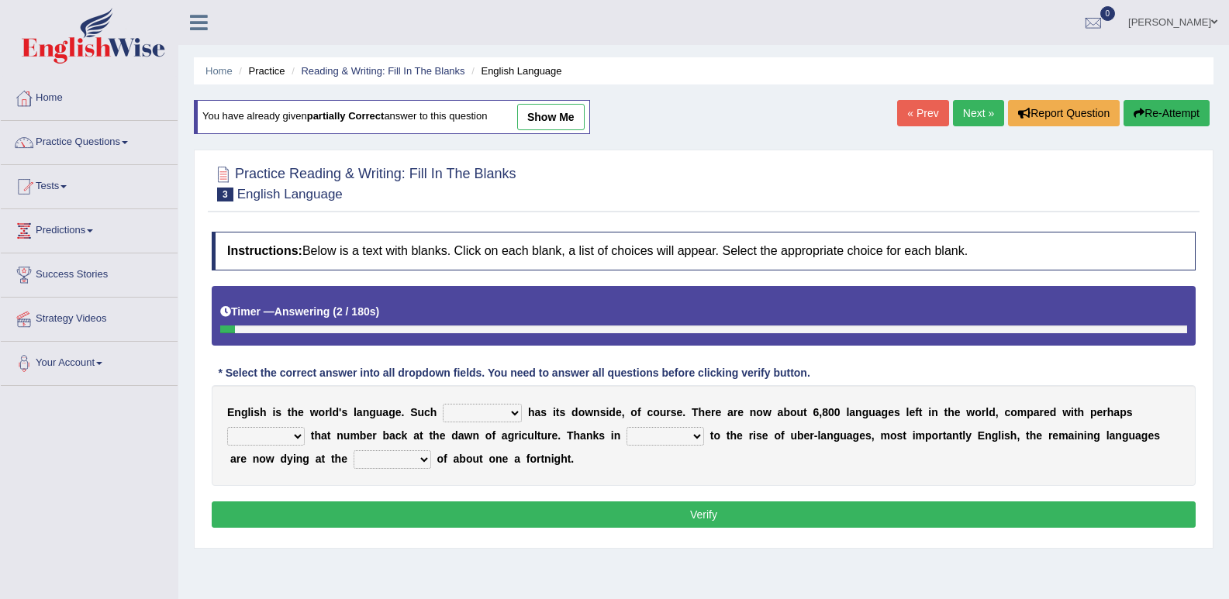
click at [978, 113] on link "Next »" at bounding box center [978, 113] width 51 height 26
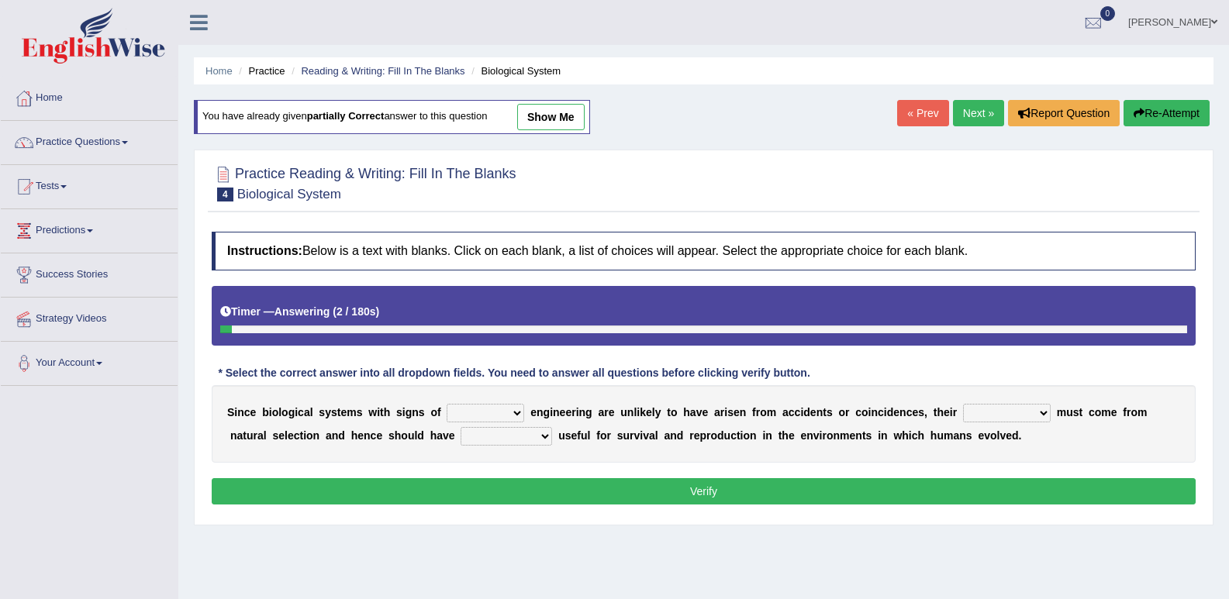
click at [518, 412] on select "system national extra complex" at bounding box center [485, 413] width 78 height 19
select select "complex"
click at [446, 404] on select "system national extra complex" at bounding box center [485, 413] width 78 height 19
click at [1046, 412] on select "presence organisation registration structures" at bounding box center [1007, 413] width 88 height 19
select select "organisation"
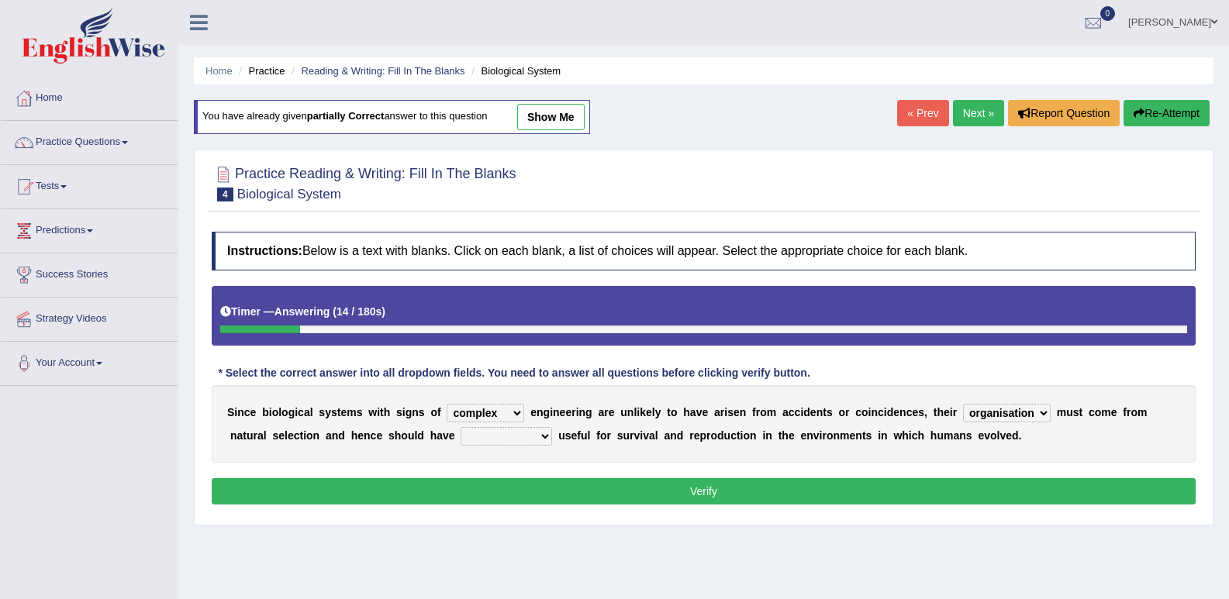
click at [963, 404] on select "presence organisation registration structures" at bounding box center [1007, 413] width 88 height 19
click at [545, 433] on select "functions cultures samples introductions" at bounding box center [505, 436] width 91 height 19
select select "functions"
click at [460, 427] on select "functions cultures samples introductions" at bounding box center [505, 436] width 91 height 19
click at [605, 488] on button "Verify" at bounding box center [704, 491] width 984 height 26
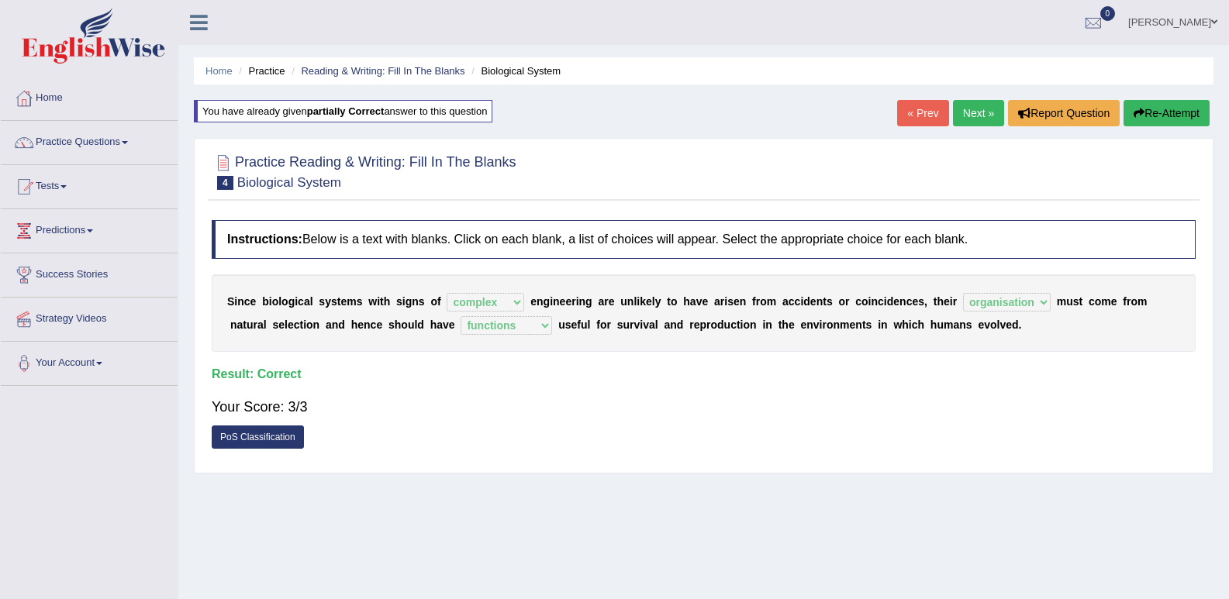
click at [957, 109] on link "Next »" at bounding box center [978, 113] width 51 height 26
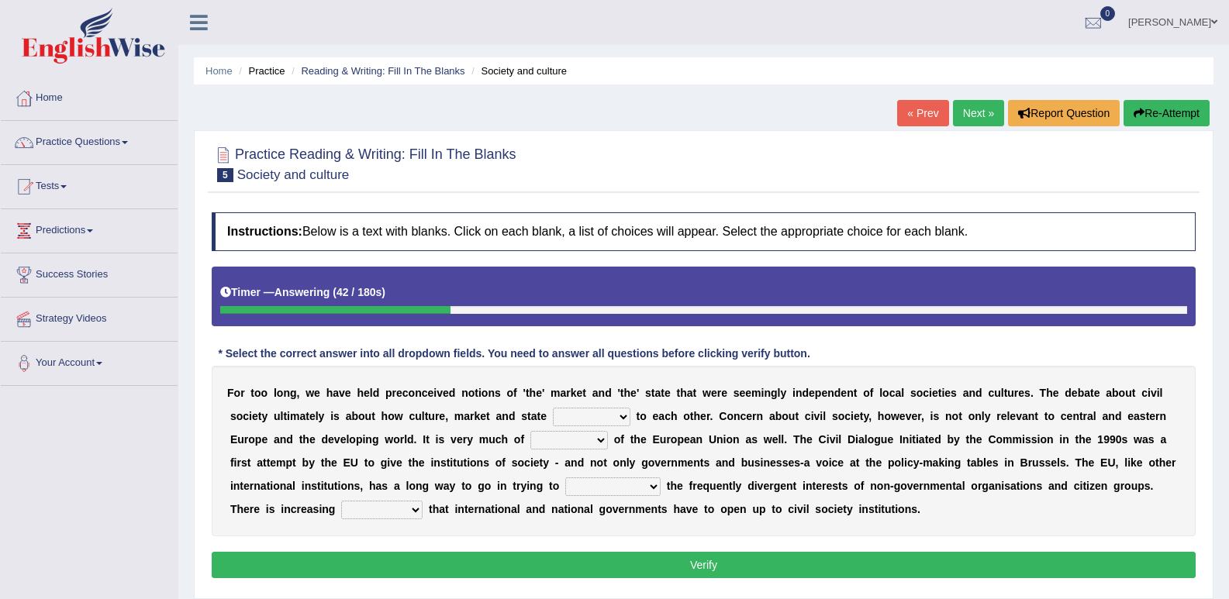
click at [623, 417] on select "stay relate bring telling" at bounding box center [592, 417] width 78 height 19
select select "relate"
click at [553, 408] on select "stay relate bring telling" at bounding box center [592, 417] width 78 height 19
click at [699, 428] on div "F o r t o o l o n g , w e h a v e h e l d p r e c o n c e i v e d n o t i o n s…" at bounding box center [704, 451] width 984 height 171
click at [601, 439] on select "interest brought shown suspect" at bounding box center [569, 440] width 78 height 19
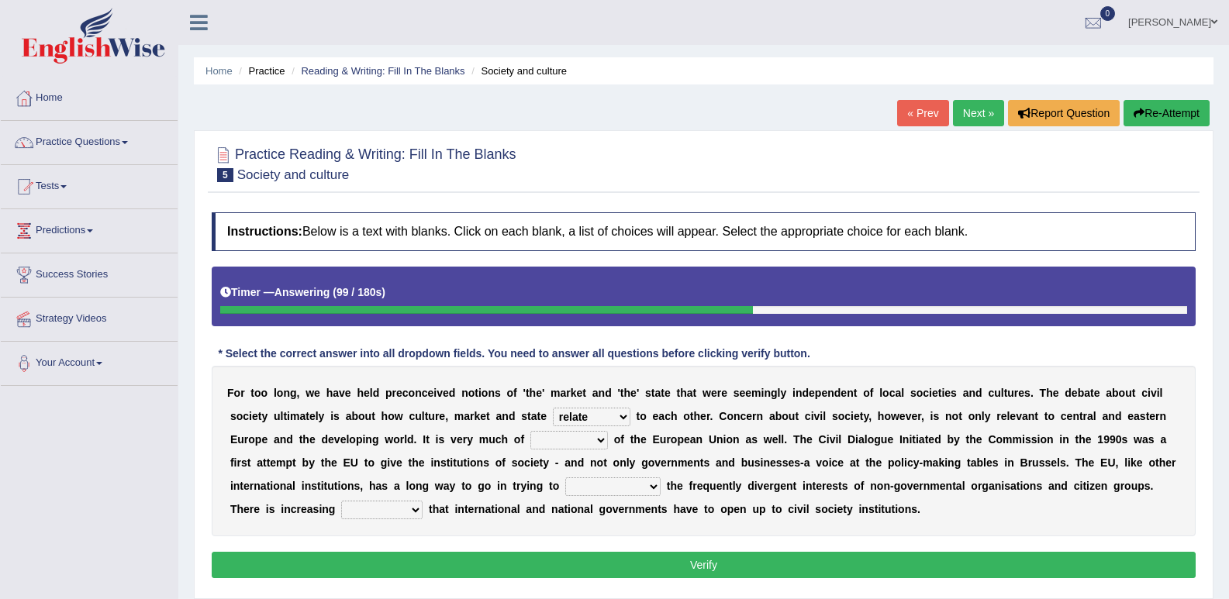
select select "brought"
click at [530, 431] on select "interest brought shown suspect" at bounding box center [569, 440] width 78 height 19
click at [653, 488] on select "indulge express supreme accommodate" at bounding box center [612, 486] width 95 height 19
click at [651, 488] on select "indulge express supreme accommodate" at bounding box center [612, 486] width 95 height 19
click at [653, 488] on select "indulge express supreme accommodate" at bounding box center [612, 486] width 95 height 19
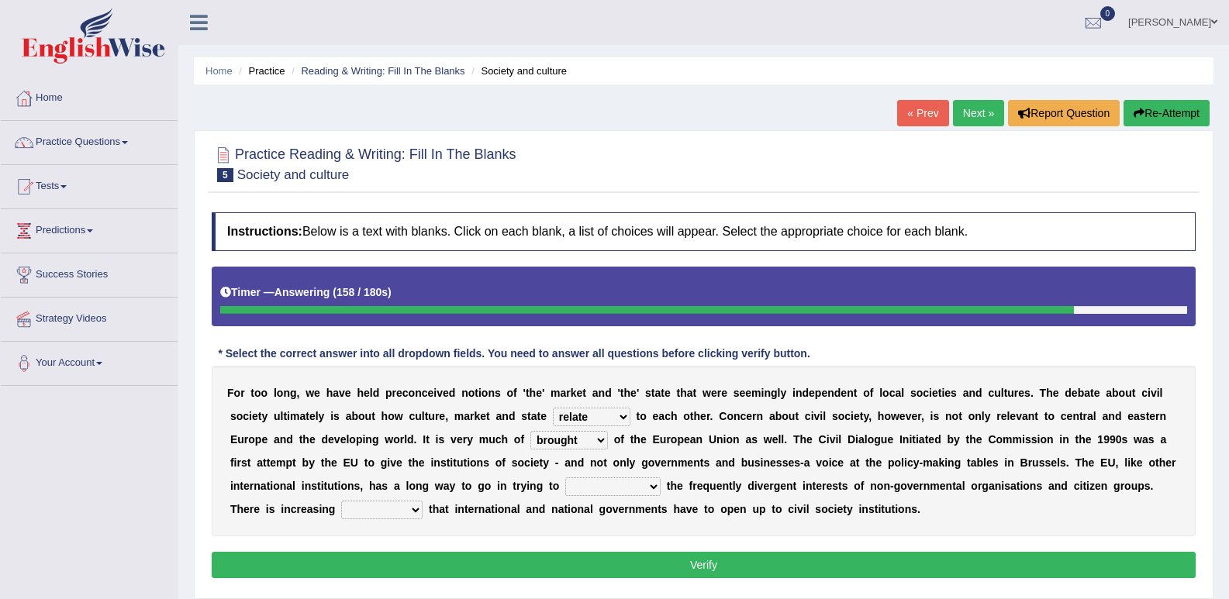
select select "supreme"
click at [565, 477] on select "indulge express supreme accommodate" at bounding box center [612, 486] width 95 height 19
click at [414, 511] on select "tolerance expression recognition sample" at bounding box center [381, 510] width 81 height 19
select select "tolerance"
click at [341, 501] on select "tolerance expression recognition sample" at bounding box center [381, 510] width 81 height 19
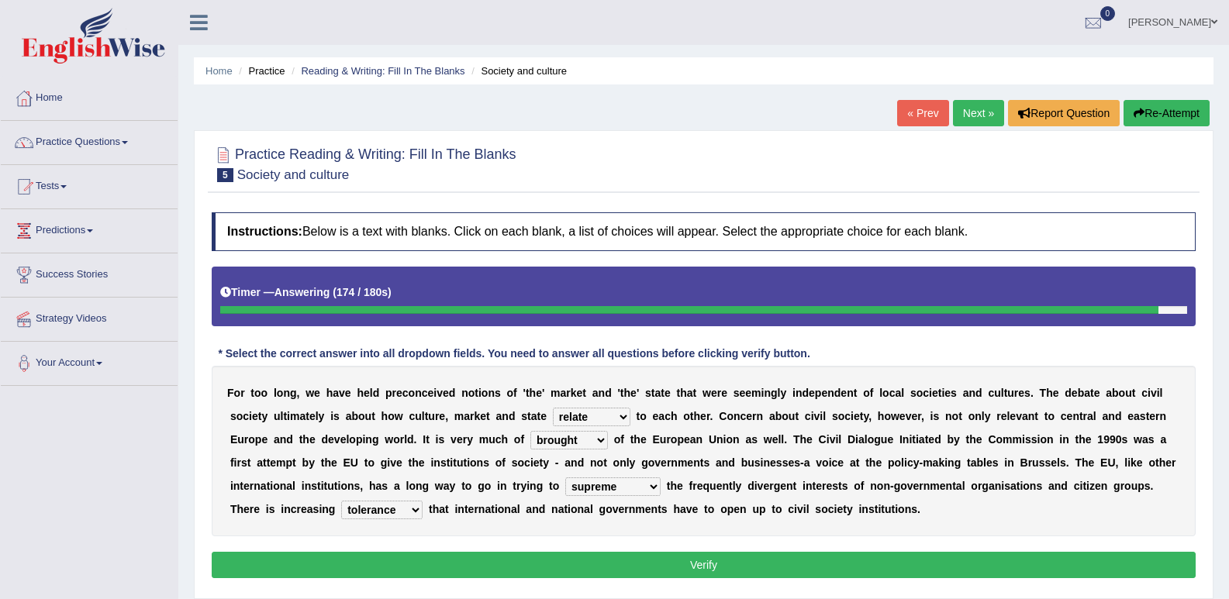
click at [557, 567] on button "Verify" at bounding box center [704, 565] width 984 height 26
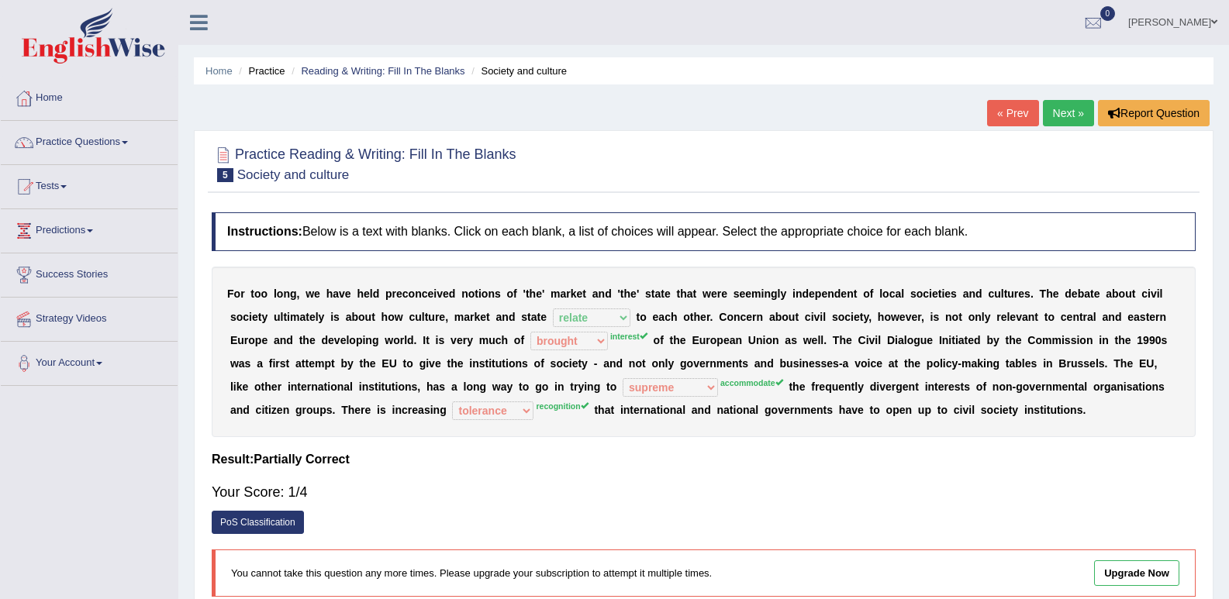
click at [1063, 115] on link "Next »" at bounding box center [1068, 113] width 51 height 26
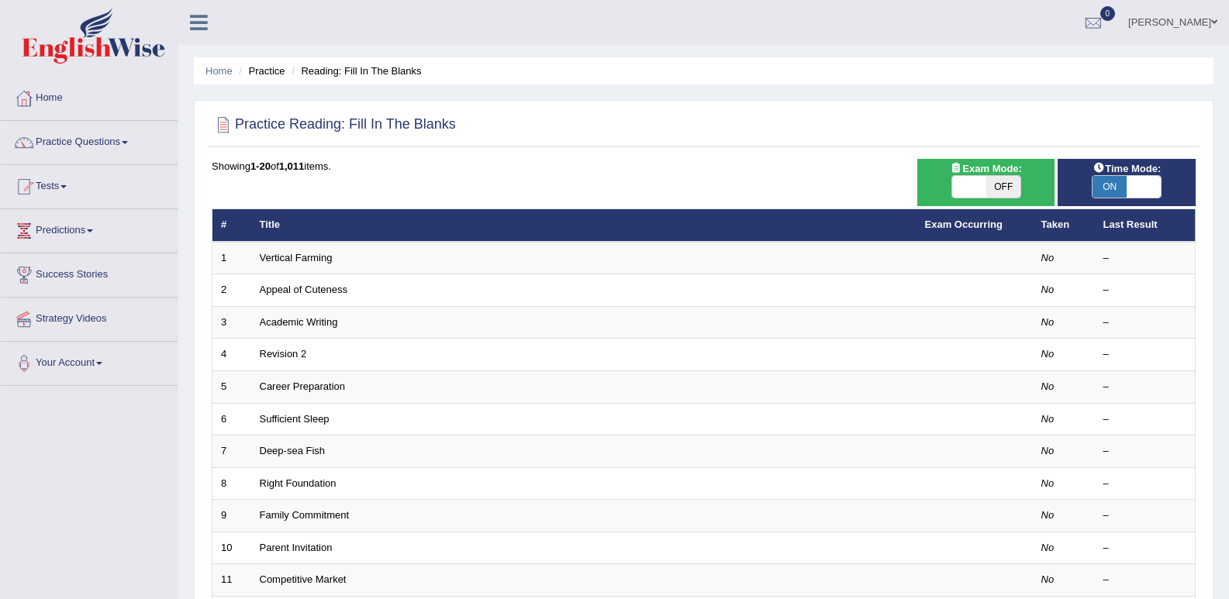
click at [303, 261] on link "Vertical Farming" at bounding box center [296, 258] width 73 height 12
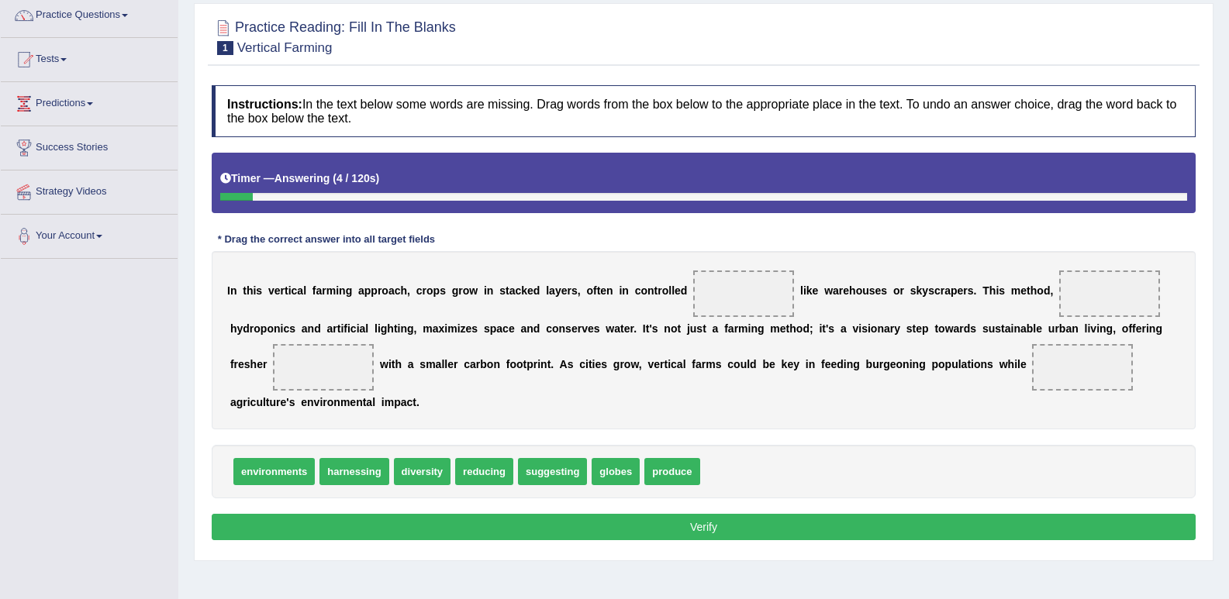
scroll to position [155, 0]
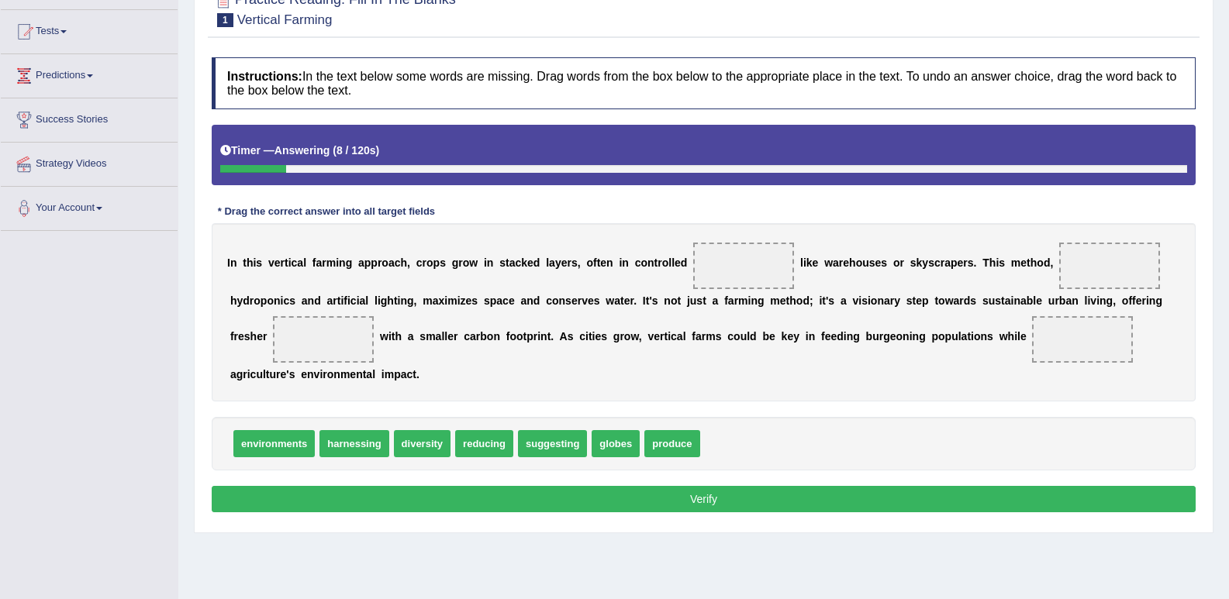
drag, startPoint x: 274, startPoint y: 430, endPoint x: 305, endPoint y: 412, distance: 35.8
drag, startPoint x: 282, startPoint y: 443, endPoint x: 271, endPoint y: 455, distance: 16.4
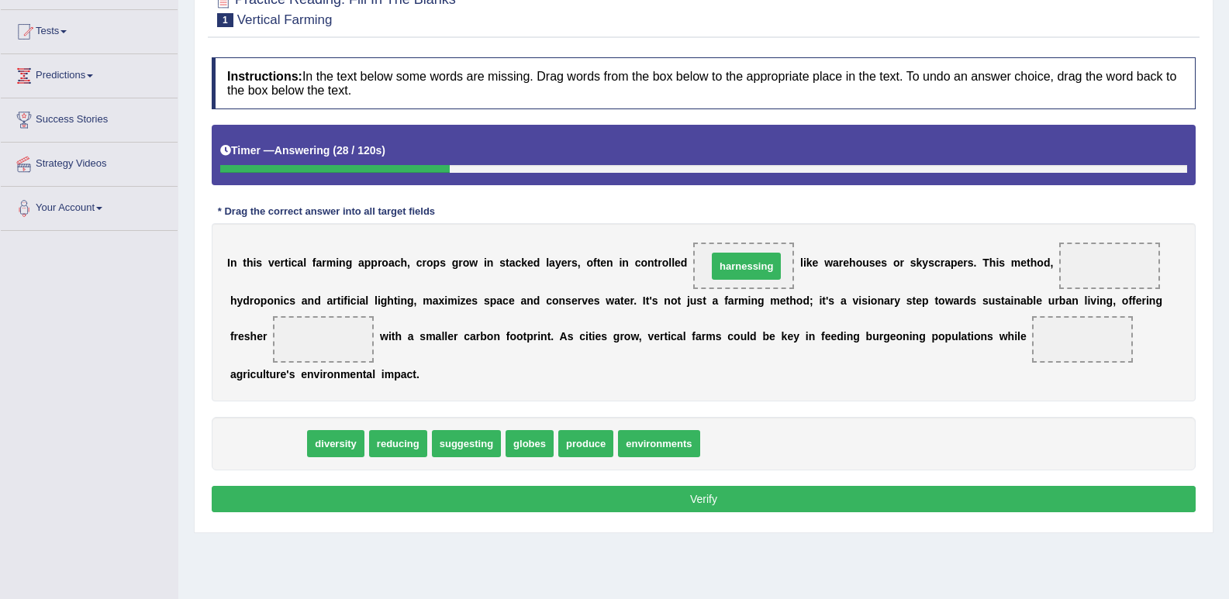
drag, startPoint x: 277, startPoint y: 445, endPoint x: 756, endPoint y: 267, distance: 510.1
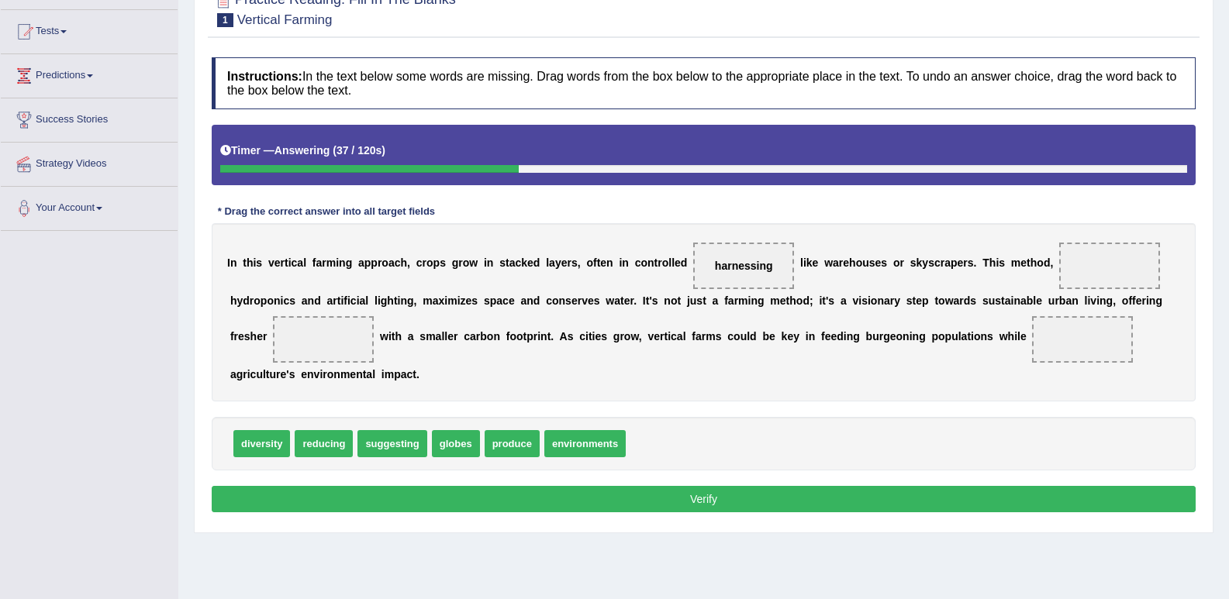
drag, startPoint x: 742, startPoint y: 271, endPoint x: 440, endPoint y: 395, distance: 326.3
click at [659, 311] on div "I n t h i s v e r t i c a l f a r m i n g a p p r o a c h , c r o p s g r o w i…" at bounding box center [704, 312] width 984 height 178
drag, startPoint x: 454, startPoint y: 440, endPoint x: 753, endPoint y: 263, distance: 347.2
drag, startPoint x: 752, startPoint y: 263, endPoint x: 722, endPoint y: 286, distance: 37.5
drag, startPoint x: 734, startPoint y: 269, endPoint x: 671, endPoint y: 439, distance: 181.7
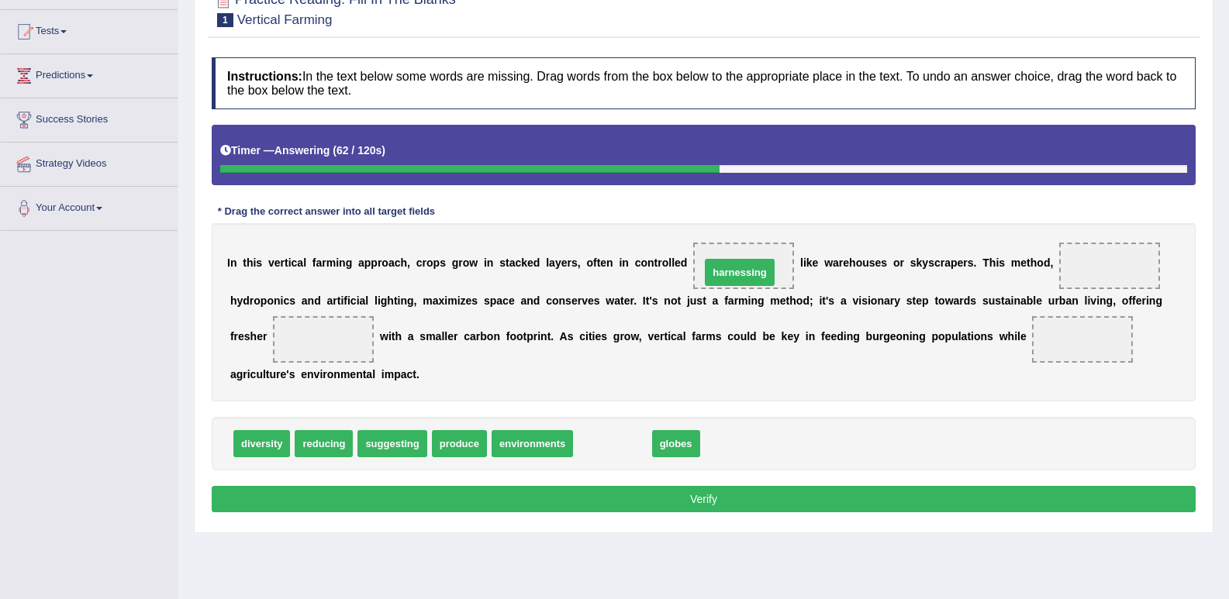
drag, startPoint x: 611, startPoint y: 445, endPoint x: 738, endPoint y: 274, distance: 213.3
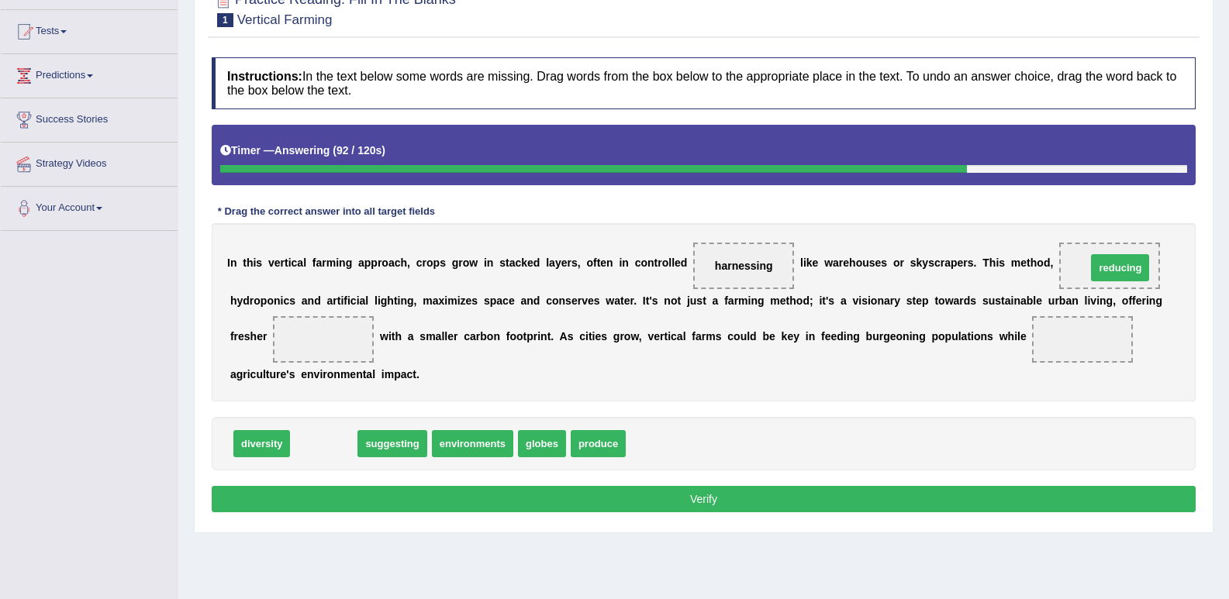
drag, startPoint x: 328, startPoint y: 439, endPoint x: 1124, endPoint y: 264, distance: 815.3
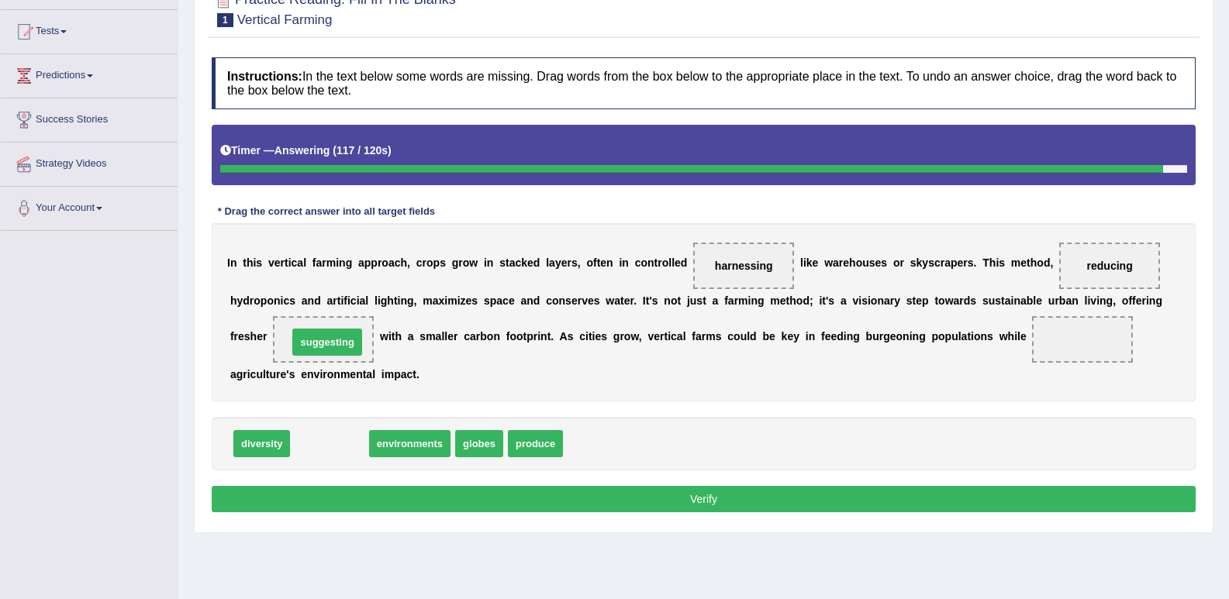
drag, startPoint x: 333, startPoint y: 443, endPoint x: 331, endPoint y: 341, distance: 101.6
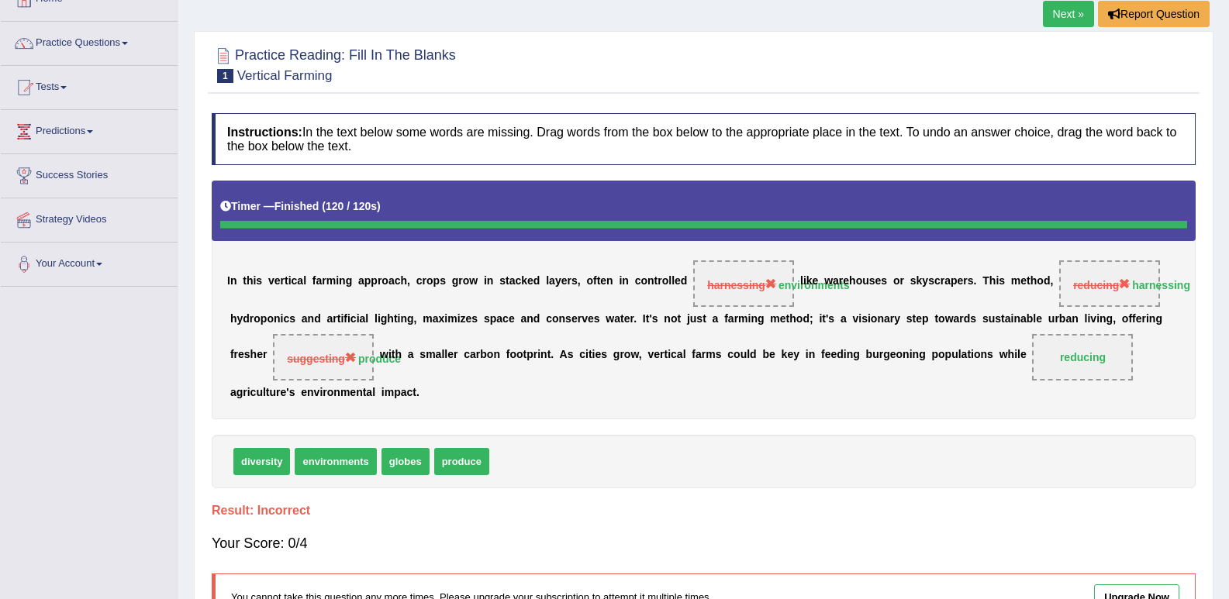
scroll to position [78, 0]
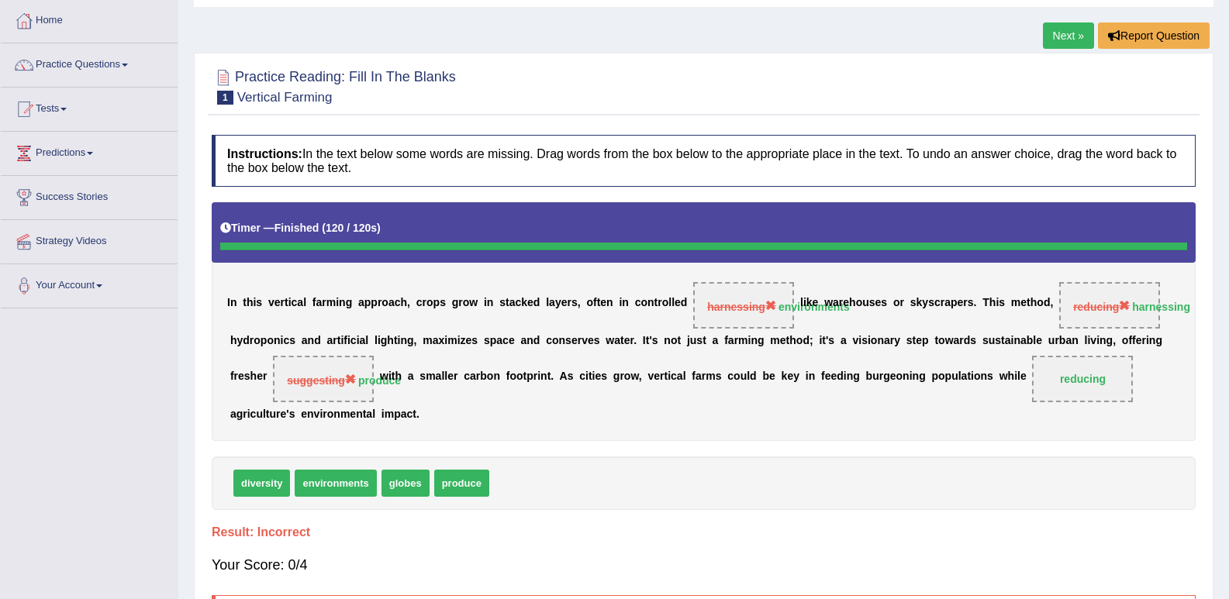
click at [1062, 36] on link "Next »" at bounding box center [1068, 35] width 51 height 26
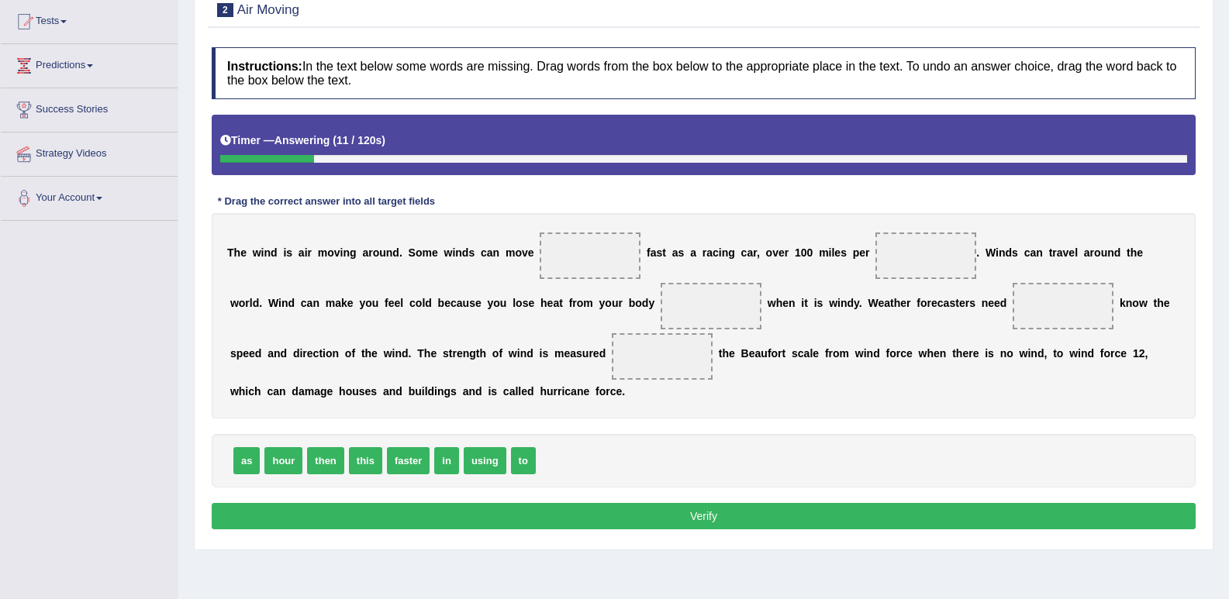
scroll to position [137, 0]
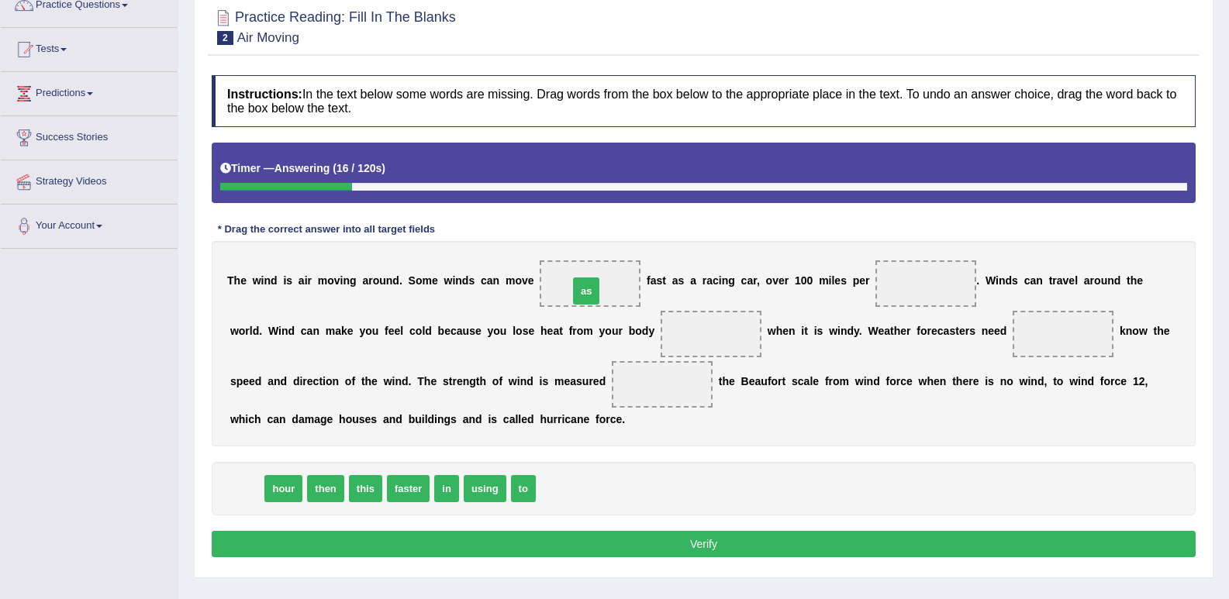
drag, startPoint x: 245, startPoint y: 489, endPoint x: 584, endPoint y: 291, distance: 392.8
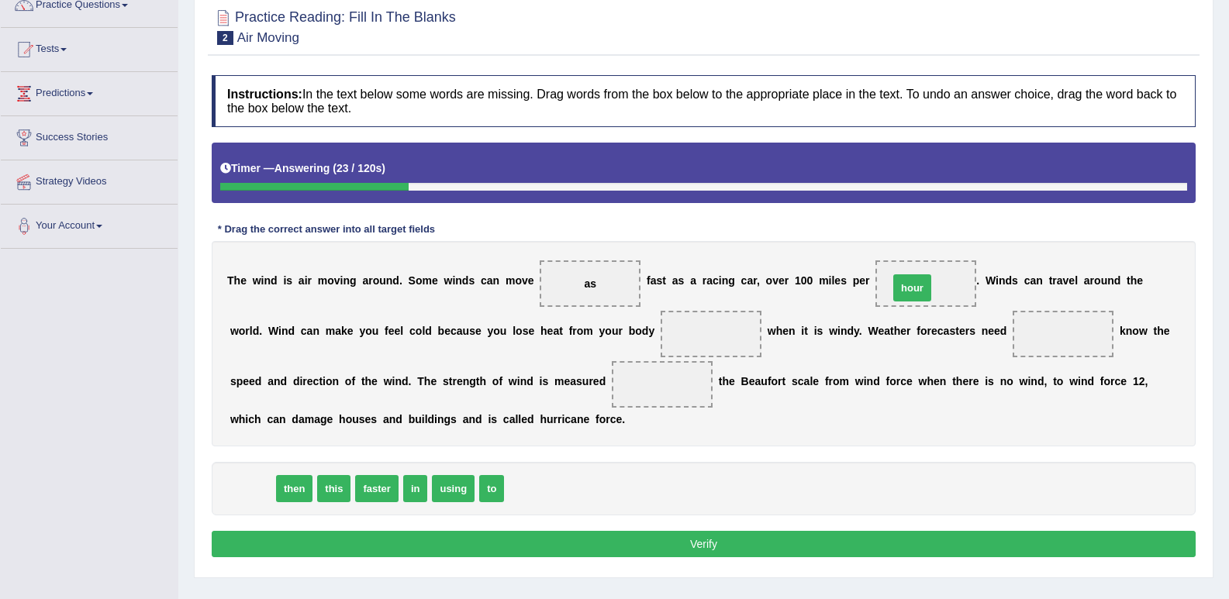
drag, startPoint x: 248, startPoint y: 491, endPoint x: 910, endPoint y: 287, distance: 692.9
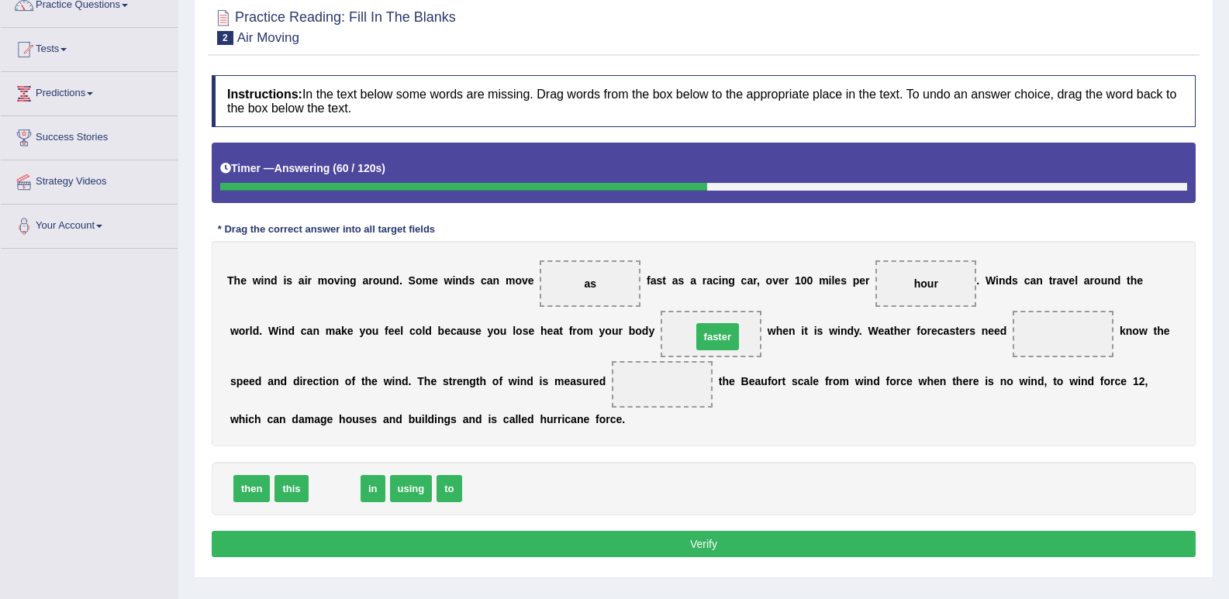
drag, startPoint x: 324, startPoint y: 483, endPoint x: 707, endPoint y: 331, distance: 411.9
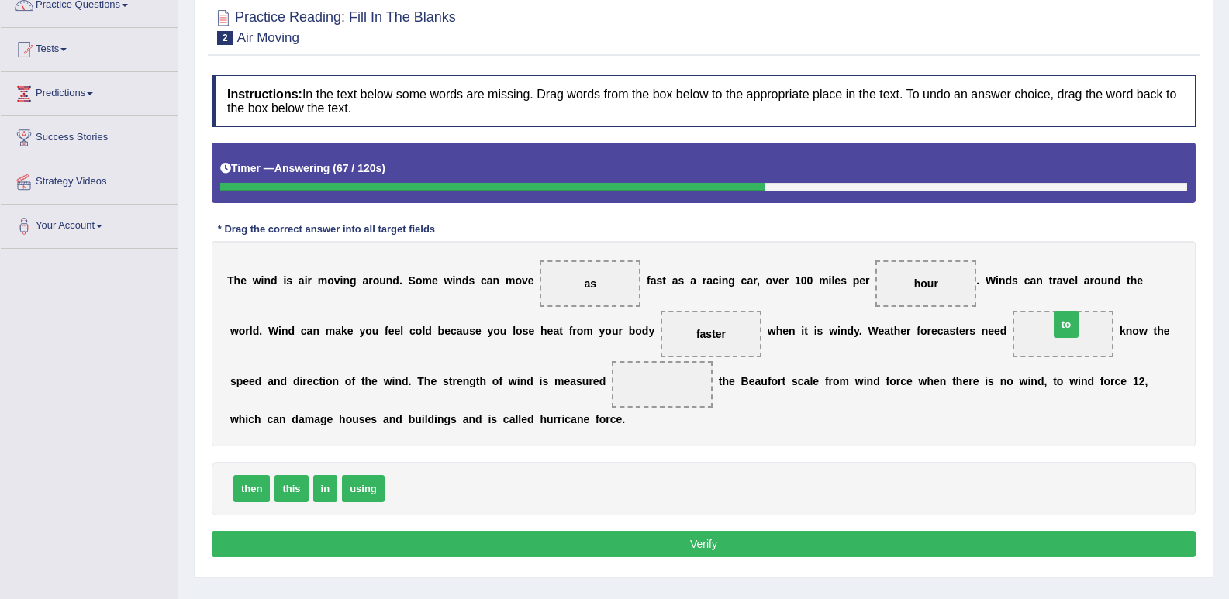
drag, startPoint x: 400, startPoint y: 484, endPoint x: 1063, endPoint y: 336, distance: 678.9
drag, startPoint x: 373, startPoint y: 487, endPoint x: 666, endPoint y: 385, distance: 310.1
click at [722, 546] on button "Verify" at bounding box center [704, 544] width 984 height 26
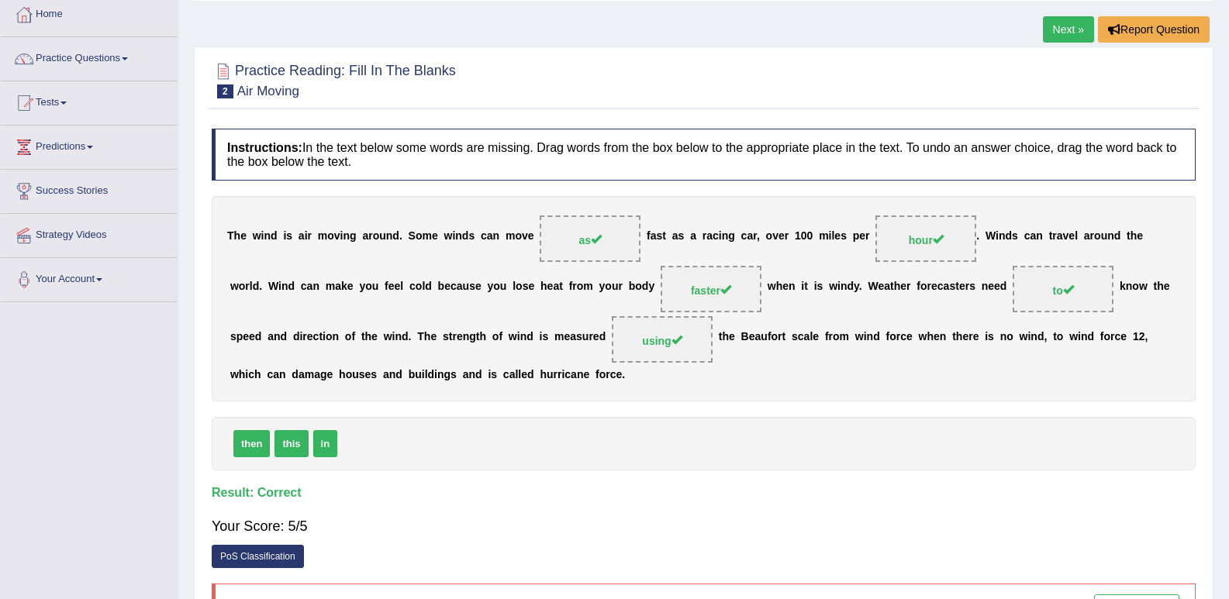
scroll to position [60, 0]
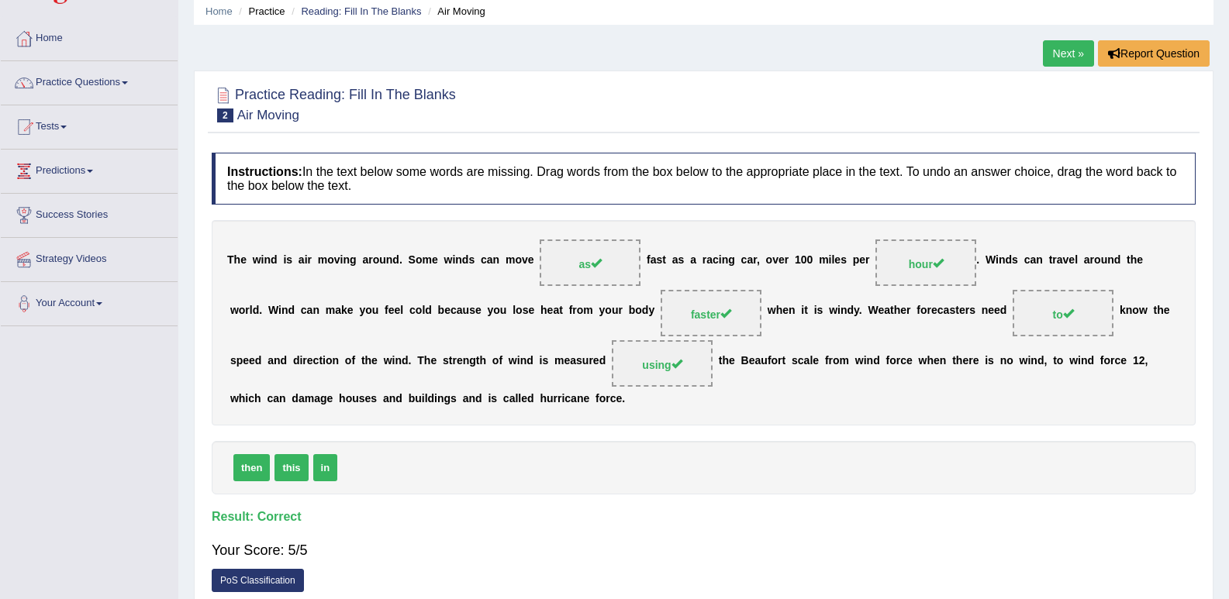
click at [1056, 51] on link "Next »" at bounding box center [1068, 53] width 51 height 26
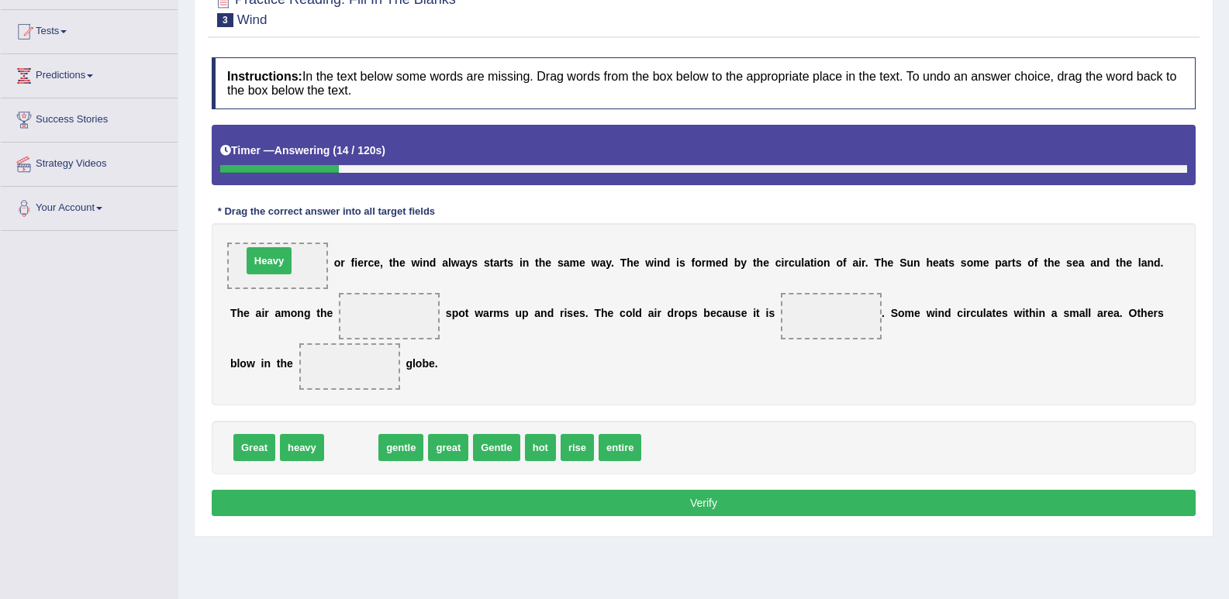
drag, startPoint x: 367, startPoint y: 446, endPoint x: 287, endPoint y: 267, distance: 196.4
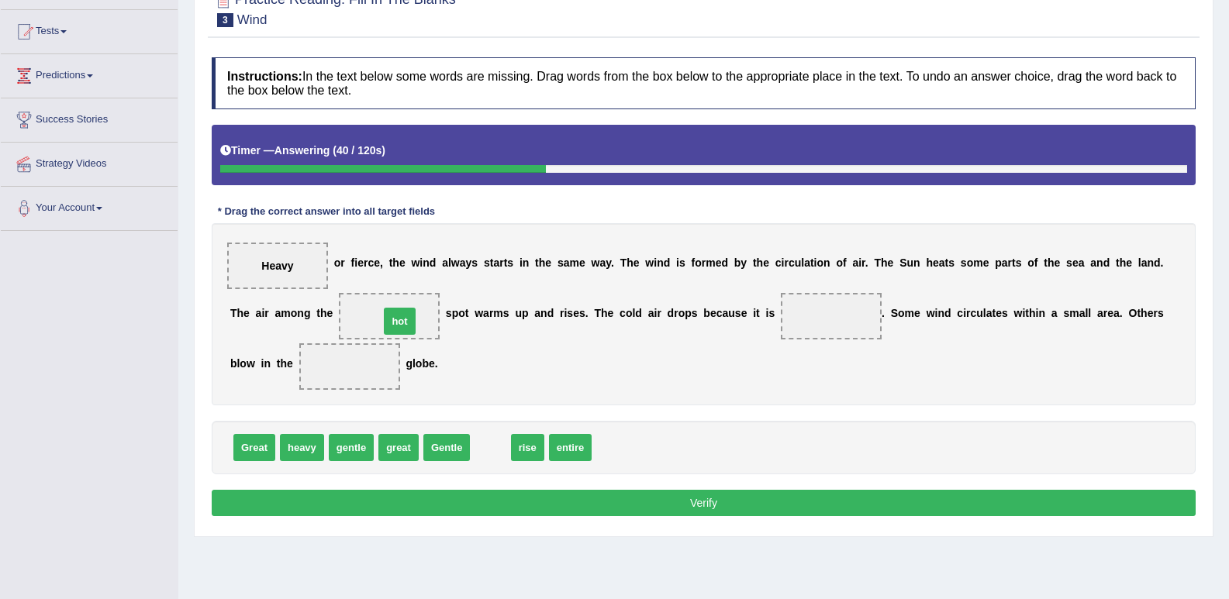
drag, startPoint x: 482, startPoint y: 449, endPoint x: 391, endPoint y: 322, distance: 155.5
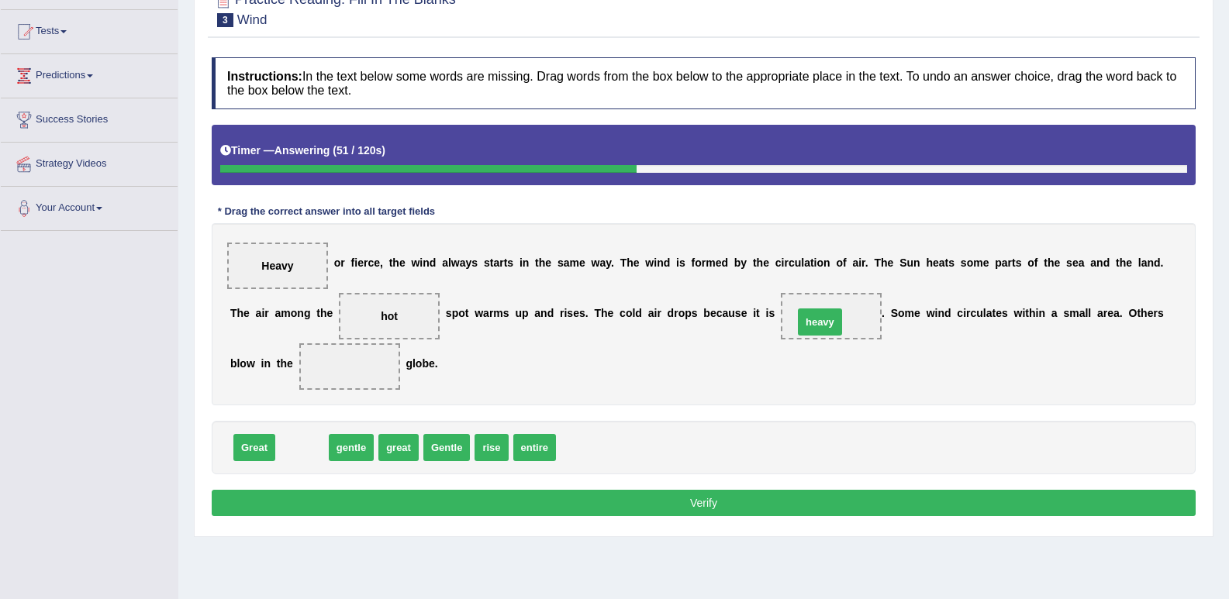
drag, startPoint x: 309, startPoint y: 443, endPoint x: 827, endPoint y: 317, distance: 532.8
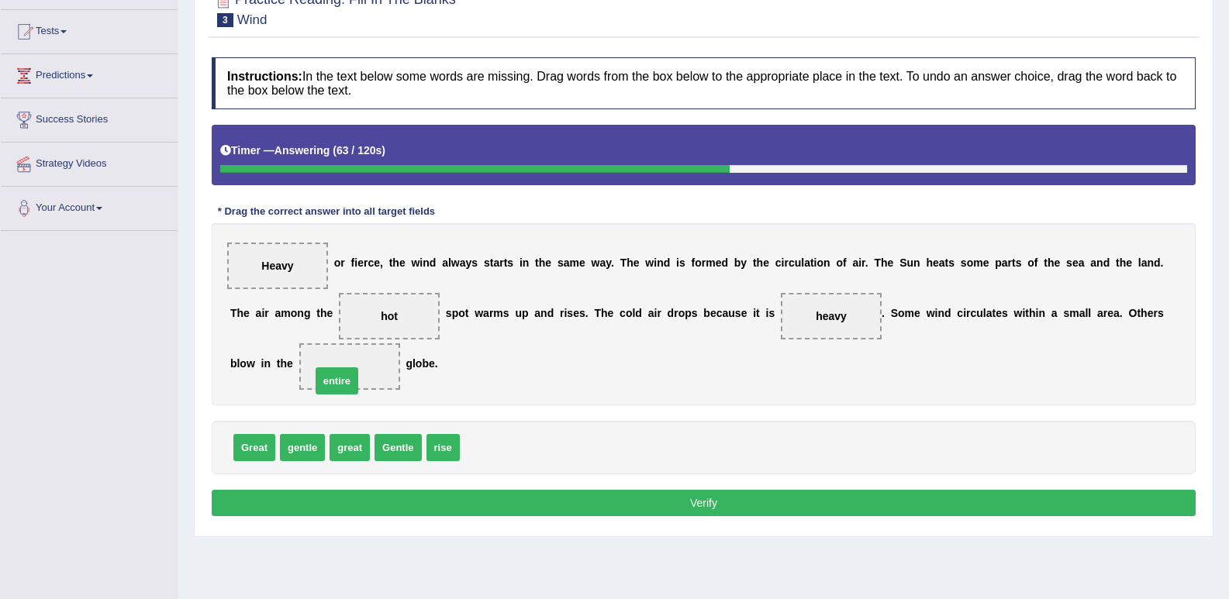
drag, startPoint x: 481, startPoint y: 441, endPoint x: 348, endPoint y: 368, distance: 151.9
drag, startPoint x: 730, startPoint y: 501, endPoint x: 714, endPoint y: 480, distance: 26.5
click at [722, 492] on button "Verify" at bounding box center [704, 503] width 984 height 26
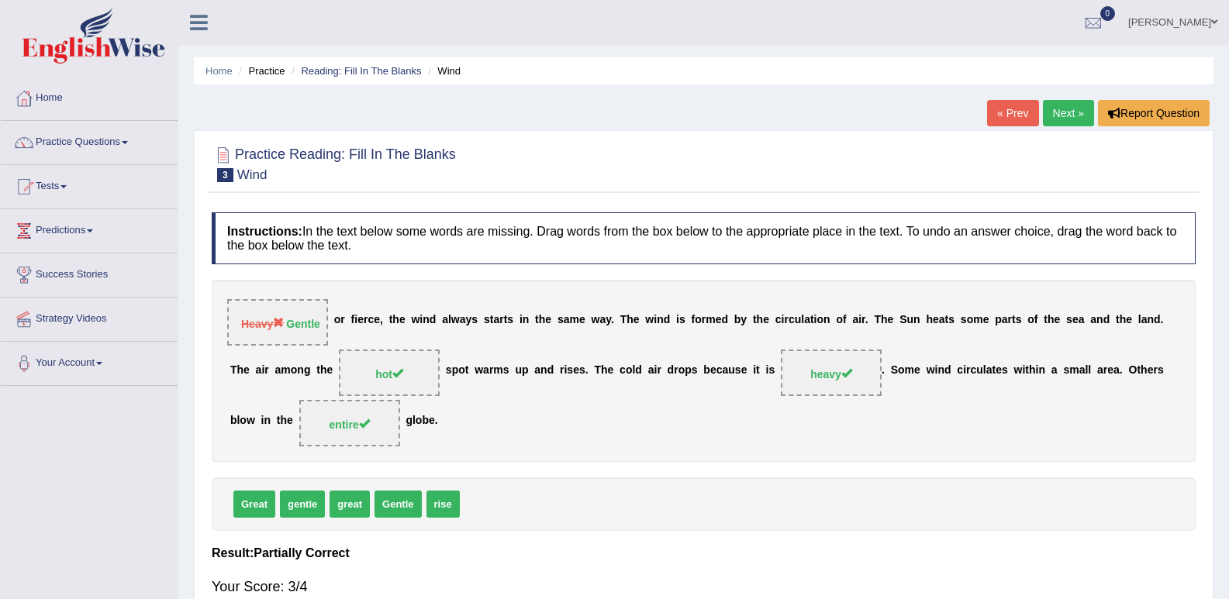
click at [1077, 105] on link "Next »" at bounding box center [1068, 113] width 51 height 26
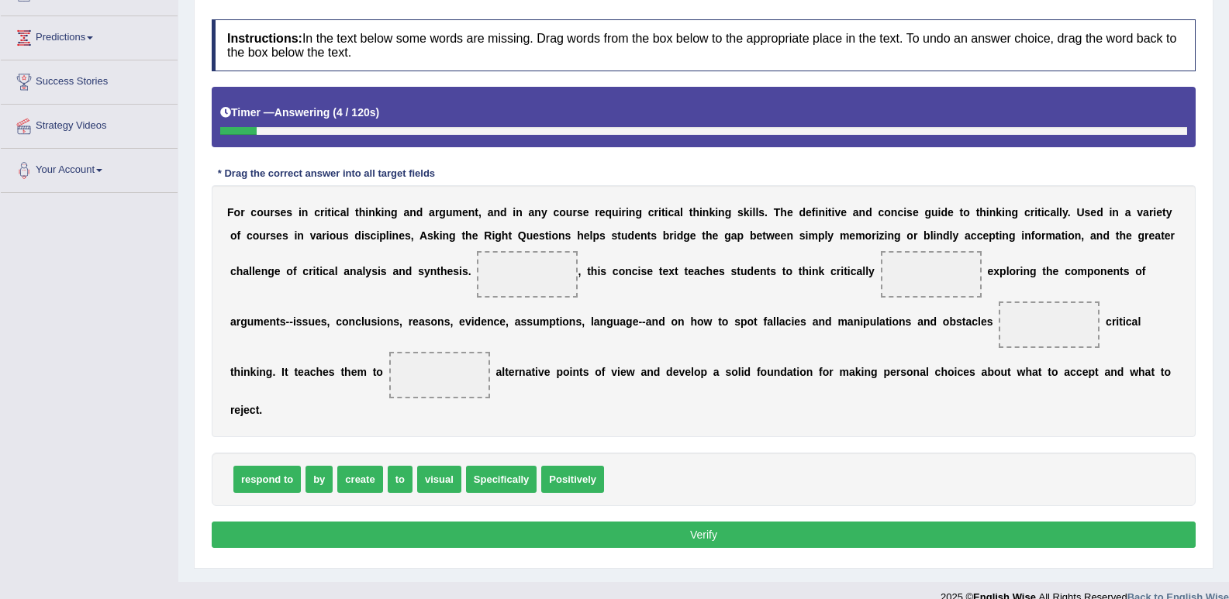
scroll to position [215, 0]
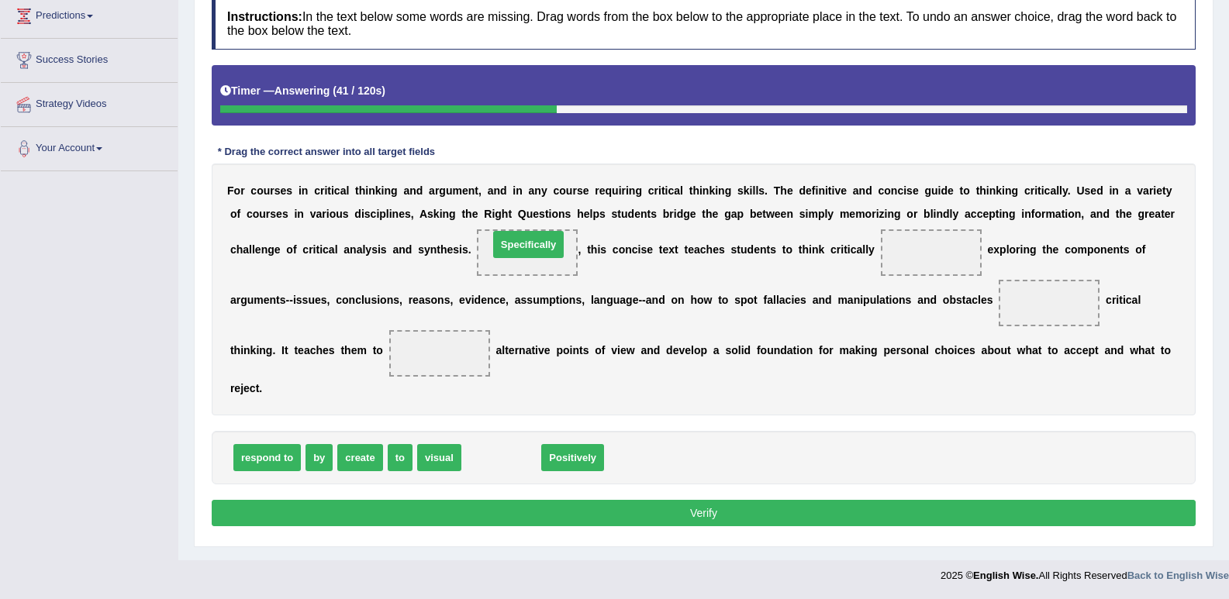
drag, startPoint x: 519, startPoint y: 464, endPoint x: 546, endPoint y: 250, distance: 214.9
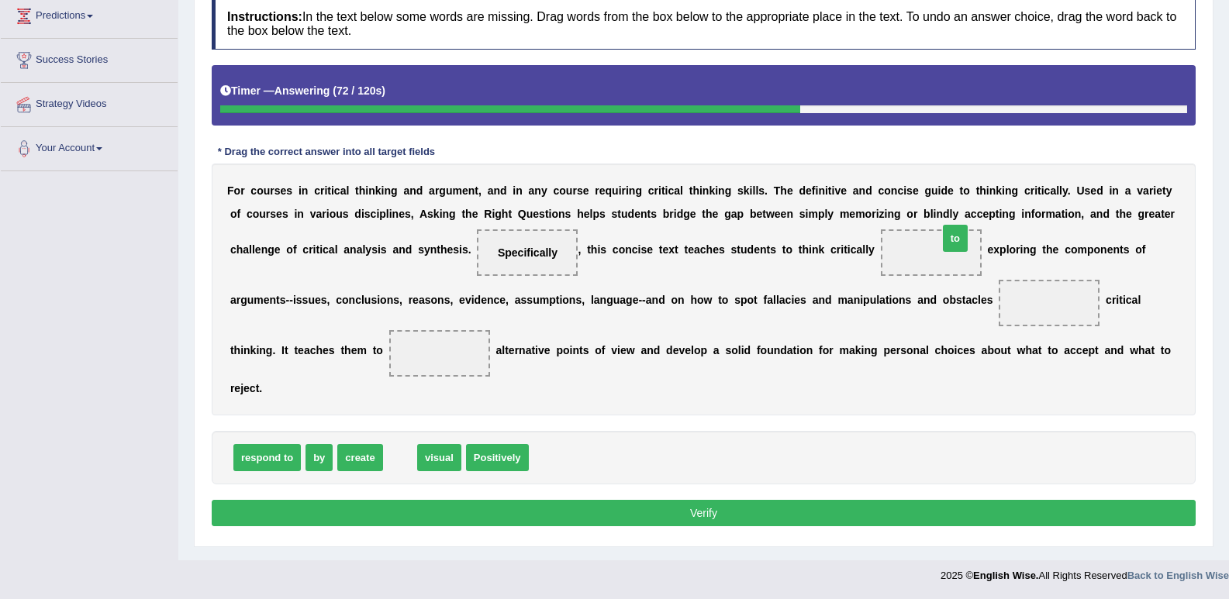
drag, startPoint x: 398, startPoint y: 460, endPoint x: 966, endPoint y: 234, distance: 610.6
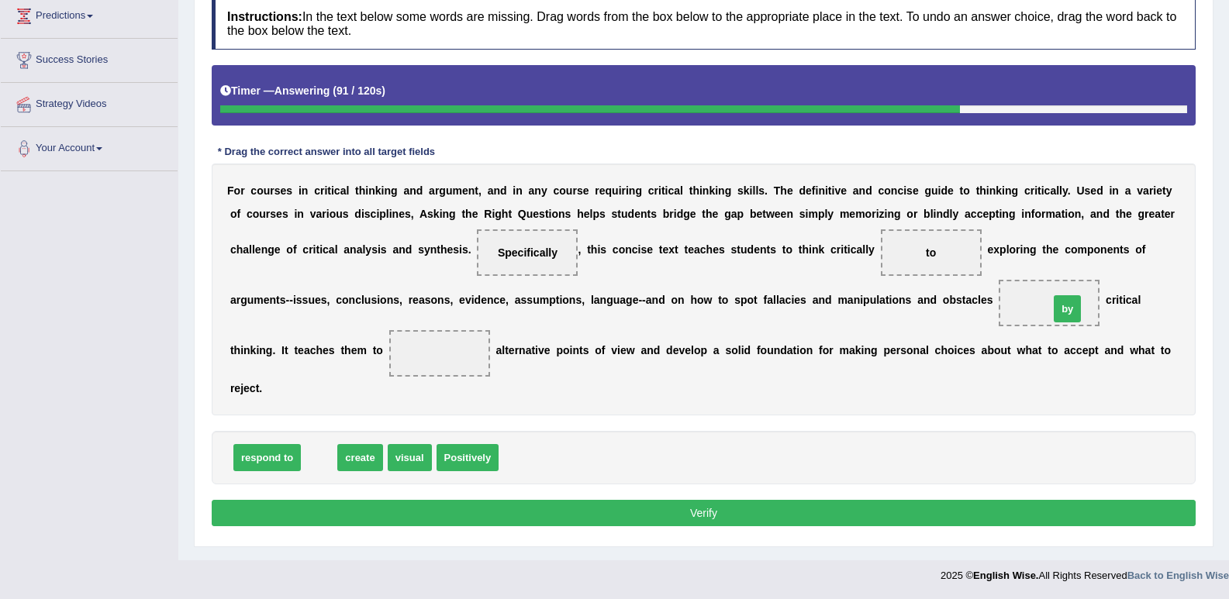
drag, startPoint x: 327, startPoint y: 452, endPoint x: 1051, endPoint y: 315, distance: 736.8
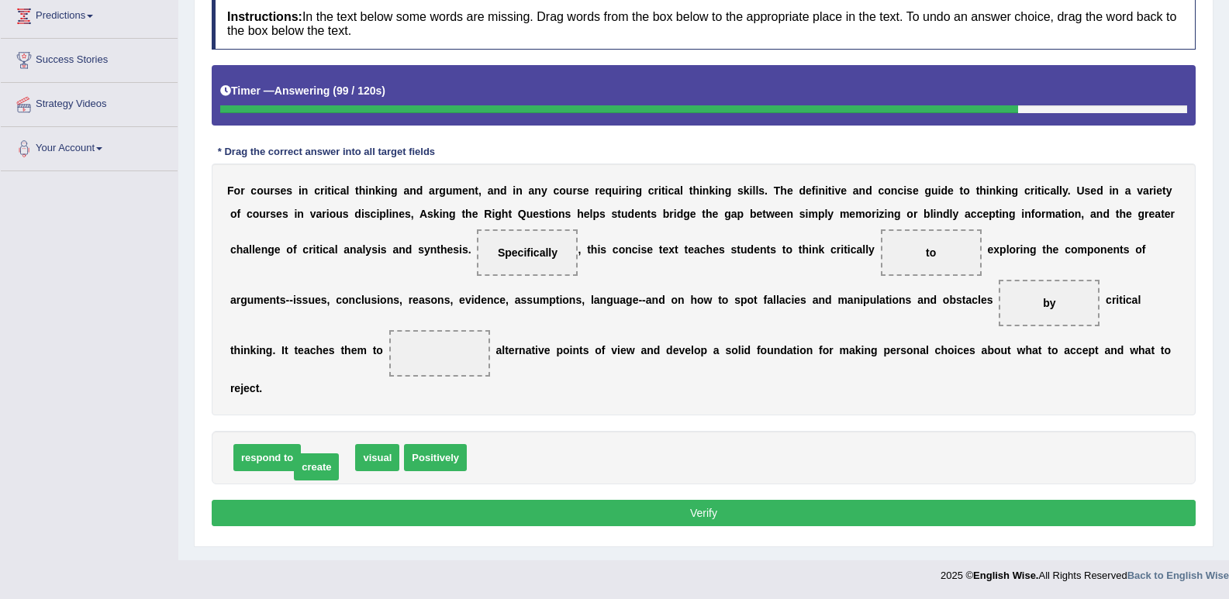
drag, startPoint x: 345, startPoint y: 444, endPoint x: 333, endPoint y: 453, distance: 14.9
drag, startPoint x: 335, startPoint y: 450, endPoint x: 343, endPoint y: 445, distance: 10.1
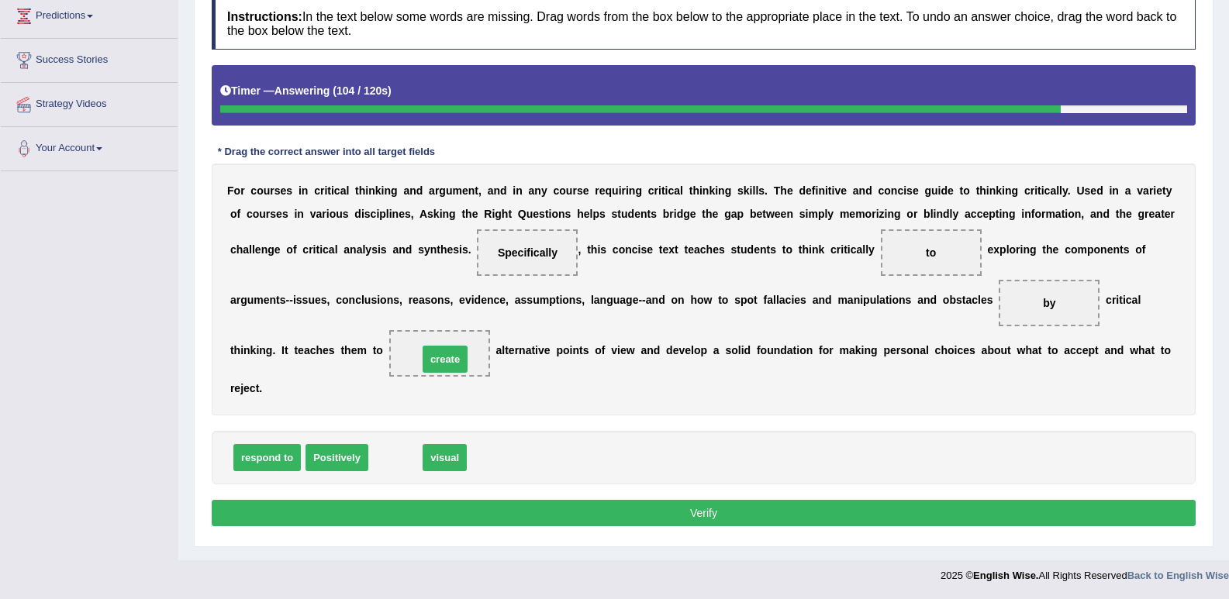
drag, startPoint x: 389, startPoint y: 452, endPoint x: 439, endPoint y: 353, distance: 110.2
click at [495, 515] on button "Verify" at bounding box center [704, 513] width 984 height 26
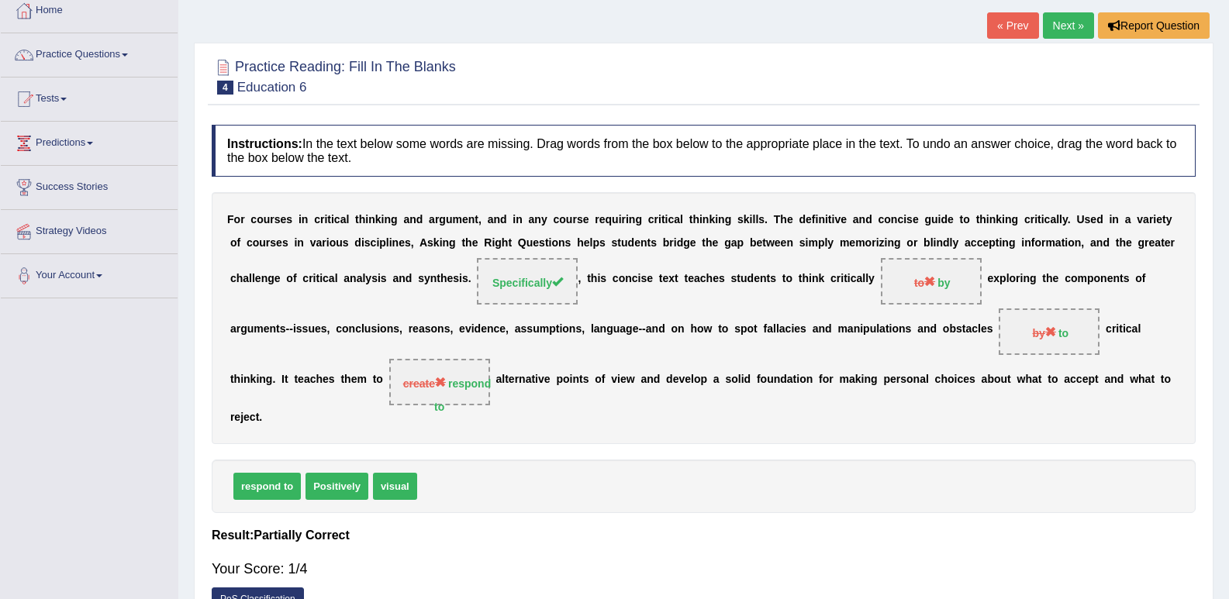
scroll to position [60, 0]
